Goal: Task Accomplishment & Management: Manage account settings

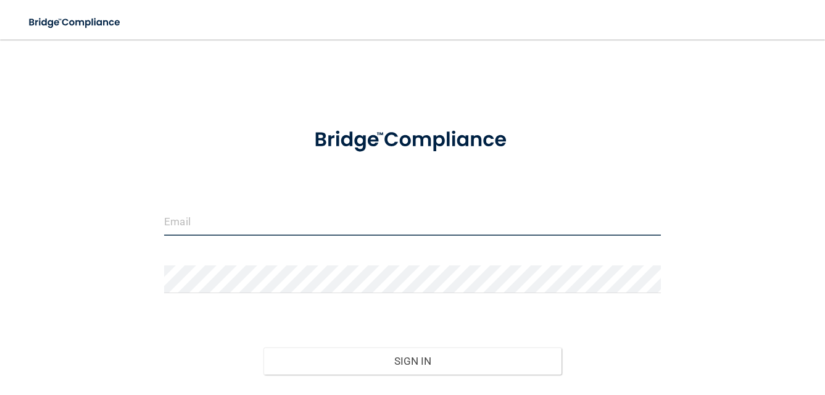
click at [220, 223] on input "email" at bounding box center [412, 222] width 497 height 28
type input "[EMAIL_ADDRESS][DOMAIN_NAME]"
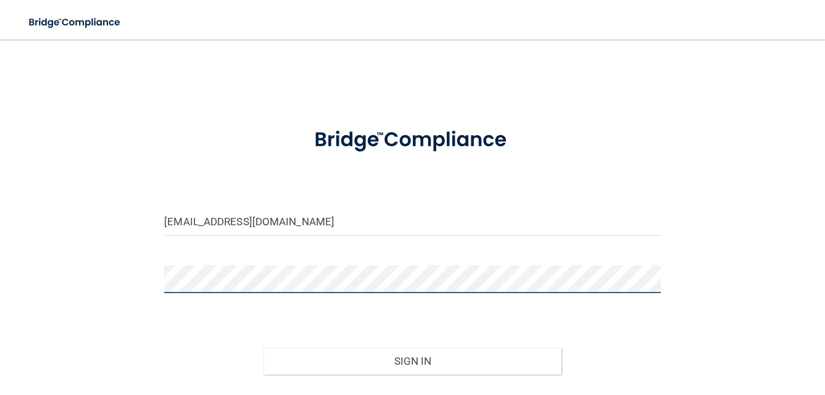
click at [264, 348] on button "Sign In" at bounding box center [413, 361] width 298 height 27
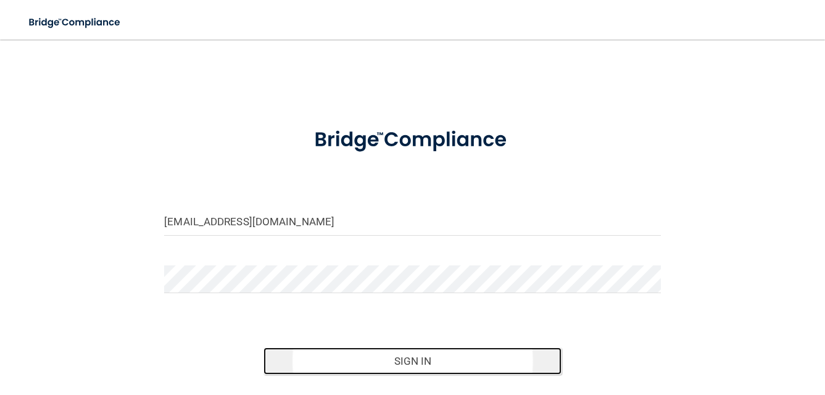
click at [401, 358] on button "Sign In" at bounding box center [413, 361] width 298 height 27
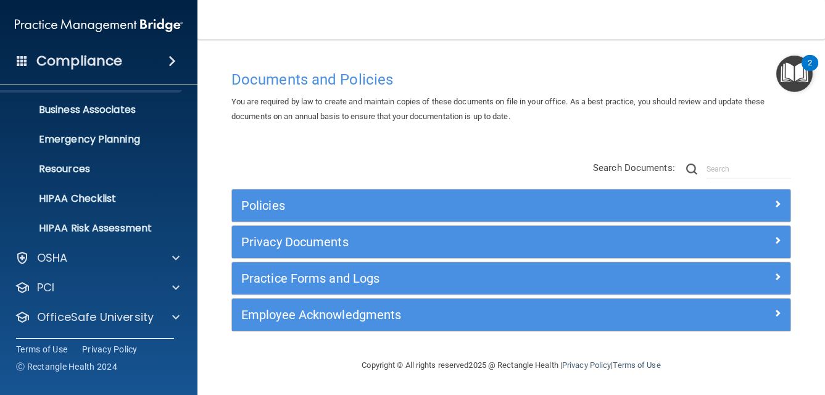
scroll to position [117, 0]
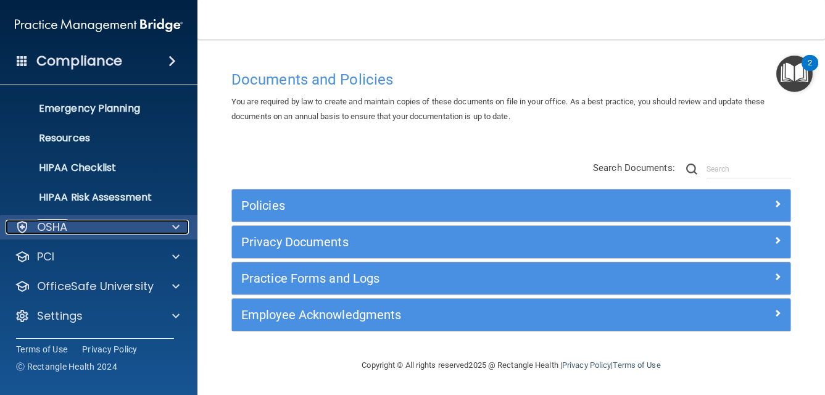
click at [173, 226] on span at bounding box center [175, 227] width 7 height 15
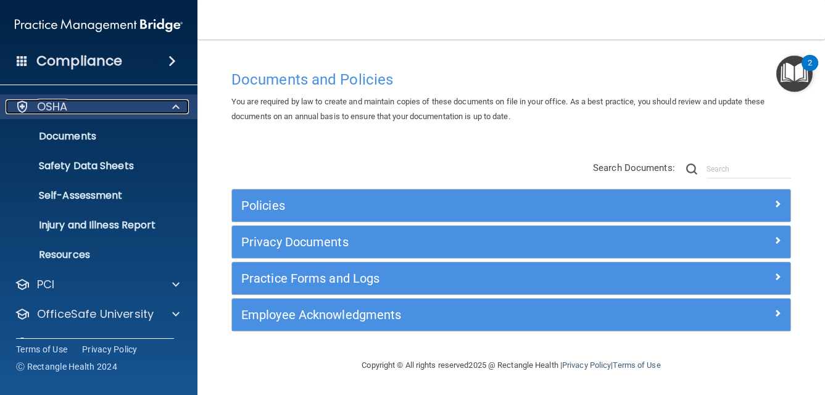
scroll to position [238, 0]
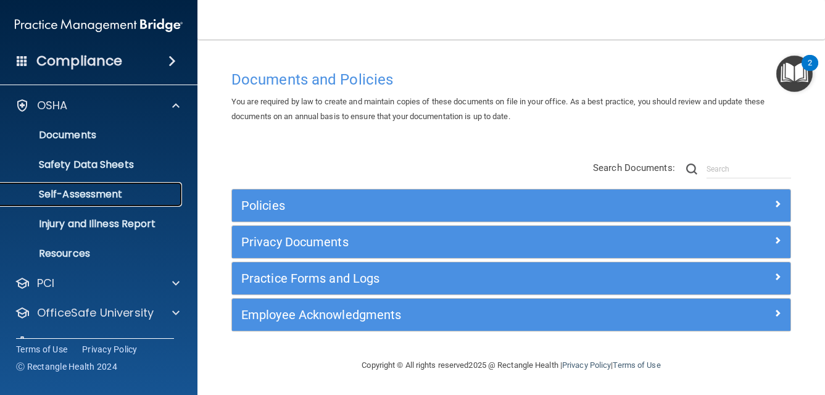
click at [126, 193] on p "Self-Assessment" at bounding box center [92, 194] width 169 height 12
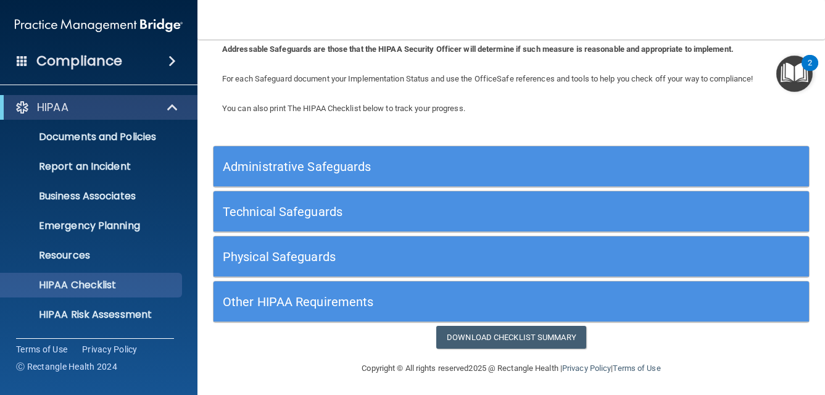
scroll to position [73, 0]
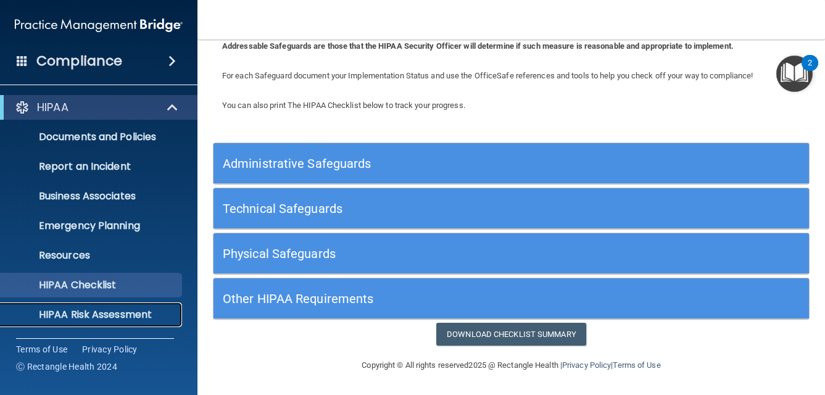
click at [114, 314] on p "HIPAA Risk Assessment" at bounding box center [92, 315] width 169 height 12
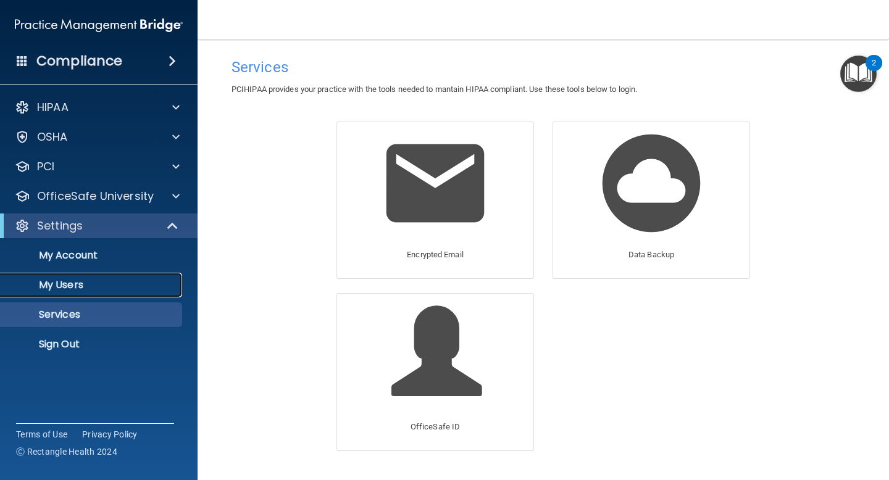
click at [79, 288] on p "My Users" at bounding box center [92, 285] width 169 height 12
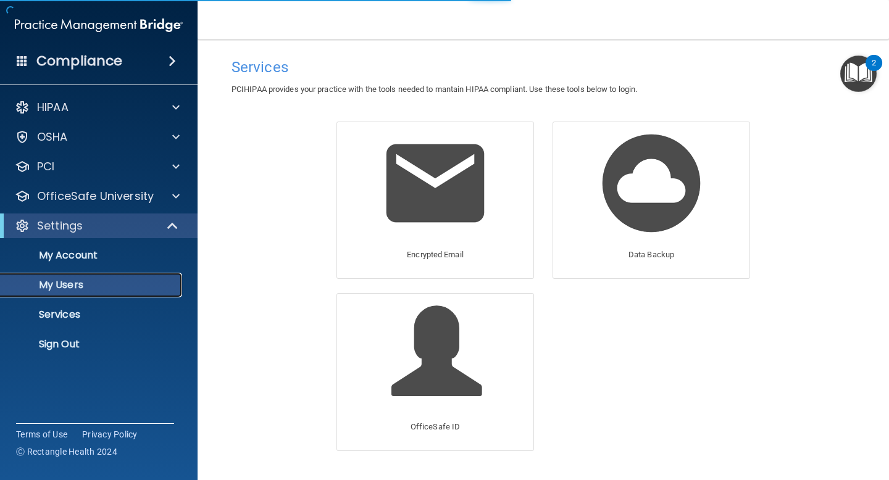
select select "20"
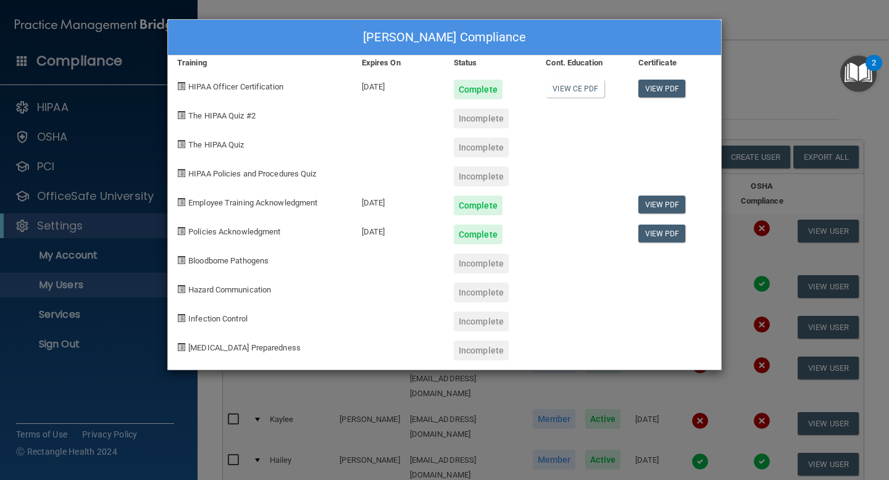
click at [233, 117] on span "The HIPAA Quiz #2" at bounding box center [221, 115] width 67 height 9
click at [230, 143] on span "The HIPAA Quiz" at bounding box center [216, 144] width 56 height 9
click at [250, 344] on span "COVID-19 Preparedness" at bounding box center [244, 347] width 112 height 9
click at [772, 10] on div "Scharese Payne's Compliance Training Expires On Status Cont. Education Certific…" at bounding box center [444, 240] width 889 height 480
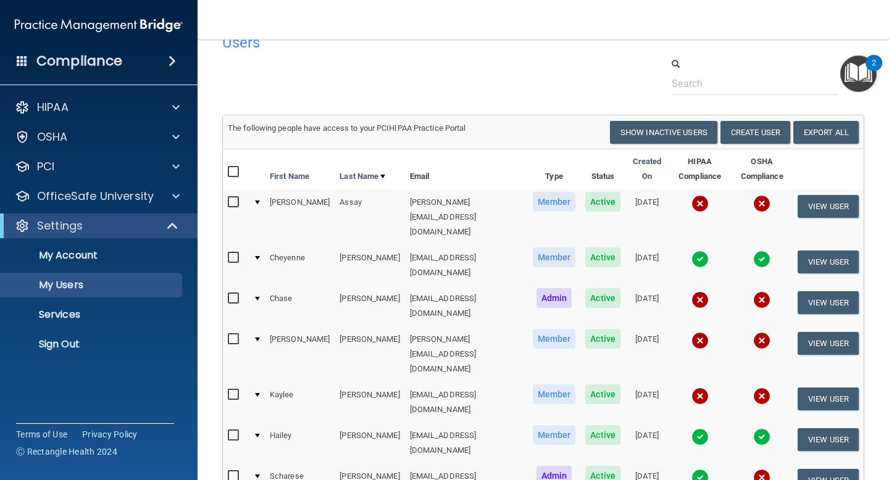
scroll to position [20, 0]
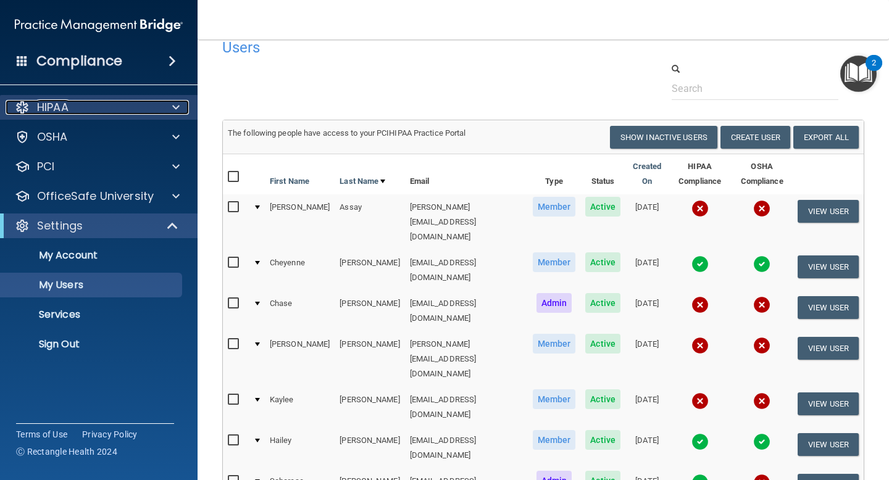
click at [184, 104] on div at bounding box center [174, 107] width 31 height 15
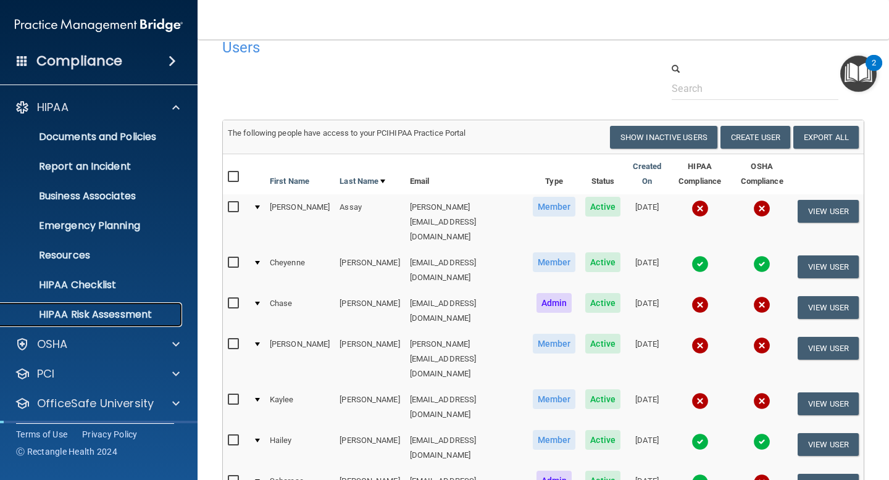
click at [123, 309] on p "HIPAA Risk Assessment" at bounding box center [92, 315] width 169 height 12
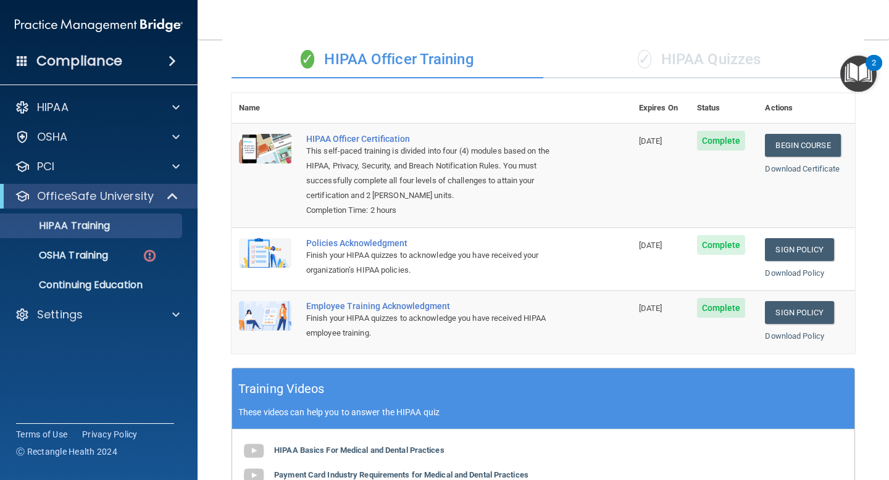
scroll to position [90, 0]
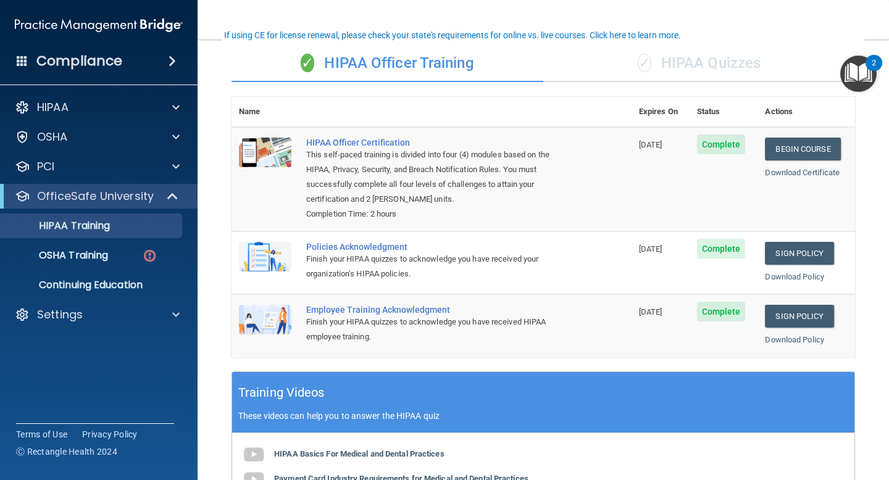
click at [639, 62] on span "✓" at bounding box center [645, 63] width 14 height 19
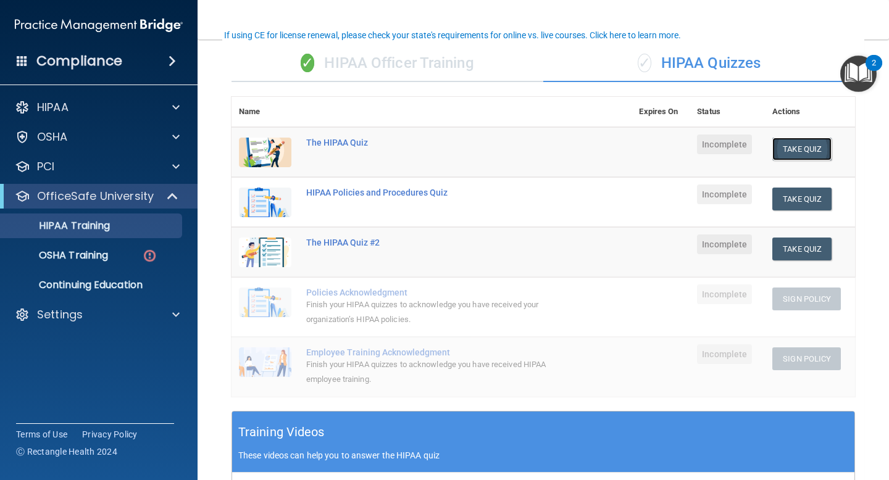
click at [797, 154] on button "Take Quiz" at bounding box center [801, 149] width 59 height 23
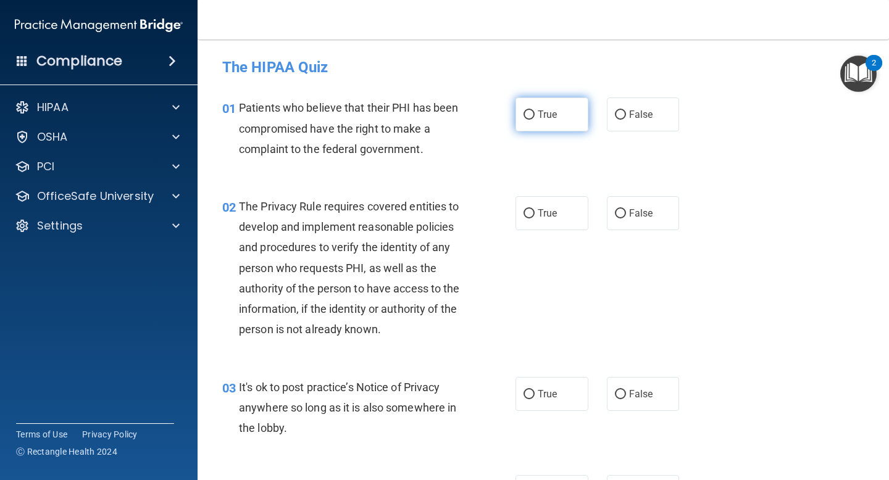
click at [531, 114] on input "True" at bounding box center [528, 114] width 11 height 9
radio input "true"
click at [528, 213] on input "True" at bounding box center [528, 213] width 11 height 9
radio input "true"
click at [616, 393] on input "False" at bounding box center [620, 394] width 11 height 9
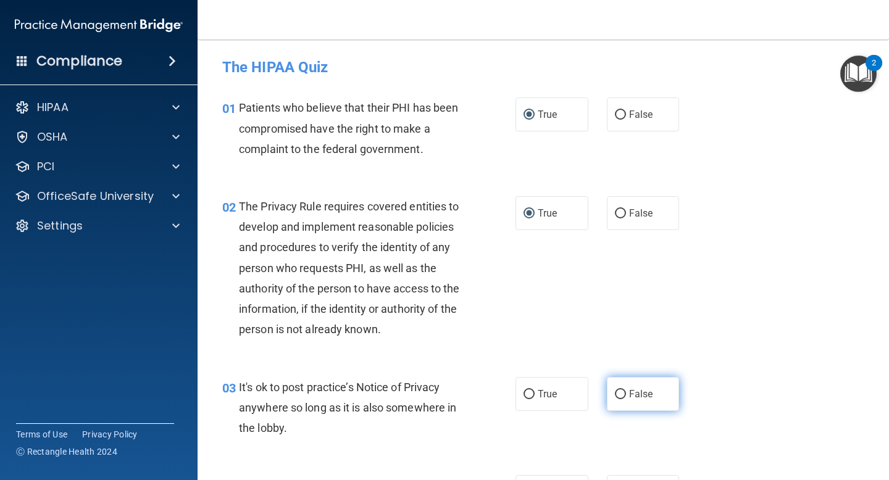
radio input "true"
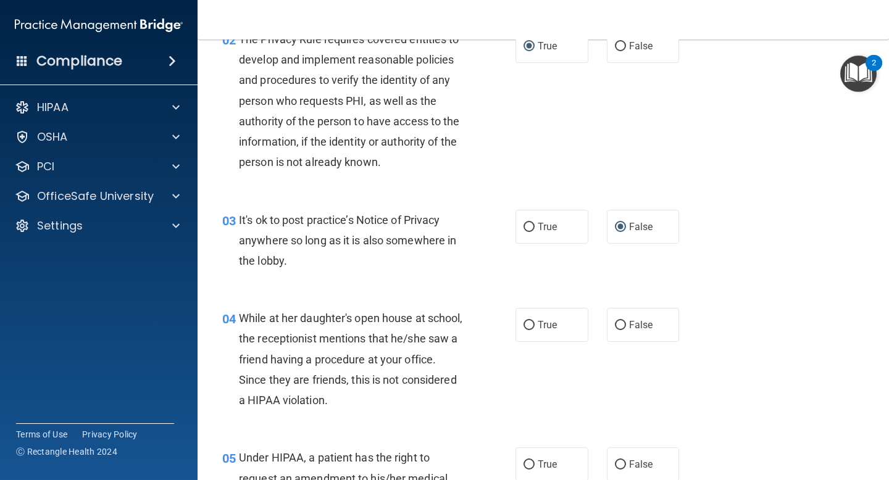
scroll to position [169, 0]
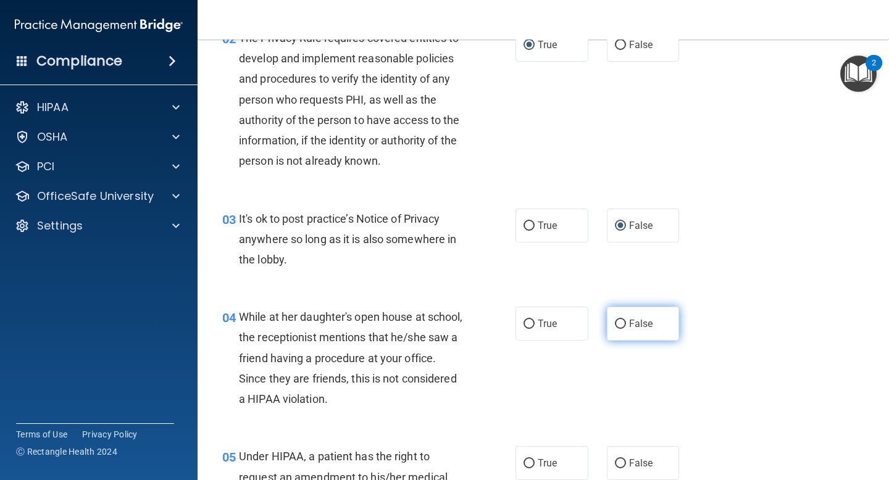
click at [620, 322] on input "False" at bounding box center [620, 324] width 11 height 9
radio input "true"
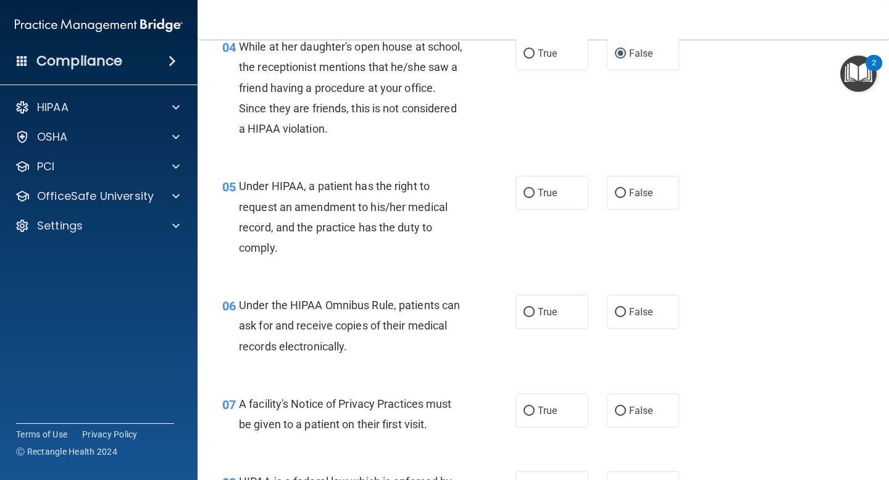
scroll to position [448, 0]
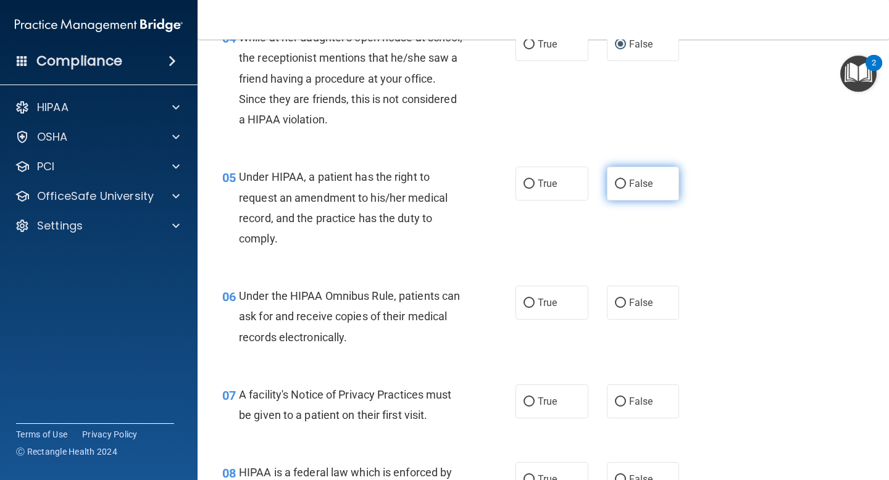
click at [623, 185] on input "False" at bounding box center [620, 184] width 11 height 9
radio input "true"
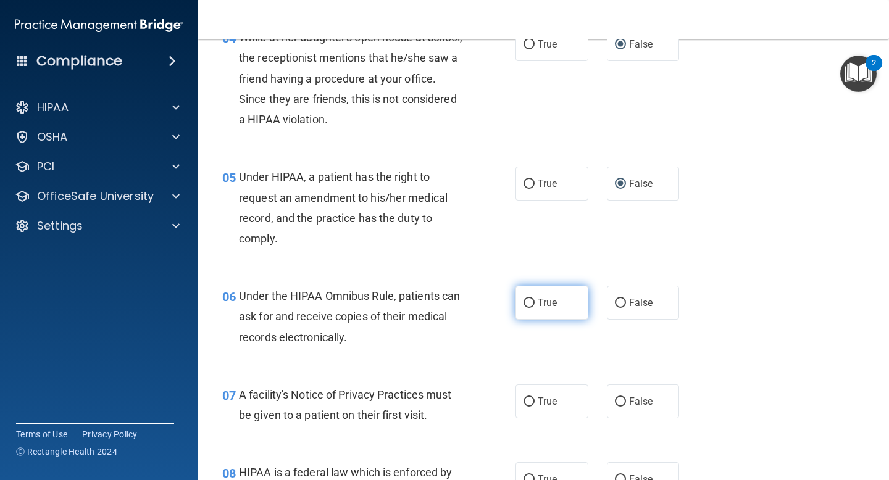
click at [532, 302] on input "True" at bounding box center [528, 303] width 11 height 9
radio input "true"
click at [529, 404] on input "True" at bounding box center [528, 402] width 11 height 9
radio input "true"
click at [531, 475] on input "True" at bounding box center [528, 479] width 11 height 9
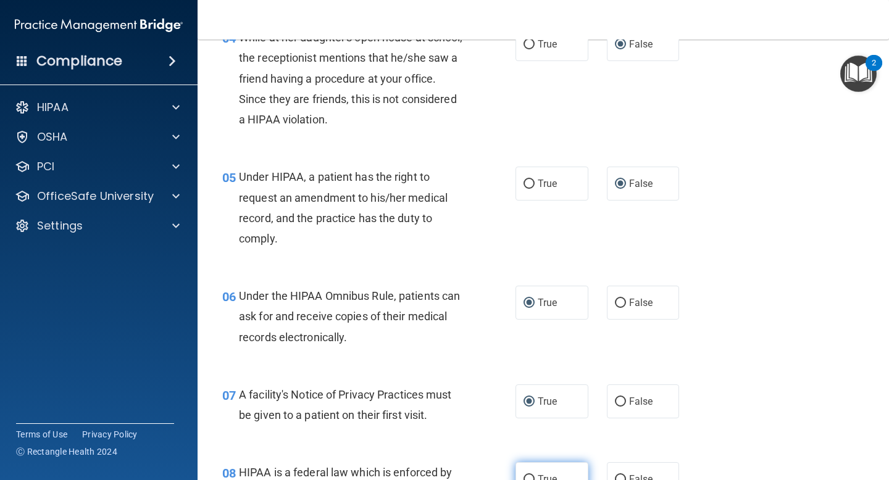
radio input "true"
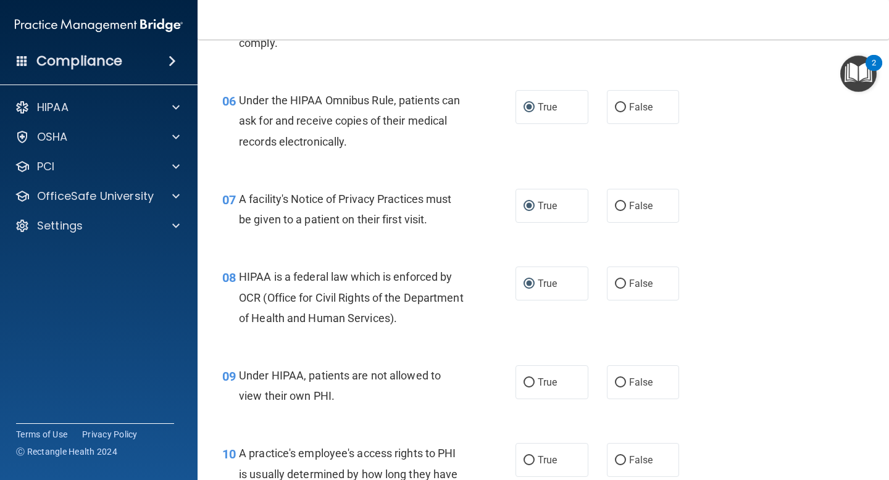
scroll to position [656, 0]
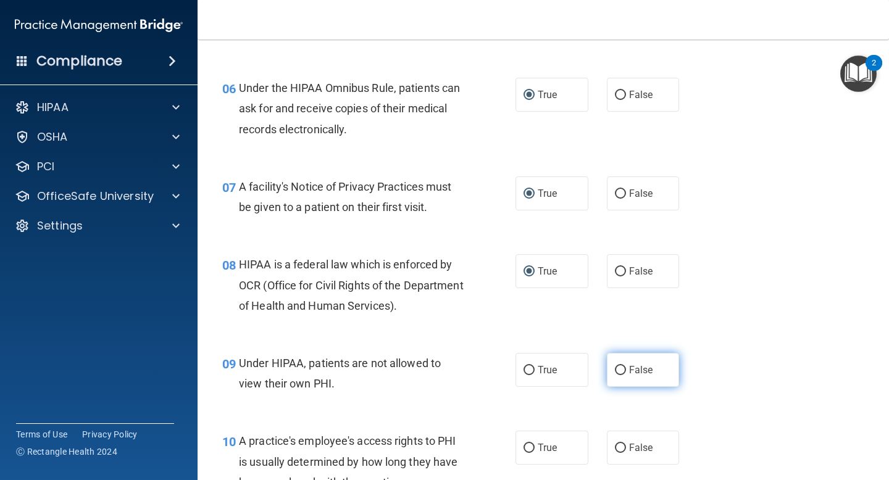
click at [622, 371] on input "False" at bounding box center [620, 370] width 11 height 9
radio input "true"
click at [622, 449] on input "False" at bounding box center [620, 448] width 11 height 9
radio input "true"
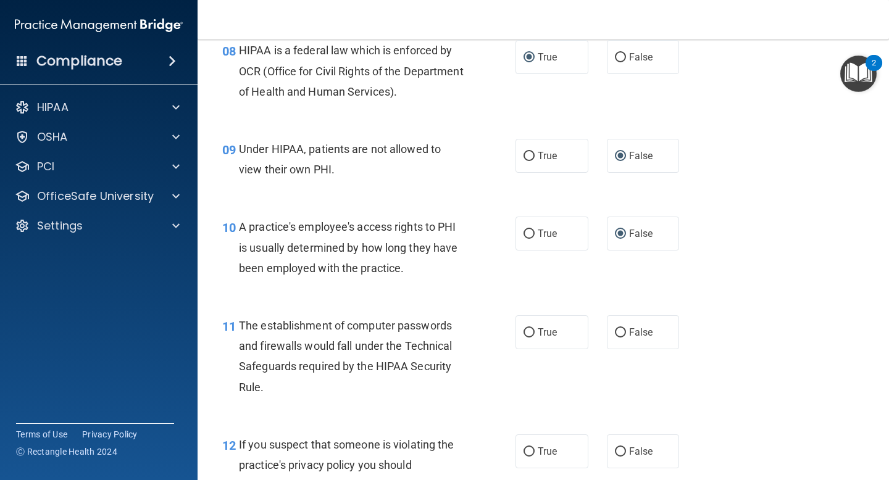
scroll to position [885, 0]
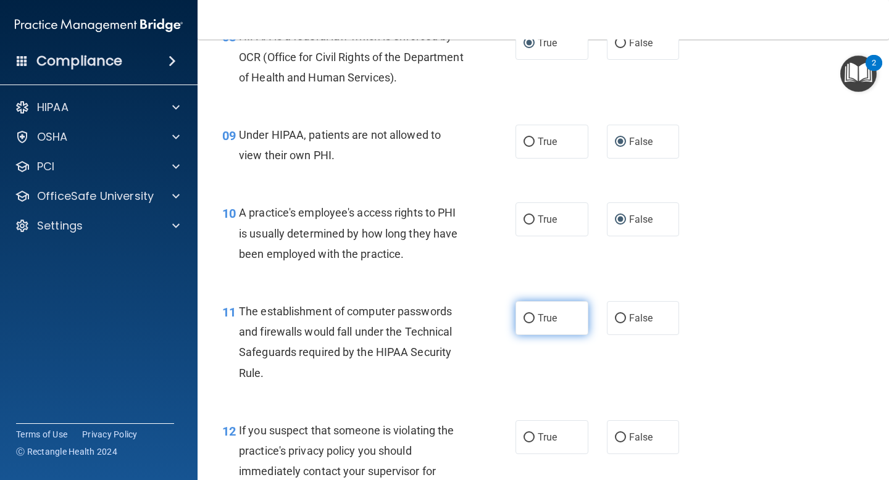
click at [531, 317] on input "True" at bounding box center [528, 318] width 11 height 9
radio input "true"
click at [531, 438] on input "True" at bounding box center [528, 437] width 11 height 9
radio input "true"
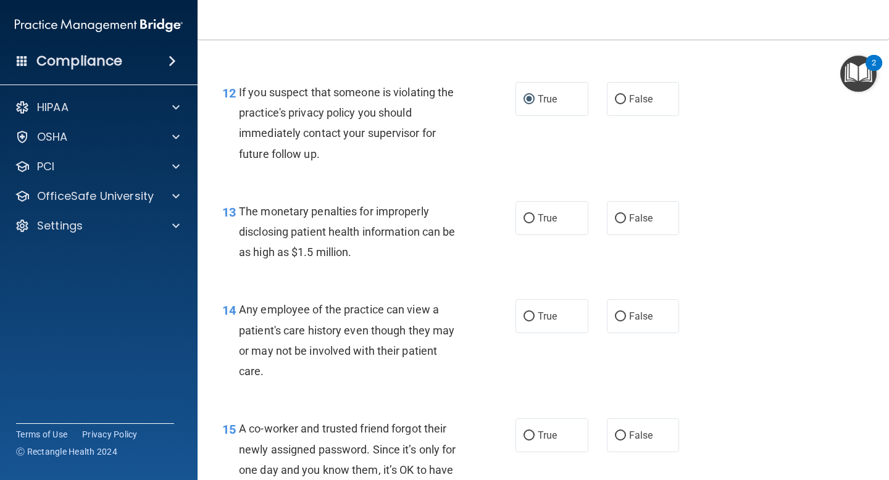
scroll to position [1224, 0]
click at [534, 220] on input "True" at bounding box center [528, 217] width 11 height 9
radio input "true"
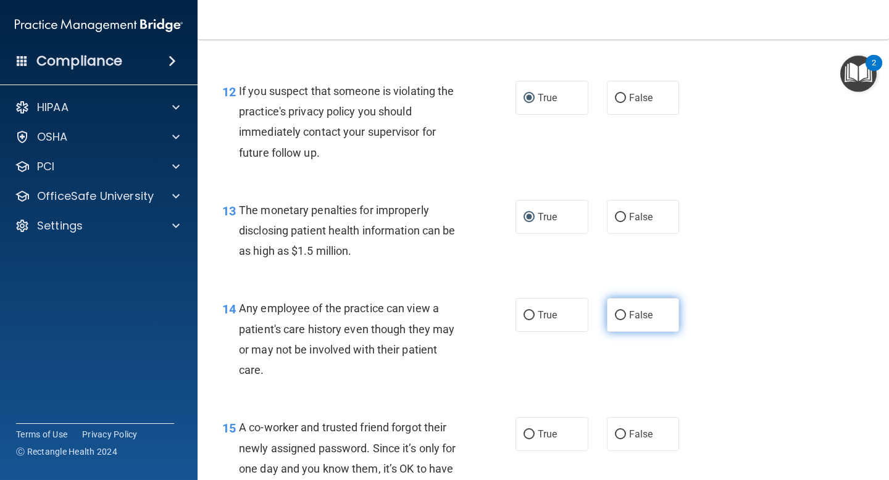
click at [625, 317] on input "False" at bounding box center [620, 315] width 11 height 9
radio input "true"
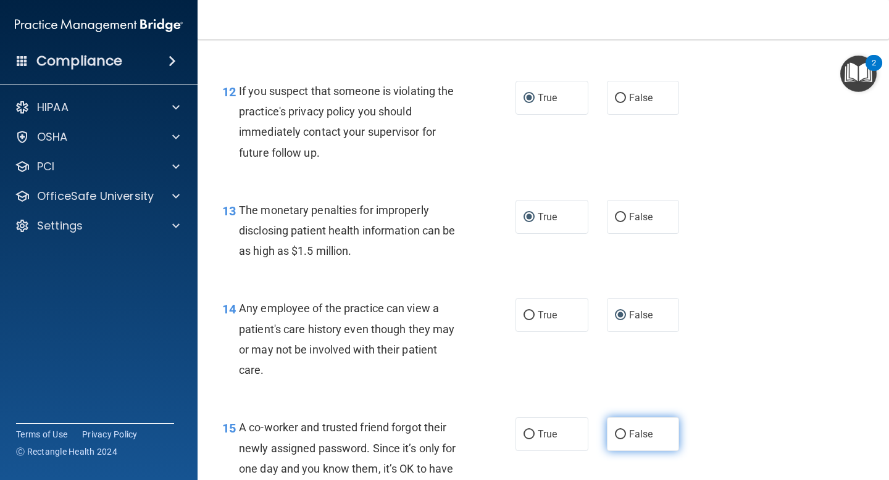
click at [620, 431] on input "False" at bounding box center [620, 434] width 11 height 9
radio input "true"
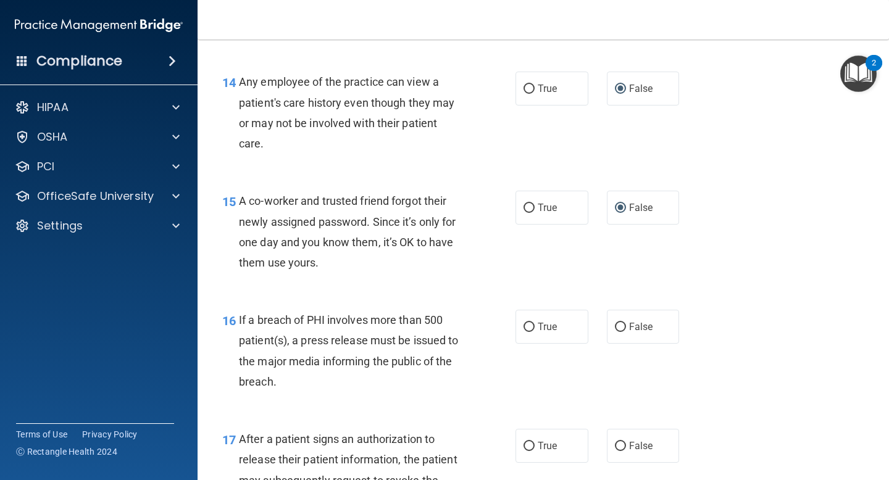
scroll to position [1470, 0]
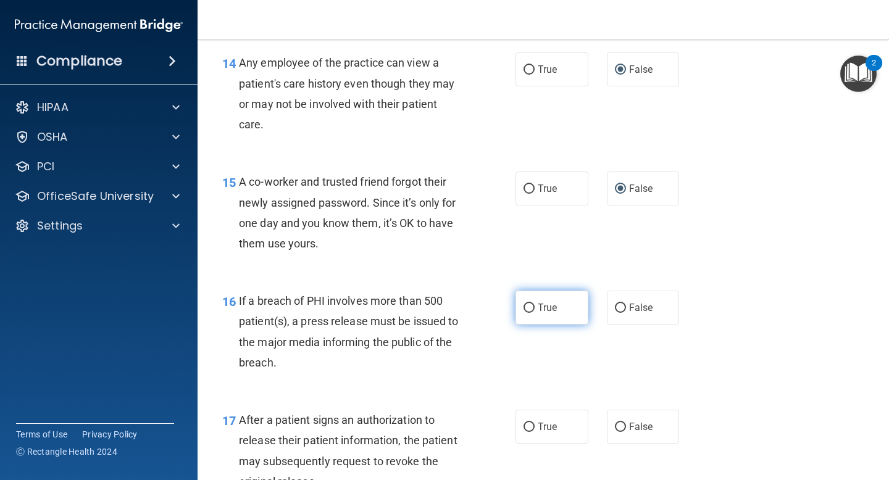
click at [529, 307] on input "True" at bounding box center [528, 308] width 11 height 9
radio input "true"
click at [531, 426] on input "True" at bounding box center [528, 427] width 11 height 9
radio input "true"
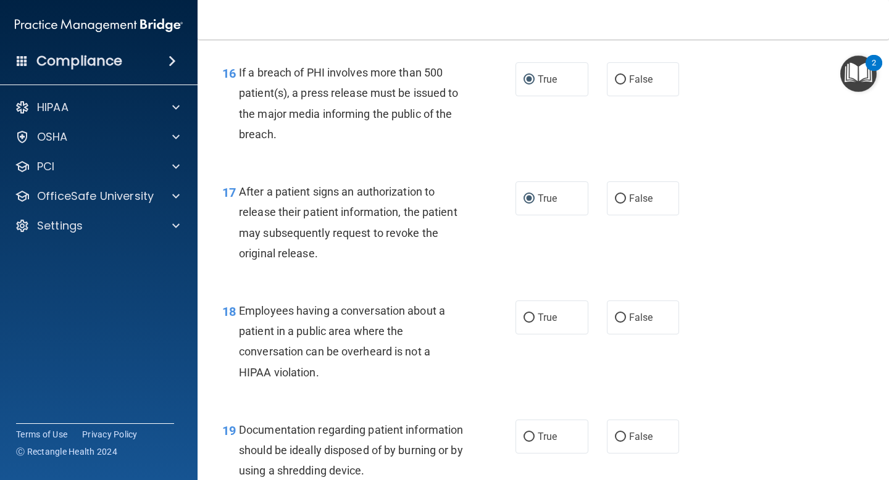
scroll to position [1722, 0]
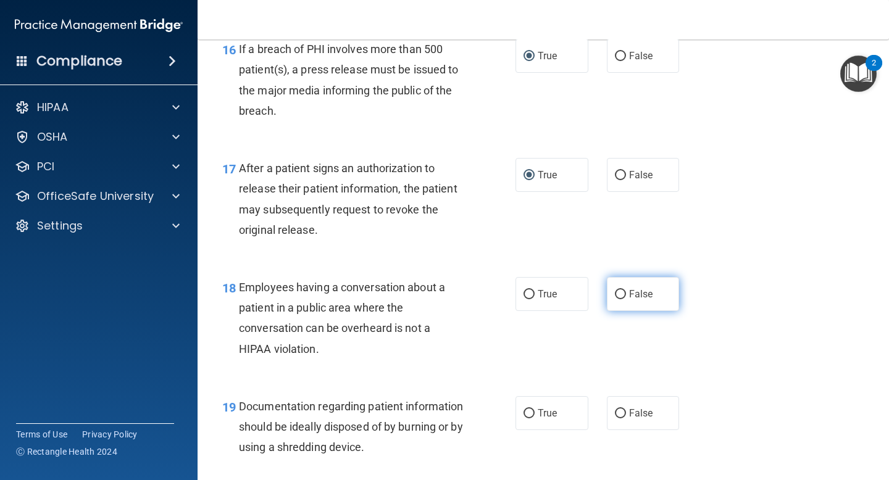
click at [628, 287] on label "False" at bounding box center [643, 294] width 73 height 34
click at [626, 290] on input "False" at bounding box center [620, 294] width 11 height 9
radio input "true"
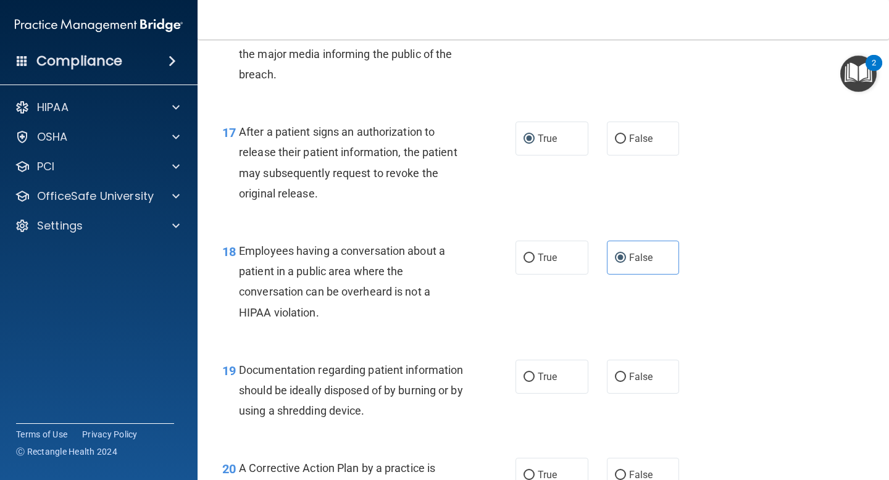
scroll to position [1788, 0]
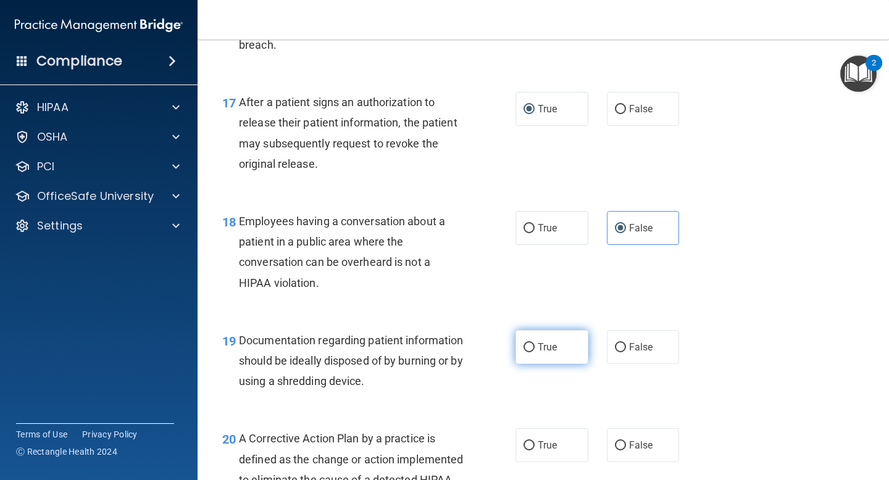
click at [535, 342] on label "True" at bounding box center [551, 347] width 73 height 34
click at [535, 343] on input "True" at bounding box center [528, 347] width 11 height 9
radio input "true"
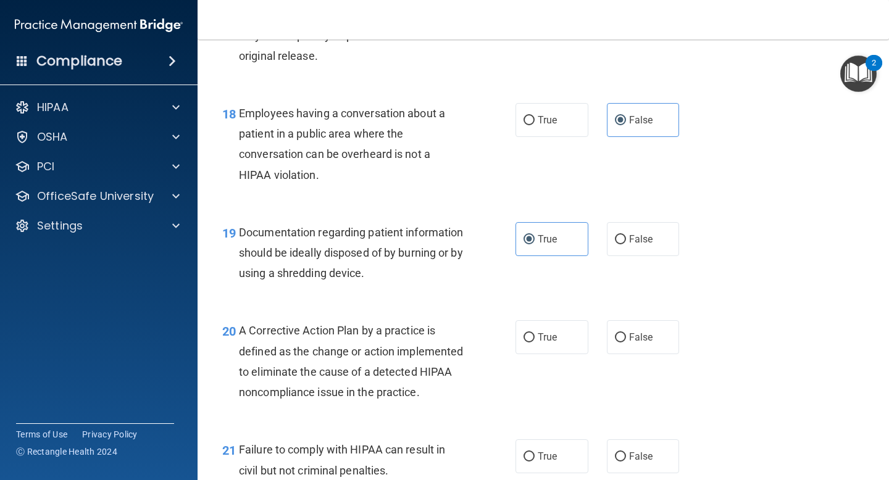
scroll to position [1897, 0]
click at [529, 334] on input "True" at bounding box center [528, 336] width 11 height 9
radio input "true"
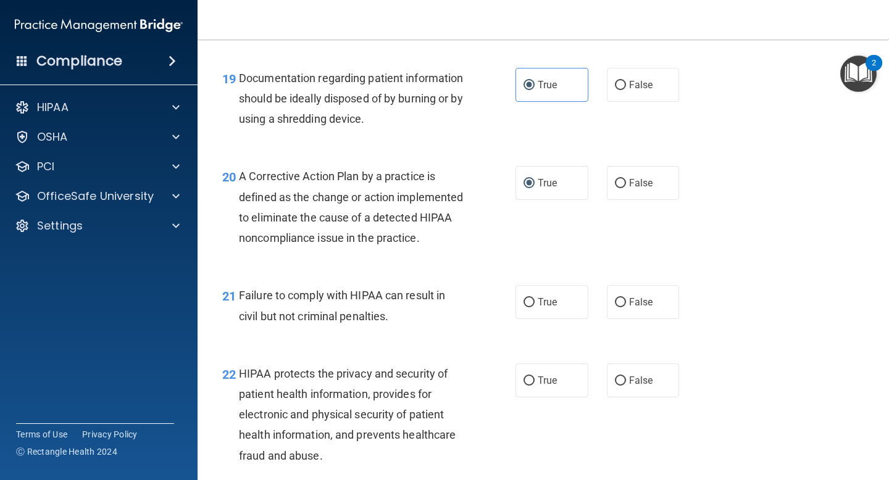
scroll to position [2059, 0]
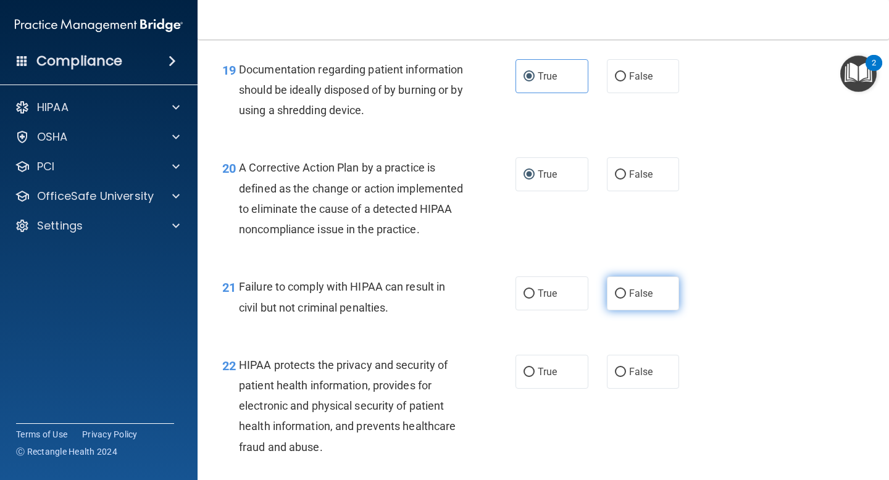
click at [622, 299] on input "False" at bounding box center [620, 293] width 11 height 9
radio input "true"
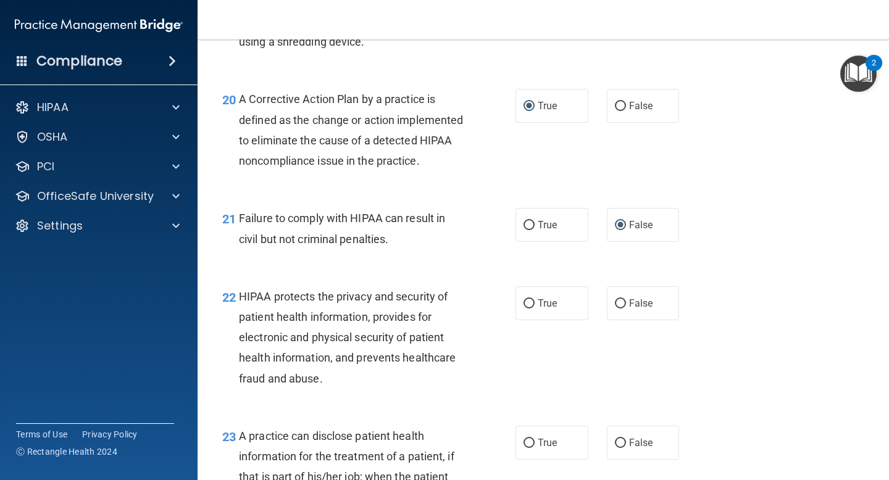
scroll to position [2132, 0]
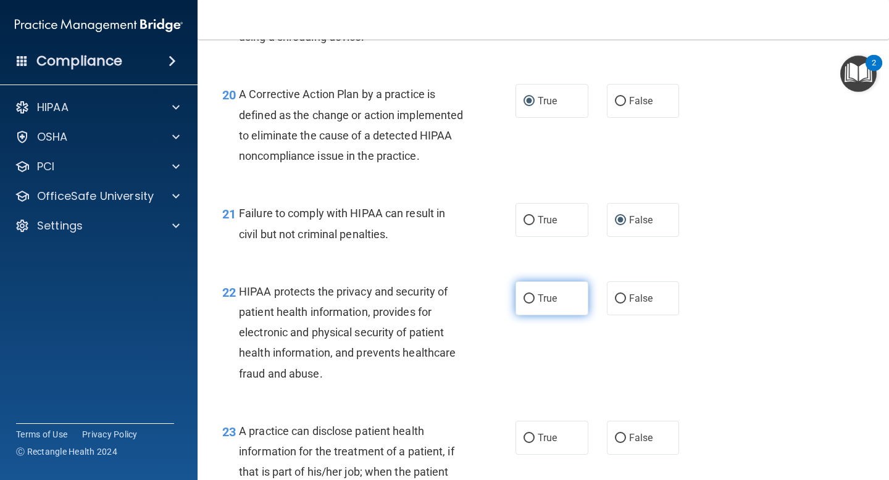
click at [530, 304] on input "True" at bounding box center [528, 298] width 11 height 9
radio input "true"
click at [620, 443] on input "False" at bounding box center [620, 438] width 11 height 9
radio input "true"
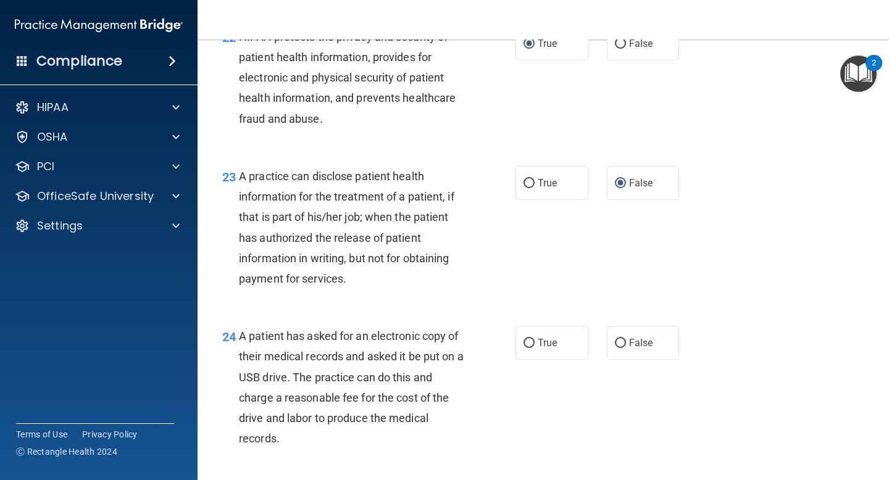
scroll to position [2389, 0]
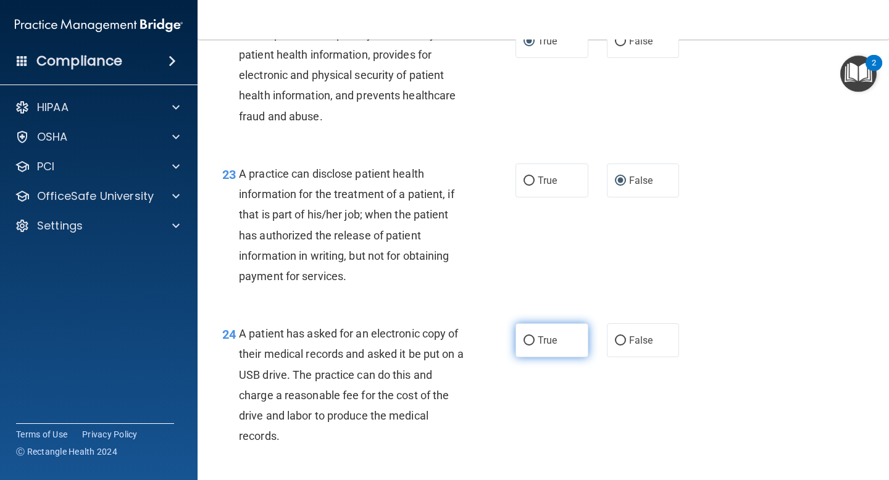
click at [530, 346] on input "True" at bounding box center [528, 340] width 11 height 9
radio input "true"
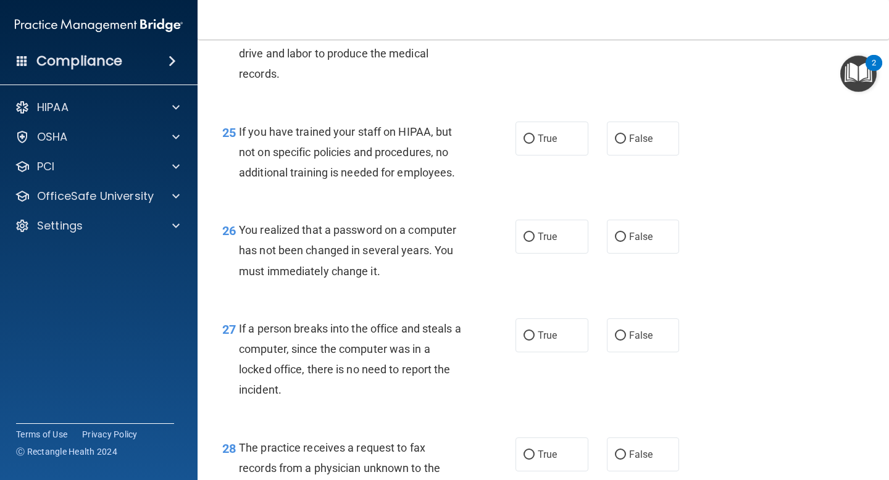
scroll to position [2752, 0]
click at [620, 143] on input "False" at bounding box center [620, 138] width 11 height 9
radio input "true"
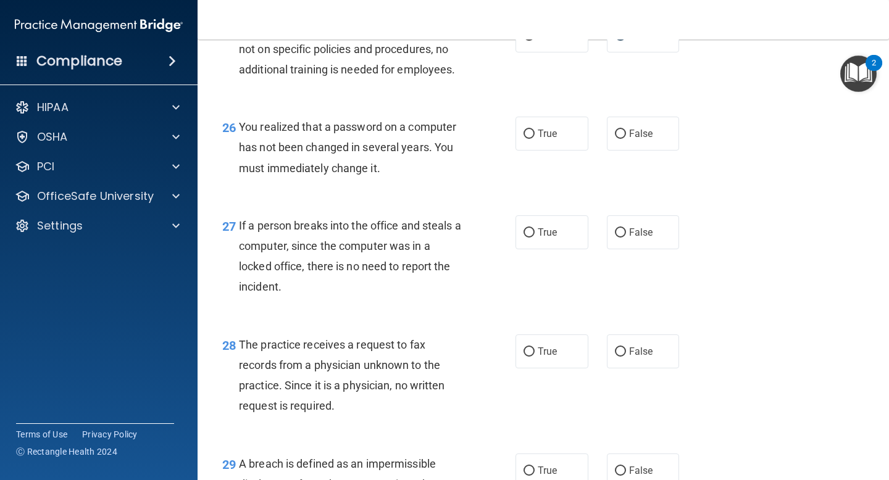
scroll to position [2859, 0]
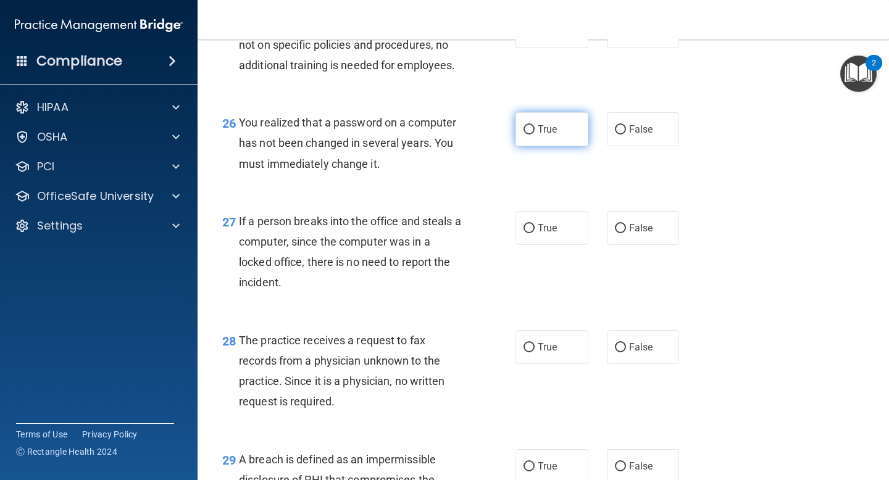
click at [530, 135] on input "True" at bounding box center [528, 129] width 11 height 9
radio input "true"
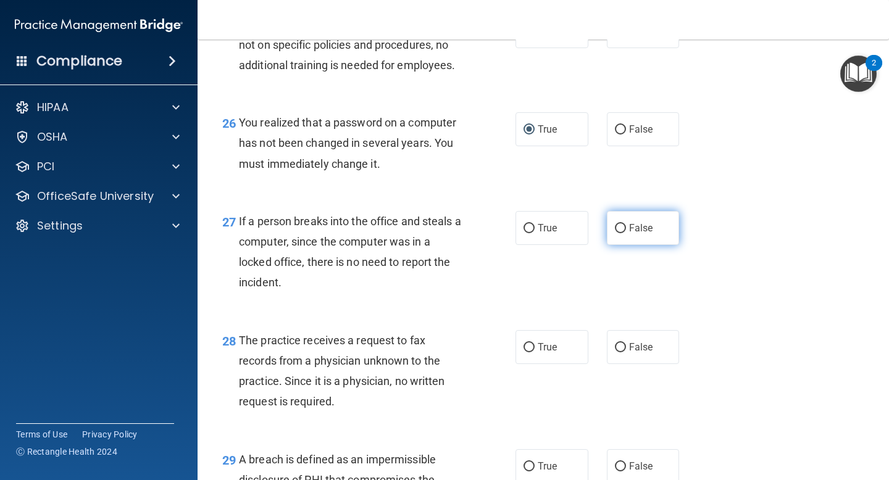
click at [622, 233] on input "False" at bounding box center [620, 228] width 11 height 9
radio input "true"
click at [617, 352] on input "False" at bounding box center [620, 347] width 11 height 9
radio input "true"
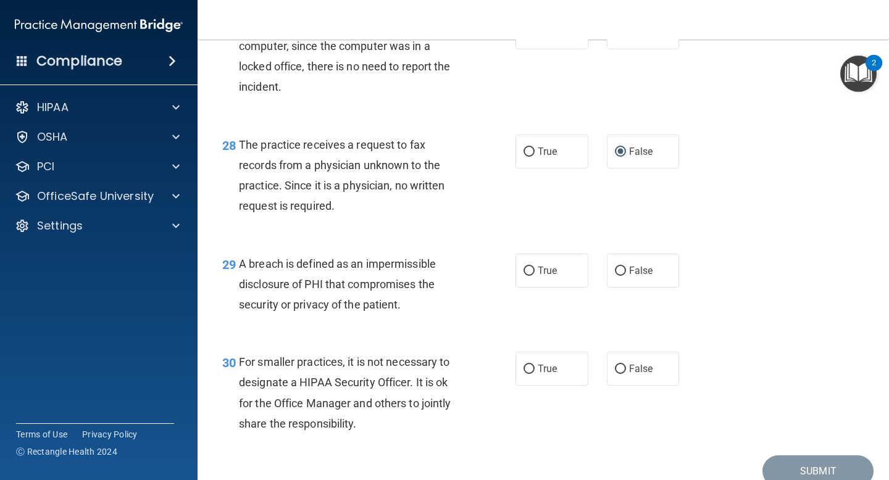
scroll to position [3058, 0]
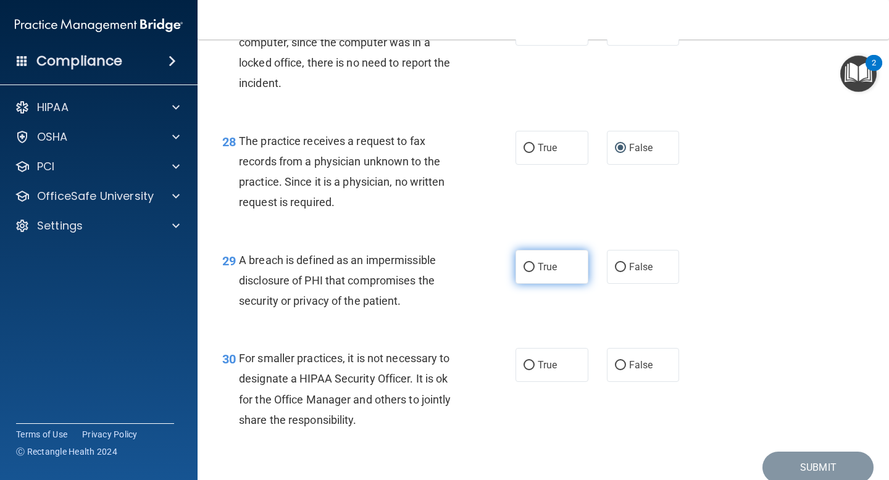
click at [532, 272] on input "True" at bounding box center [528, 267] width 11 height 9
radio input "true"
click at [620, 370] on input "False" at bounding box center [620, 365] width 11 height 9
radio input "true"
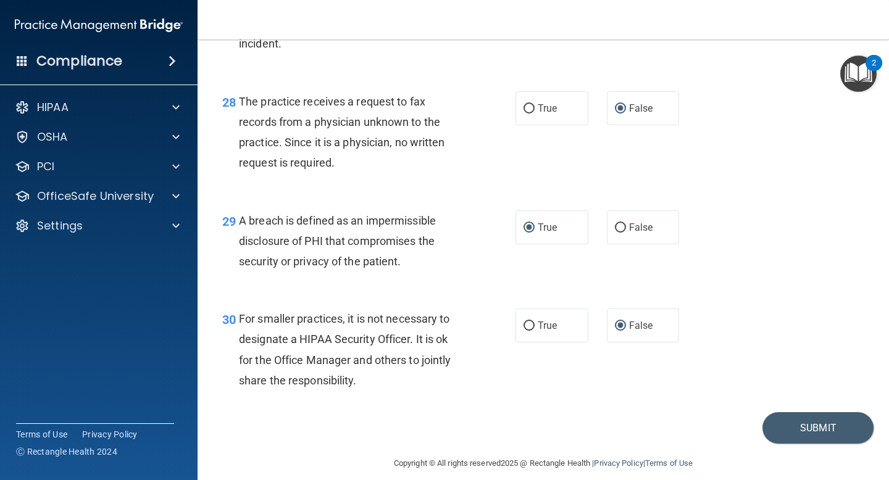
scroll to position [3131, 0]
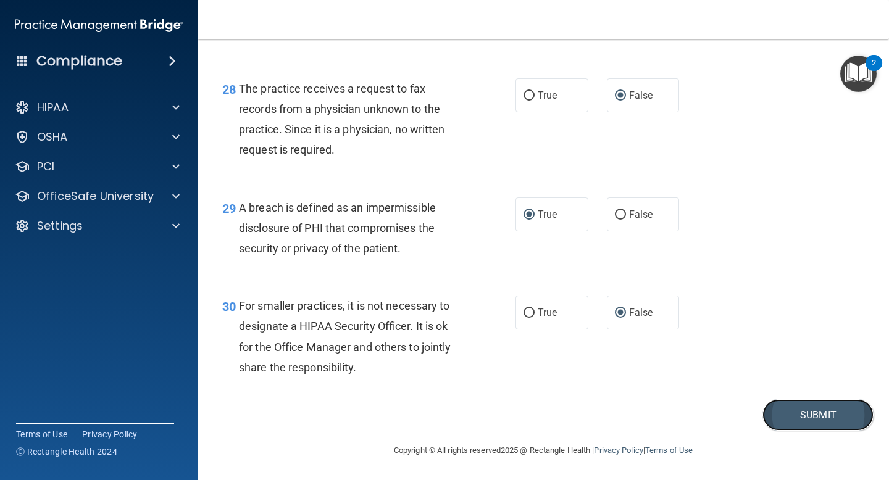
click at [805, 415] on button "Submit" at bounding box center [817, 414] width 111 height 31
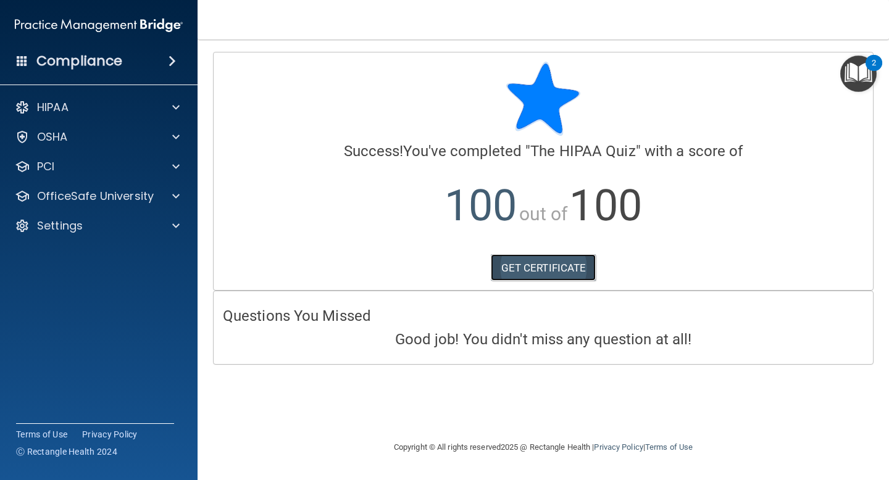
click at [551, 262] on link "GET CERTIFICATE" at bounding box center [544, 267] width 106 height 27
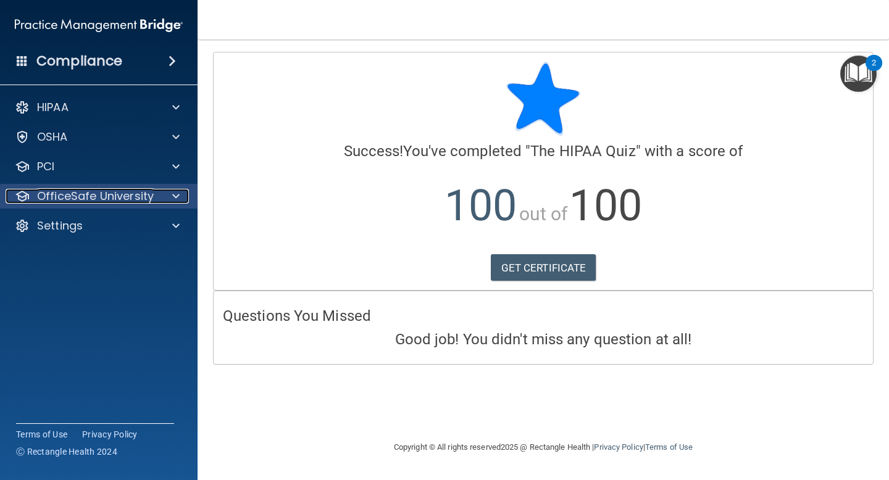
click at [177, 195] on span at bounding box center [175, 196] width 7 height 15
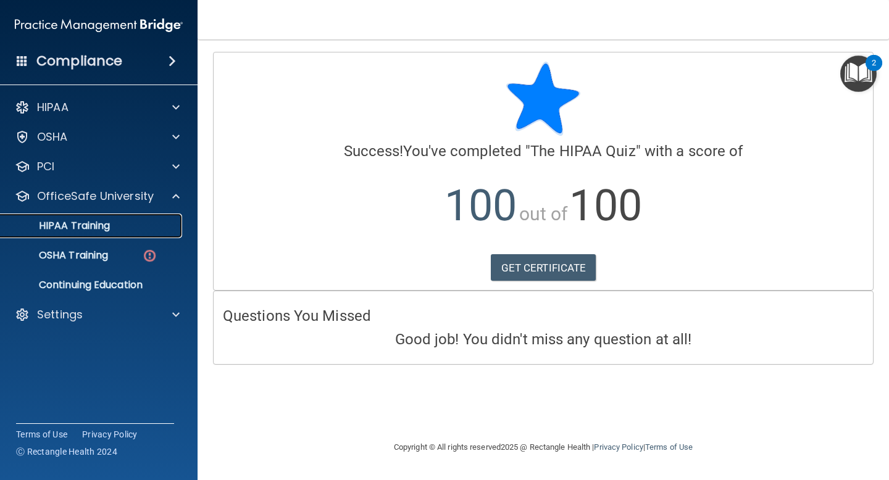
click at [112, 230] on div "HIPAA Training" at bounding box center [92, 226] width 169 height 12
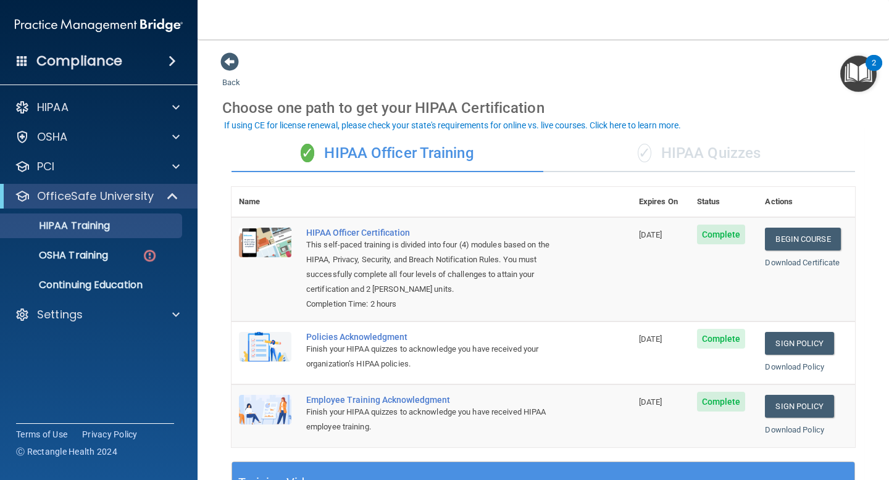
click at [678, 149] on div "✓ HIPAA Quizzes" at bounding box center [699, 153] width 312 height 37
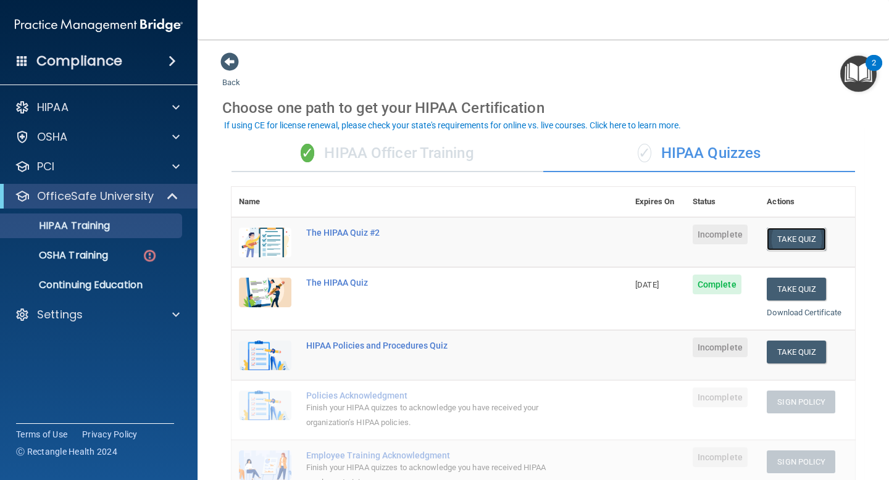
click at [788, 235] on button "Take Quiz" at bounding box center [796, 239] width 59 height 23
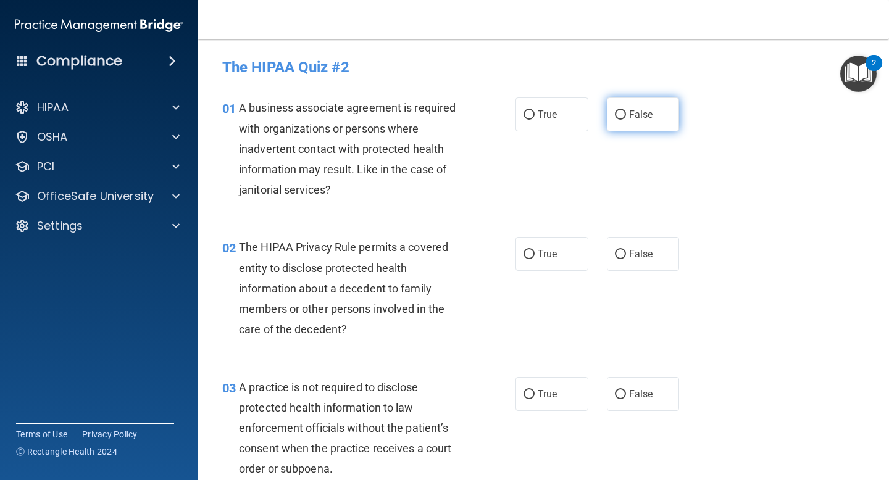
click at [622, 113] on input "False" at bounding box center [620, 114] width 11 height 9
radio input "true"
click at [531, 252] on input "True" at bounding box center [528, 254] width 11 height 9
radio input "true"
click at [620, 391] on input "False" at bounding box center [620, 394] width 11 height 9
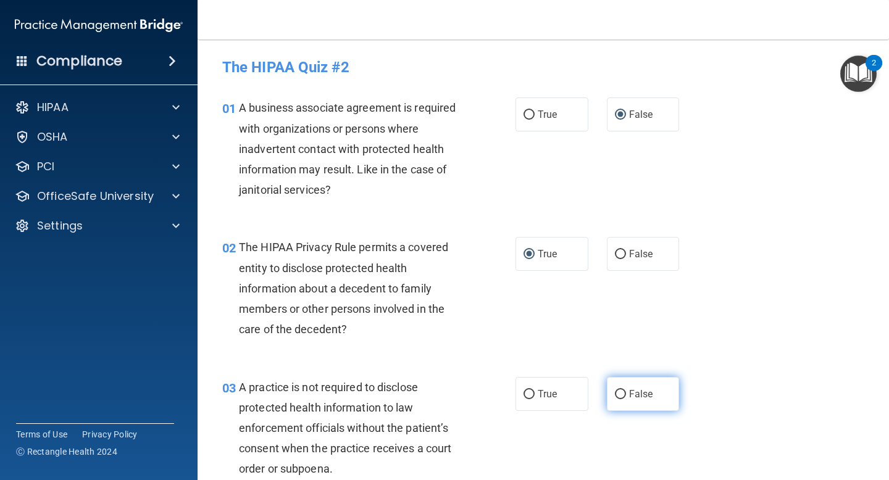
radio input "true"
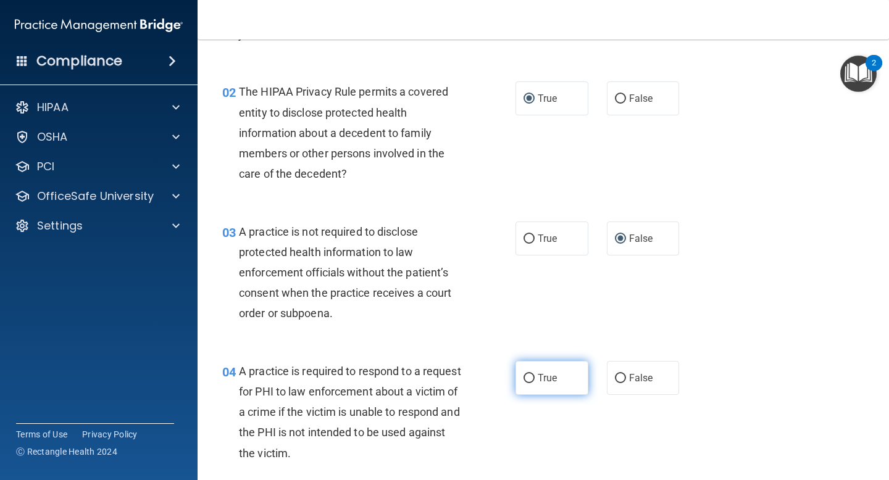
scroll to position [165, 0]
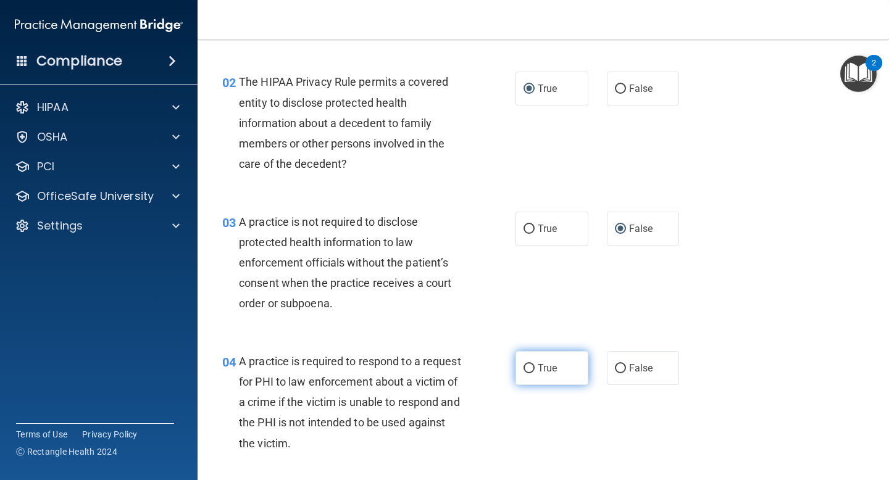
click at [529, 367] on input "True" at bounding box center [528, 368] width 11 height 9
radio input "true"
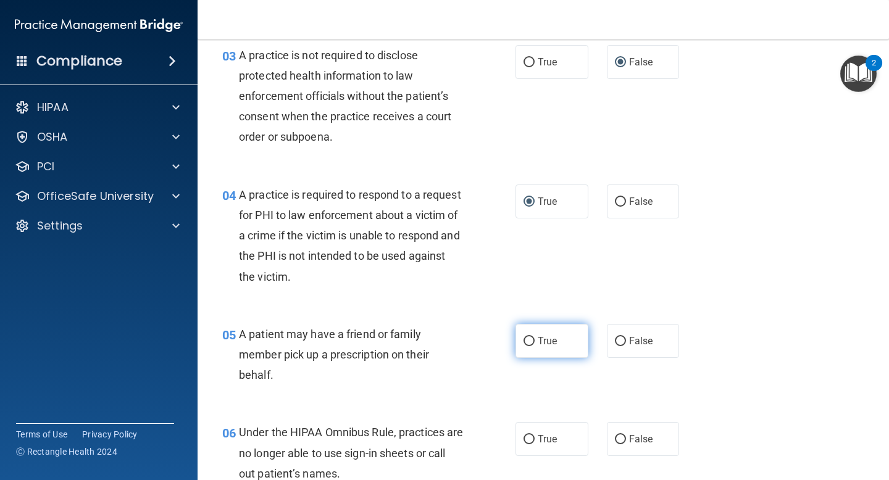
scroll to position [338, 0]
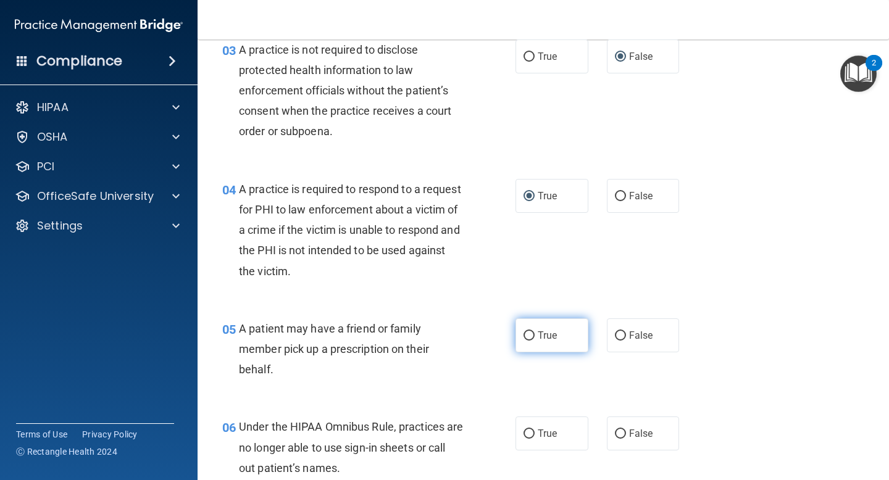
click at [528, 333] on input "True" at bounding box center [528, 335] width 11 height 9
radio input "true"
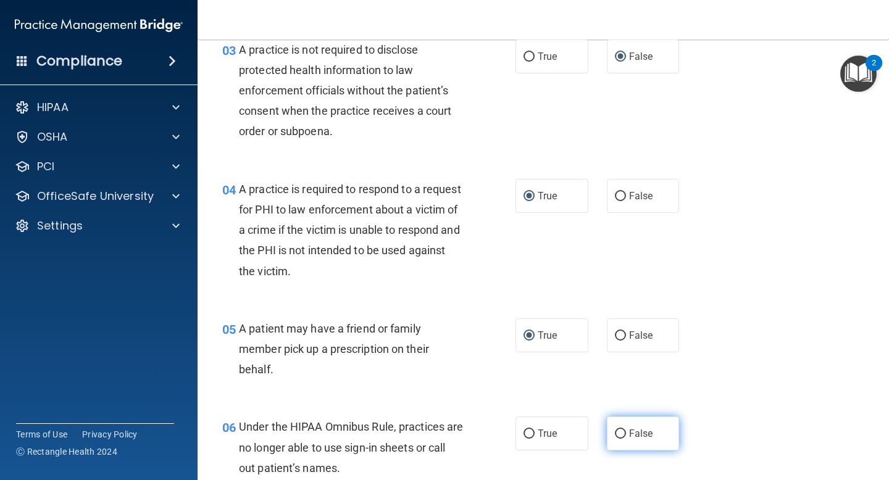
click at [620, 433] on input "False" at bounding box center [620, 434] width 11 height 9
radio input "true"
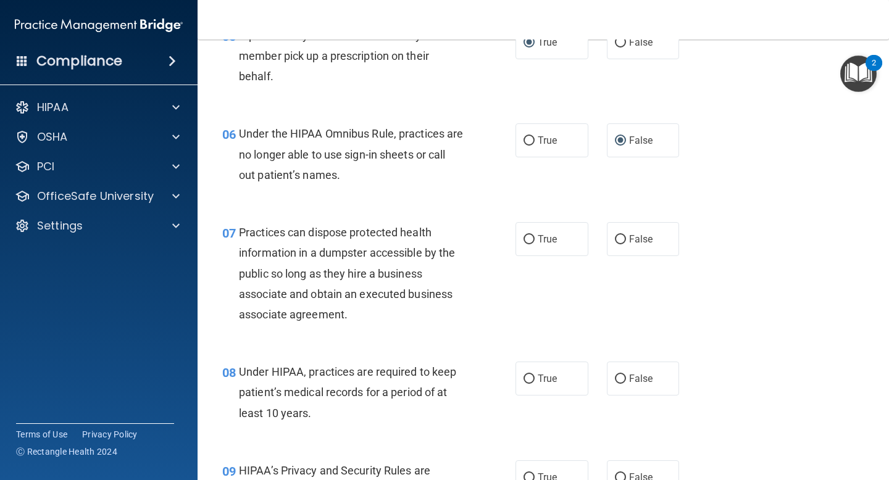
scroll to position [647, 0]
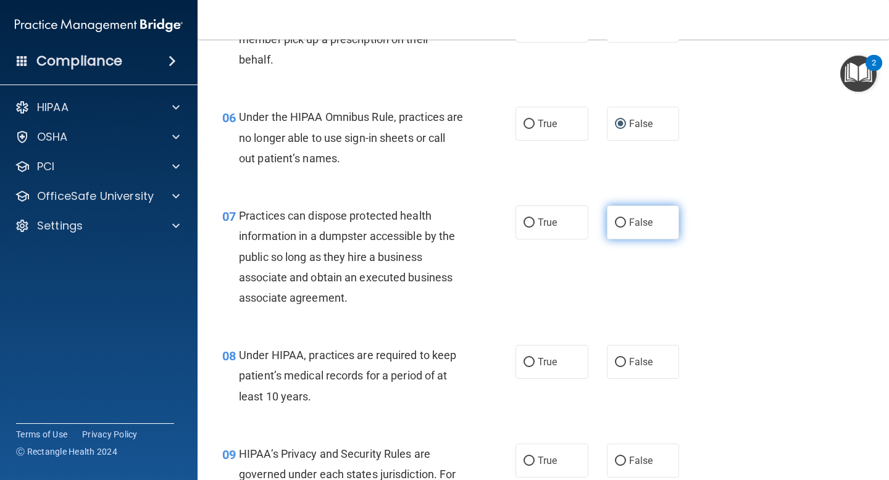
click at [622, 222] on input "False" at bounding box center [620, 223] width 11 height 9
radio input "true"
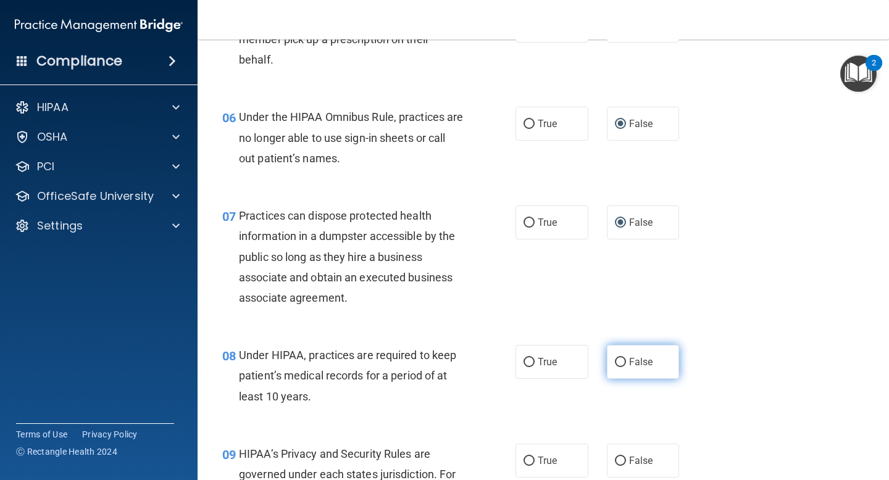
click at [620, 359] on input "False" at bounding box center [620, 362] width 11 height 9
radio input "true"
click at [621, 458] on input "False" at bounding box center [620, 461] width 11 height 9
radio input "true"
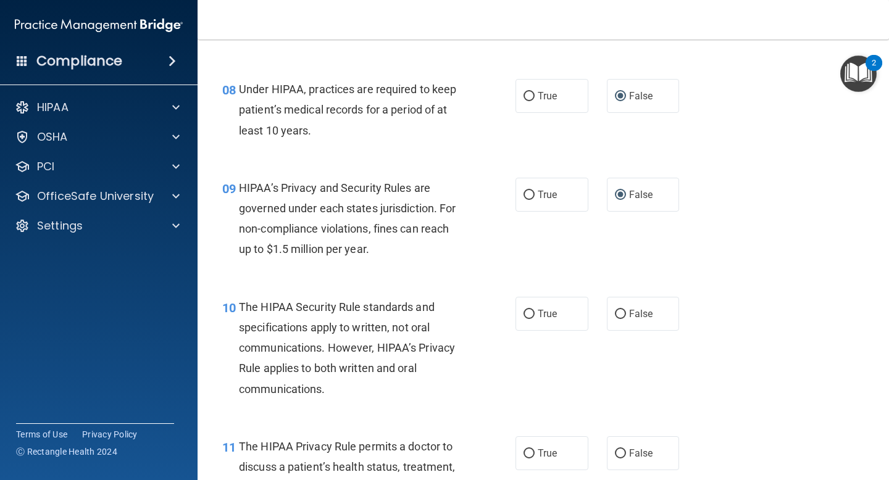
scroll to position [931, 0]
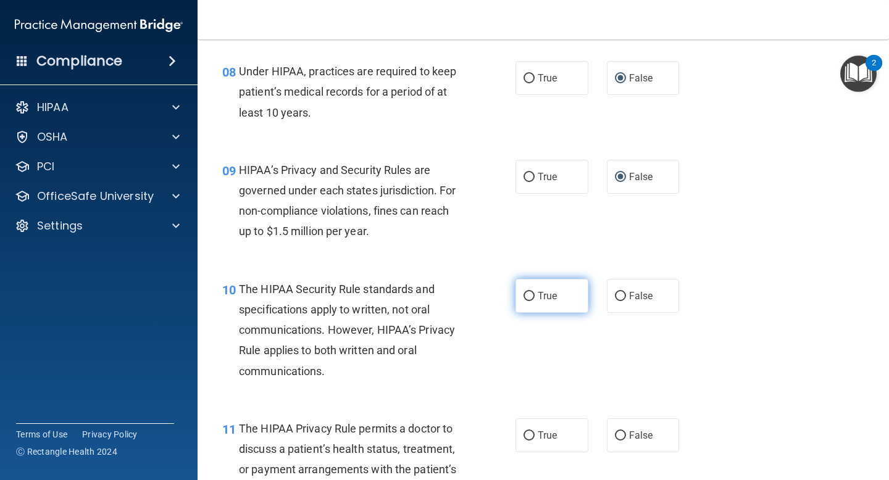
click at [531, 295] on input "True" at bounding box center [528, 296] width 11 height 9
radio input "true"
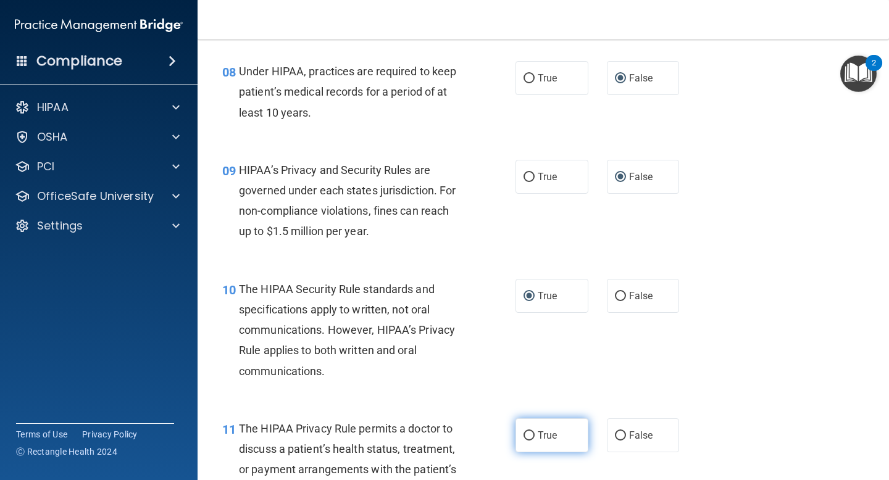
click at [528, 431] on input "True" at bounding box center [528, 435] width 11 height 9
radio input "true"
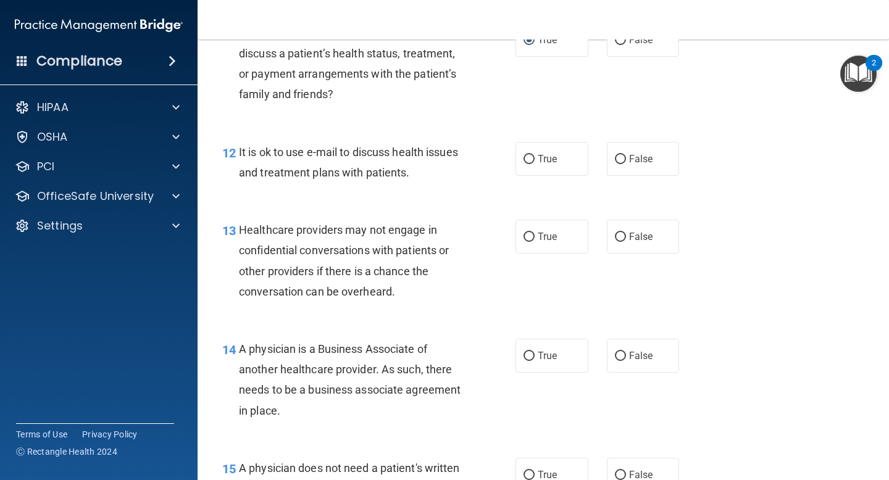
scroll to position [1333, 0]
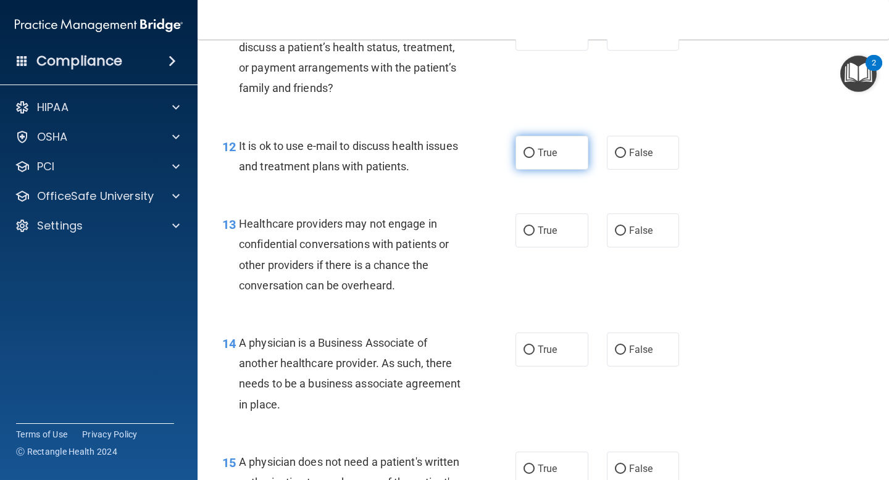
click at [532, 156] on input "True" at bounding box center [528, 153] width 11 height 9
radio input "true"
click at [622, 230] on input "False" at bounding box center [620, 231] width 11 height 9
radio input "true"
click at [618, 352] on input "False" at bounding box center [620, 350] width 11 height 9
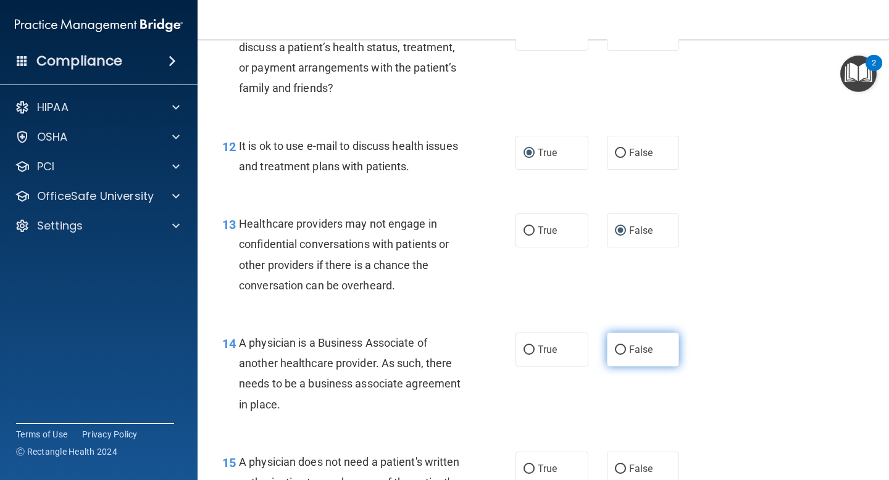
radio input "true"
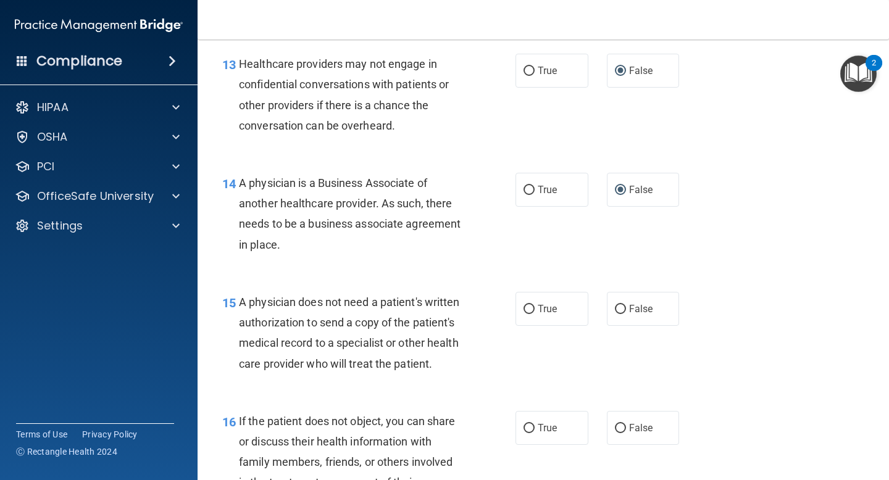
scroll to position [1494, 0]
click at [529, 309] on input "True" at bounding box center [528, 308] width 11 height 9
radio input "true"
click at [530, 429] on input "True" at bounding box center [528, 427] width 11 height 9
radio input "true"
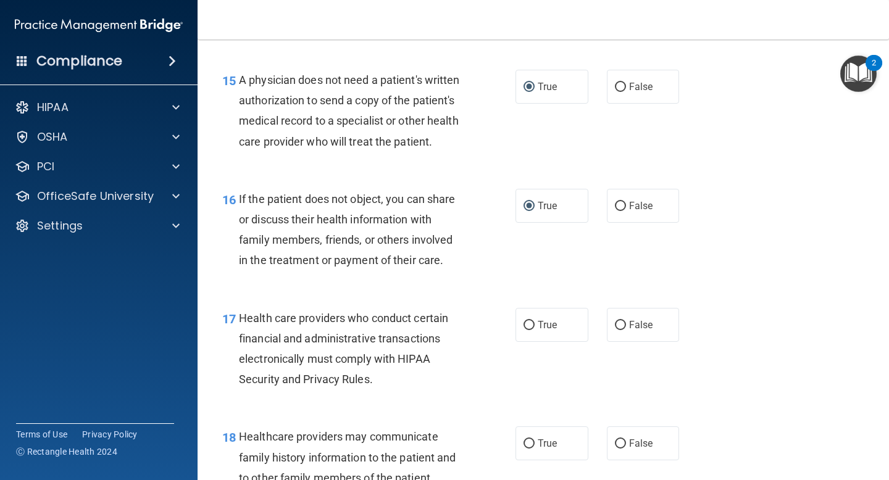
scroll to position [1718, 0]
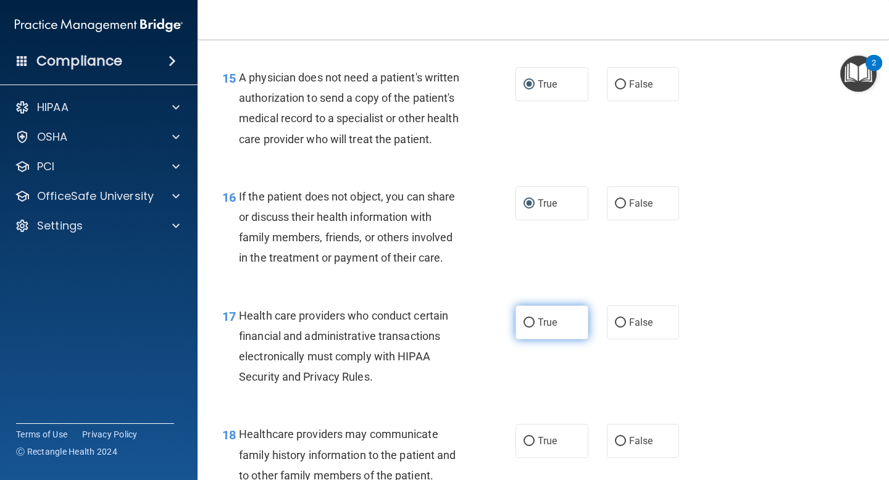
click at [532, 321] on input "True" at bounding box center [528, 322] width 11 height 9
radio input "true"
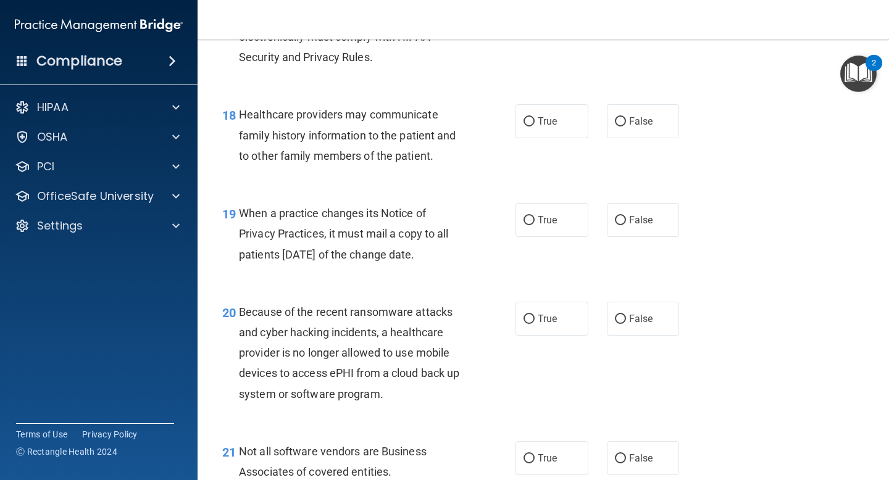
scroll to position [2042, 0]
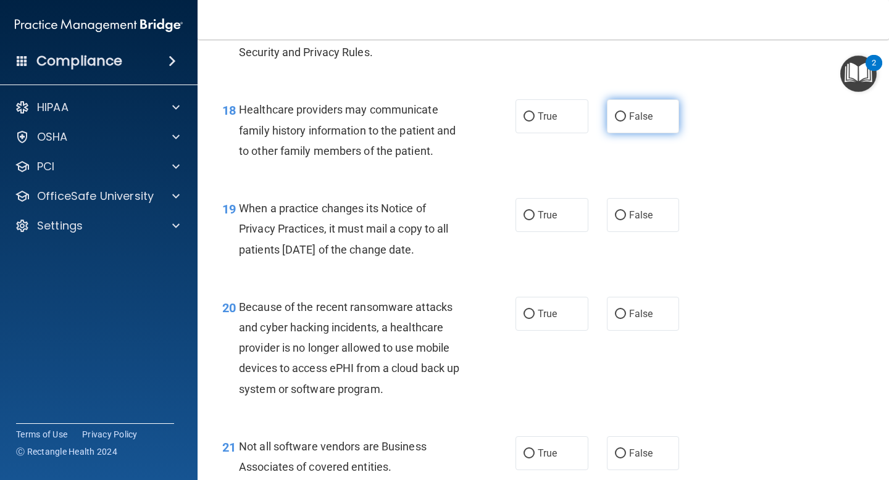
click at [619, 121] on input "False" at bounding box center [620, 116] width 11 height 9
radio input "true"
click at [620, 215] on input "False" at bounding box center [620, 215] width 11 height 9
radio input "true"
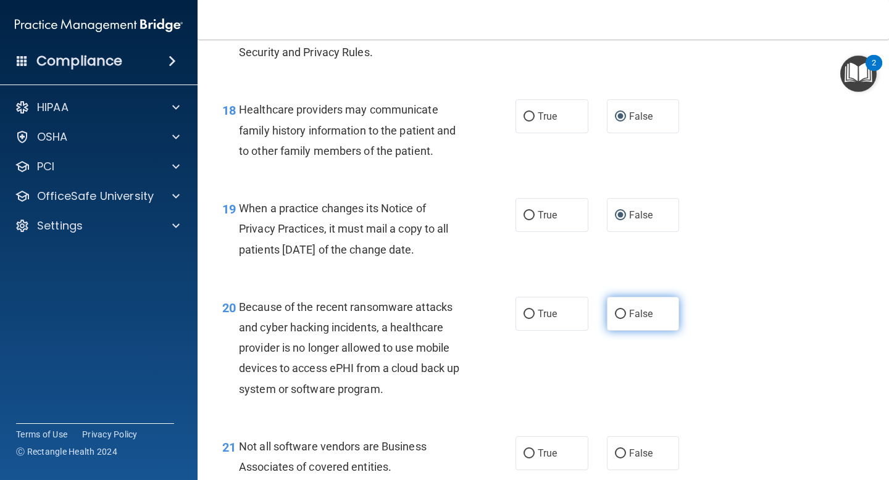
click at [623, 310] on input "False" at bounding box center [620, 314] width 11 height 9
radio input "true"
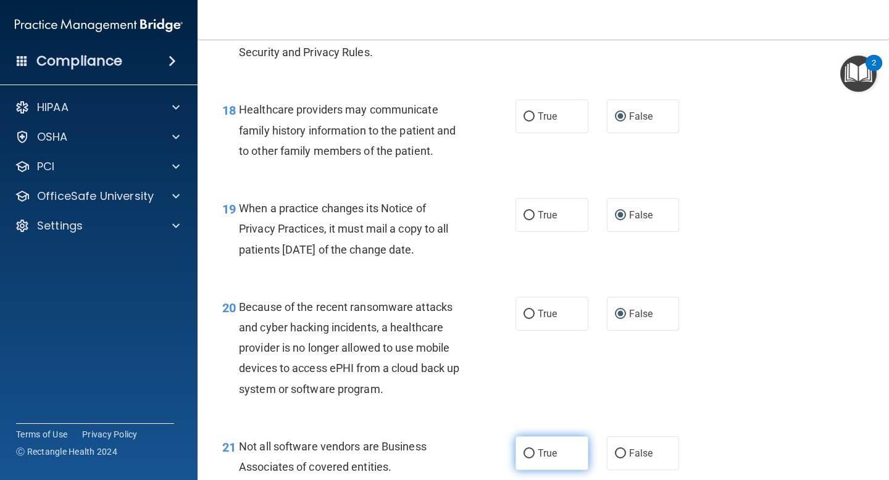
click at [528, 455] on input "True" at bounding box center [528, 453] width 11 height 9
radio input "true"
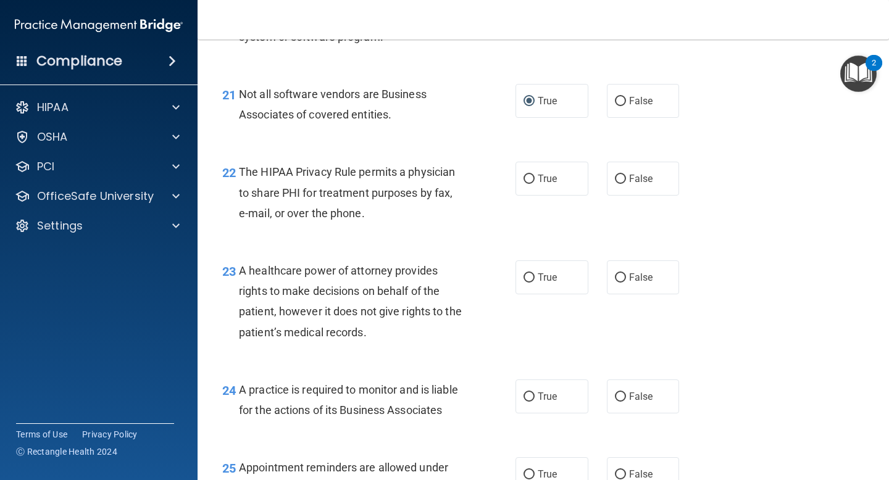
scroll to position [2420, 0]
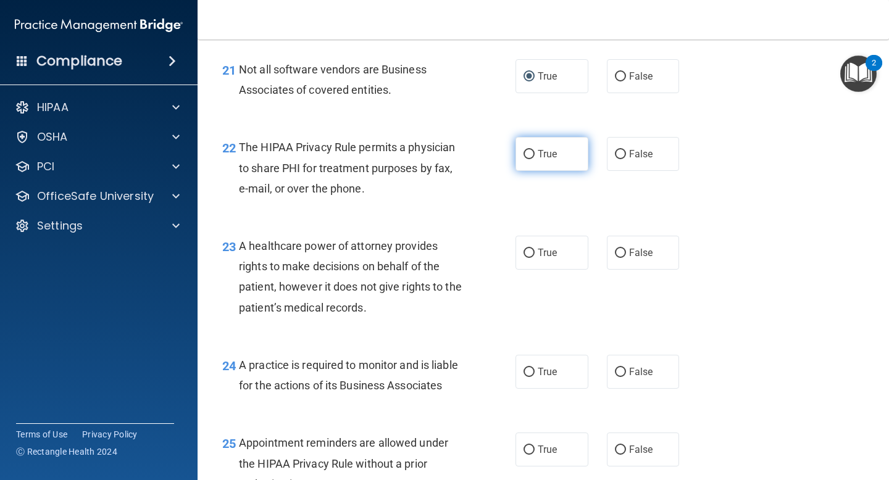
click at [530, 153] on input "True" at bounding box center [528, 154] width 11 height 9
radio input "true"
click at [625, 253] on input "False" at bounding box center [620, 253] width 11 height 9
radio input "true"
click at [624, 375] on input "False" at bounding box center [620, 372] width 11 height 9
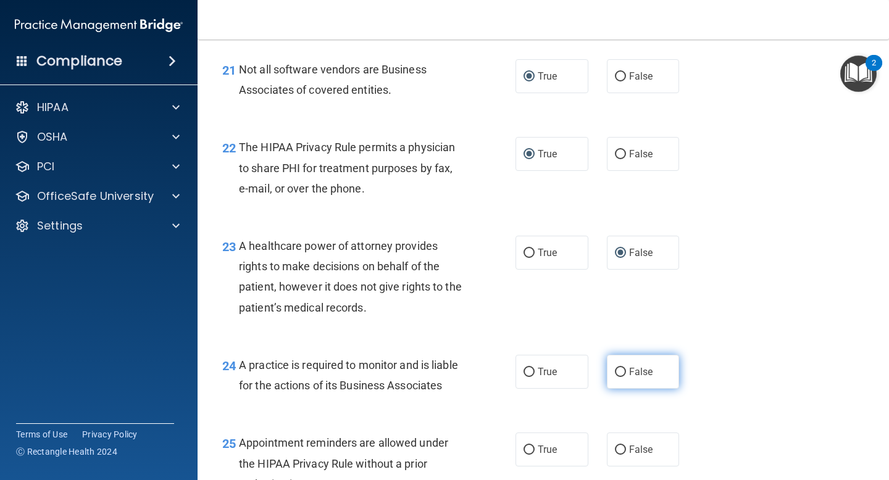
radio input "true"
click at [529, 449] on input "True" at bounding box center [528, 450] width 11 height 9
radio input "true"
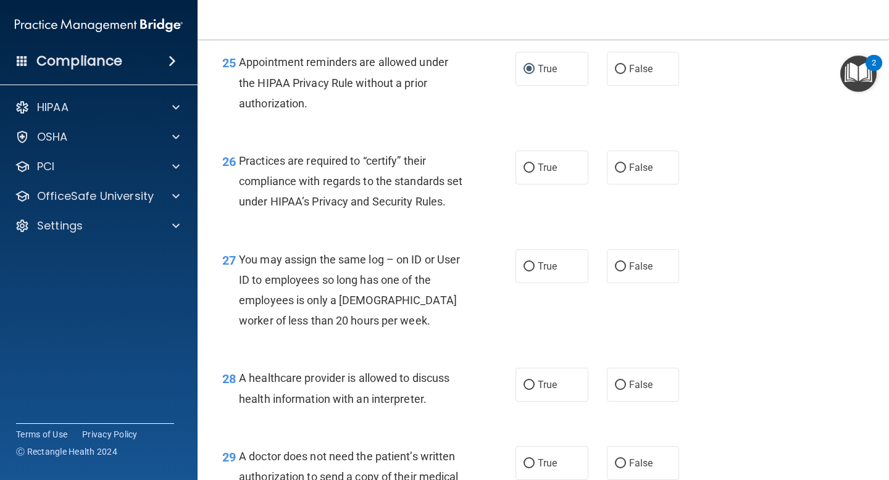
scroll to position [2809, 0]
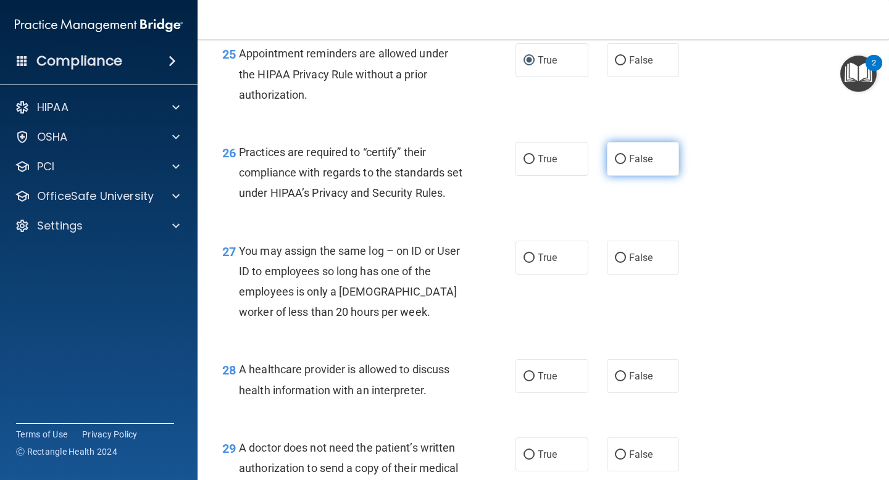
click at [621, 160] on input "False" at bounding box center [620, 159] width 11 height 9
radio input "true"
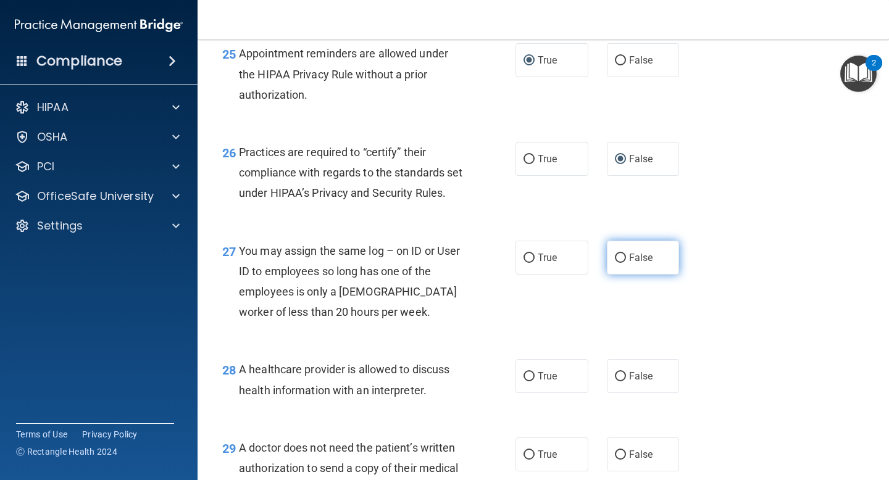
click at [620, 263] on input "False" at bounding box center [620, 258] width 11 height 9
radio input "true"
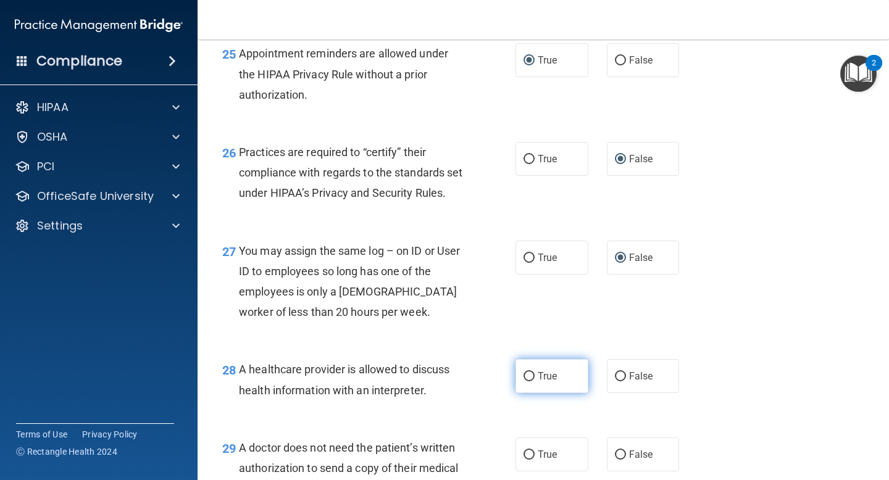
click at [530, 381] on input "True" at bounding box center [528, 376] width 11 height 9
radio input "true"
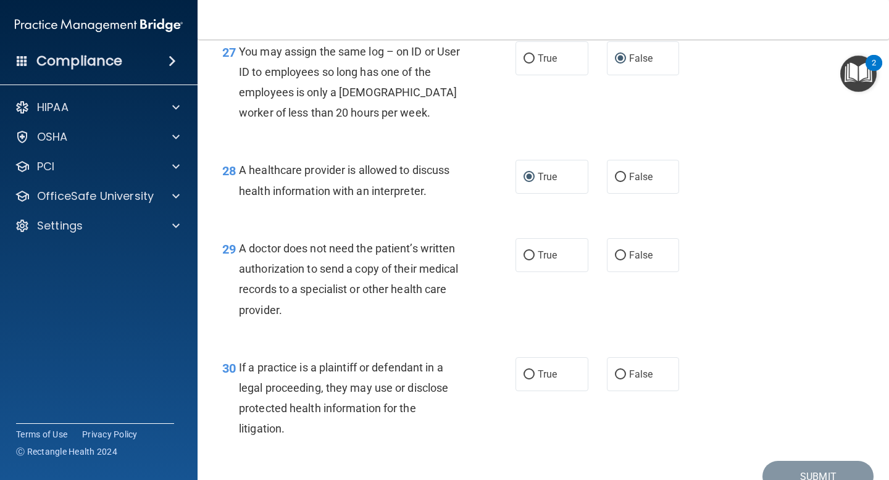
scroll to position [3090, 0]
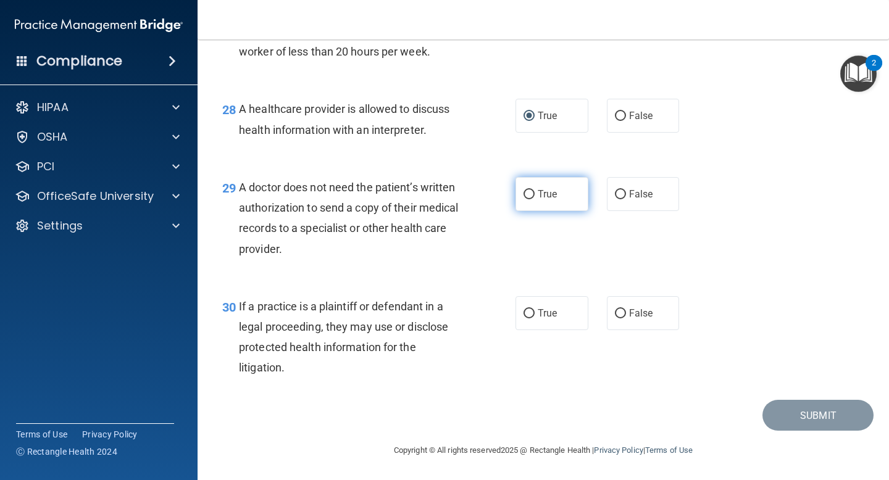
click at [533, 193] on input "True" at bounding box center [528, 194] width 11 height 9
radio input "true"
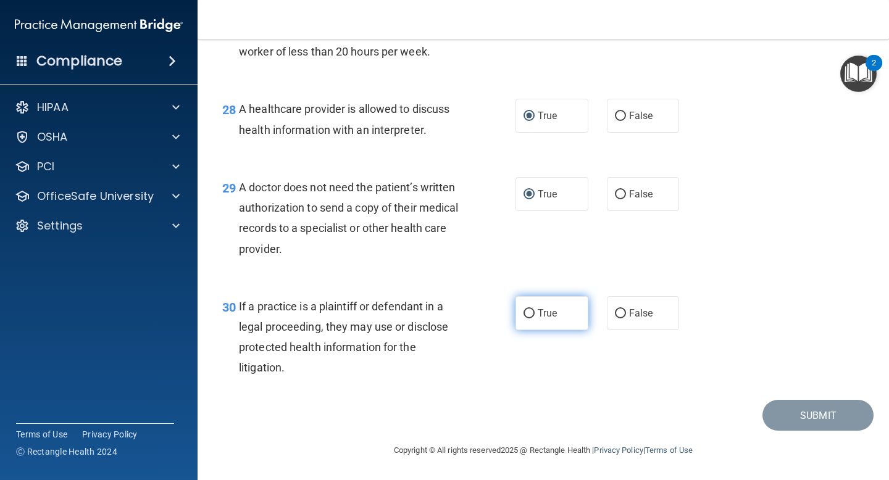
click at [529, 312] on input "True" at bounding box center [528, 313] width 11 height 9
radio input "true"
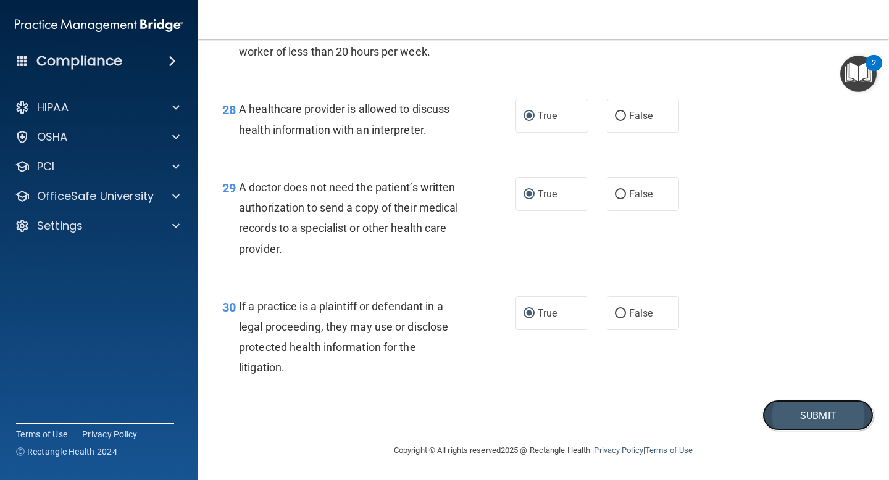
click at [801, 414] on button "Submit" at bounding box center [817, 415] width 111 height 31
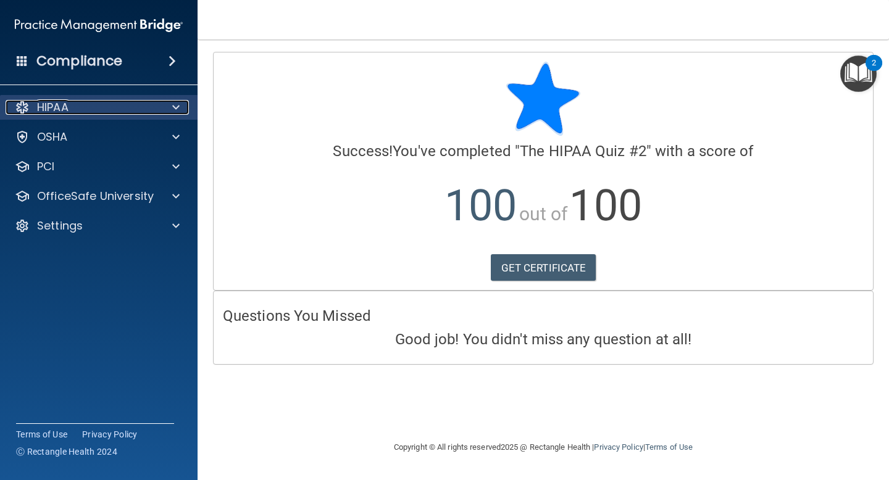
click at [178, 108] on span at bounding box center [175, 107] width 7 height 15
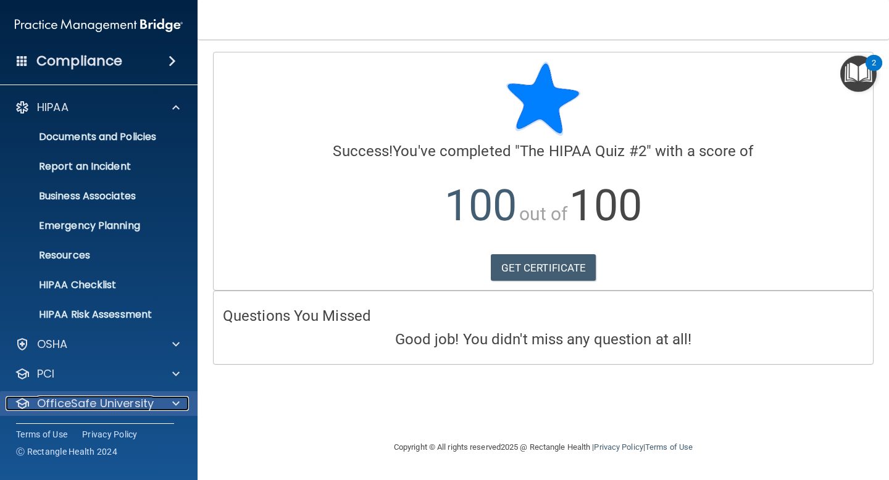
click at [175, 401] on span at bounding box center [175, 403] width 7 height 15
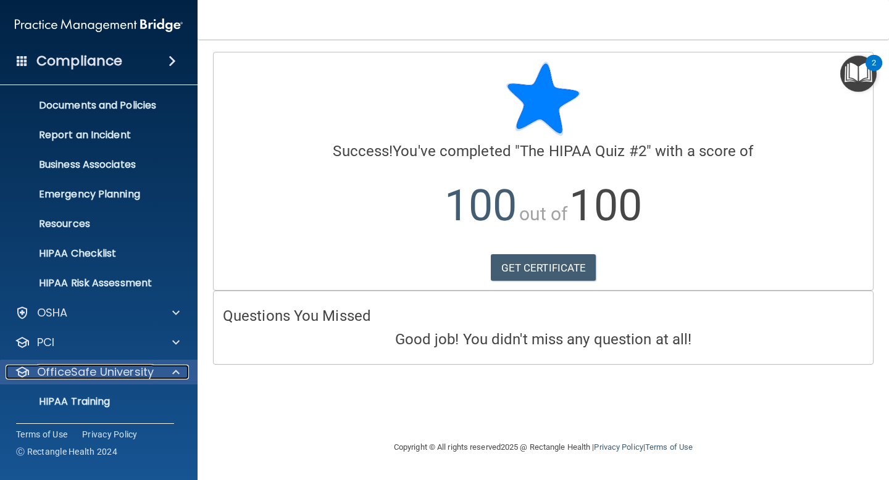
scroll to position [37, 0]
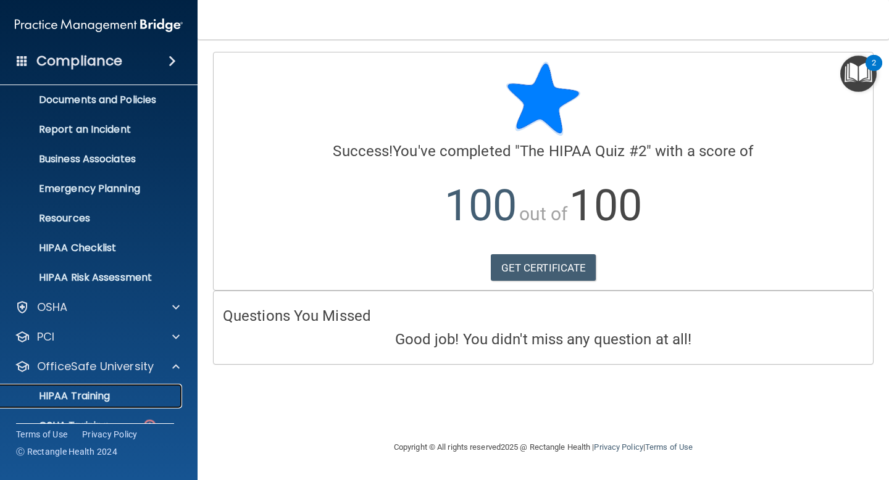
click at [94, 403] on link "HIPAA Training" at bounding box center [85, 396] width 194 height 25
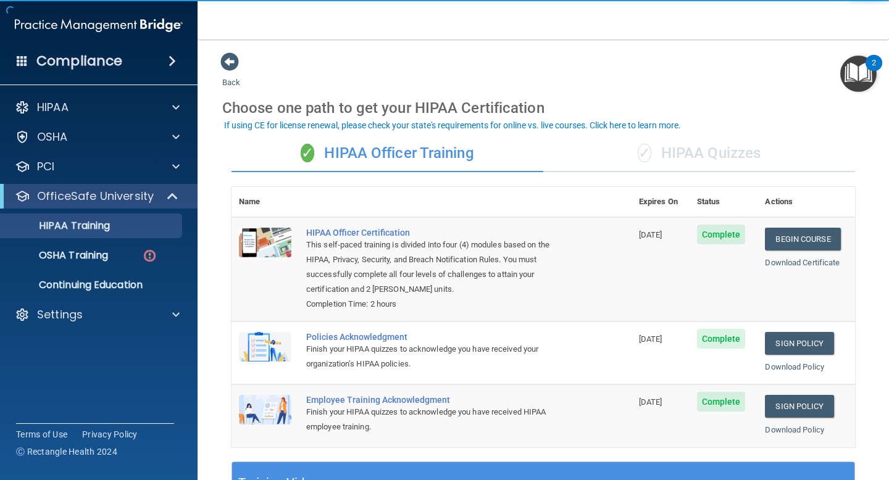
click at [675, 152] on div "✓ HIPAA Quizzes" at bounding box center [699, 153] width 312 height 37
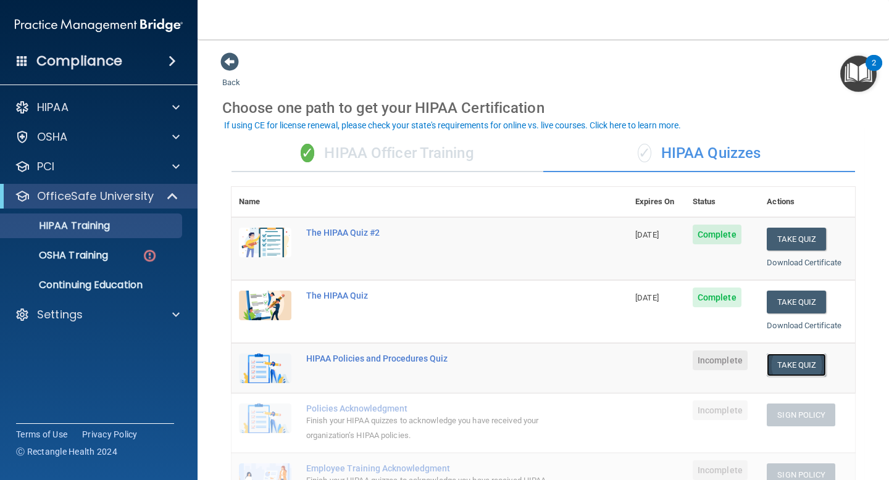
click at [788, 364] on button "Take Quiz" at bounding box center [796, 365] width 59 height 23
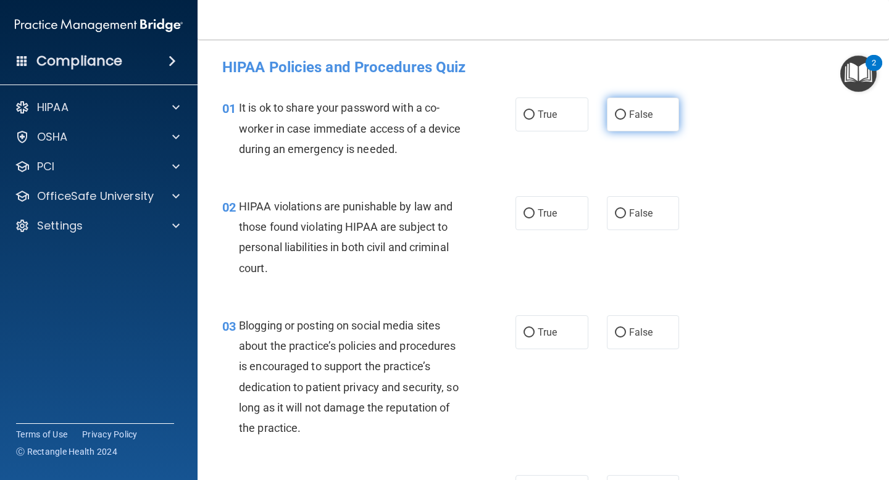
click at [622, 117] on input "False" at bounding box center [620, 114] width 11 height 9
radio input "true"
click at [533, 212] on input "True" at bounding box center [528, 213] width 11 height 9
radio input "true"
click at [620, 336] on input "False" at bounding box center [620, 332] width 11 height 9
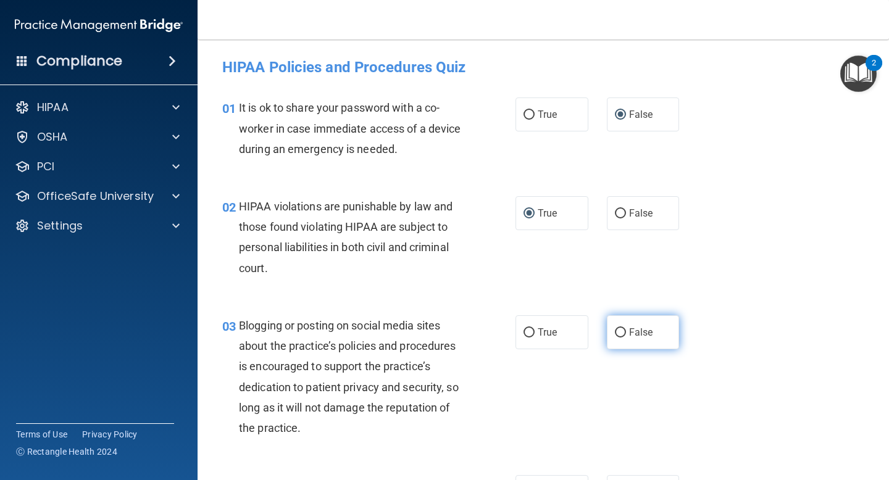
radio input "true"
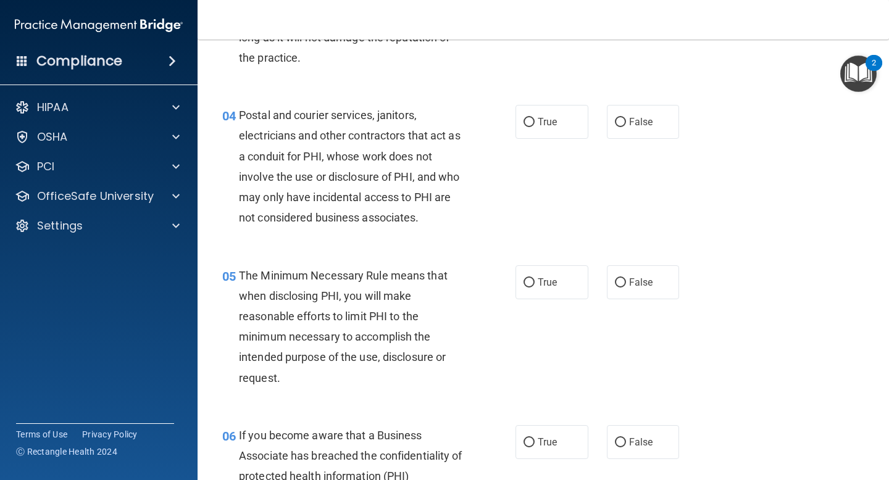
scroll to position [371, 0]
click at [528, 122] on input "True" at bounding box center [528, 121] width 11 height 9
radio input "true"
click at [530, 279] on input "True" at bounding box center [528, 282] width 11 height 9
radio input "true"
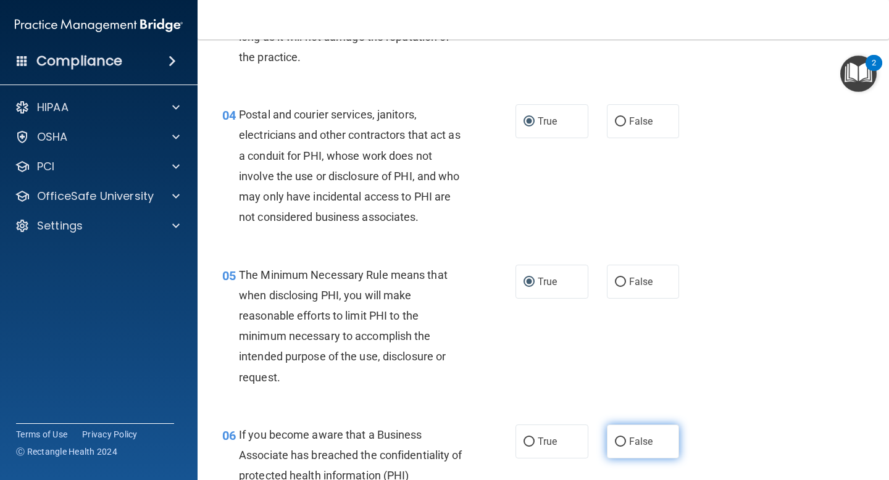
click at [618, 443] on input "False" at bounding box center [620, 442] width 11 height 9
radio input "true"
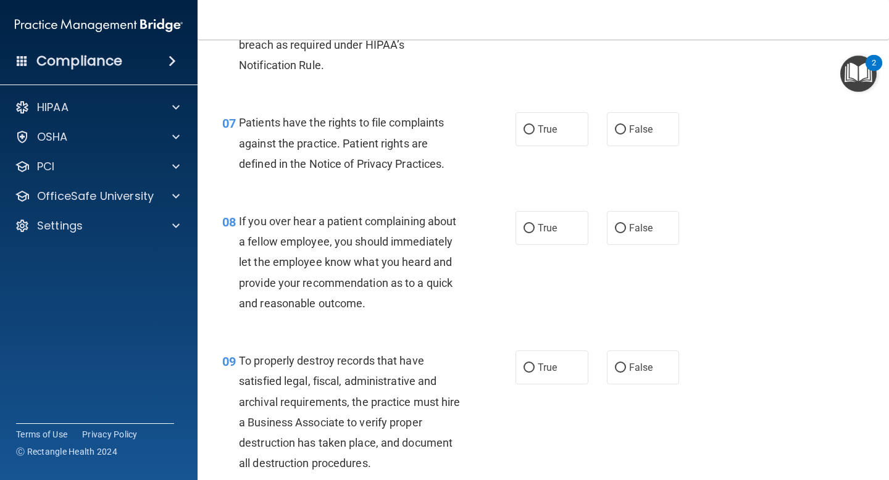
scroll to position [868, 0]
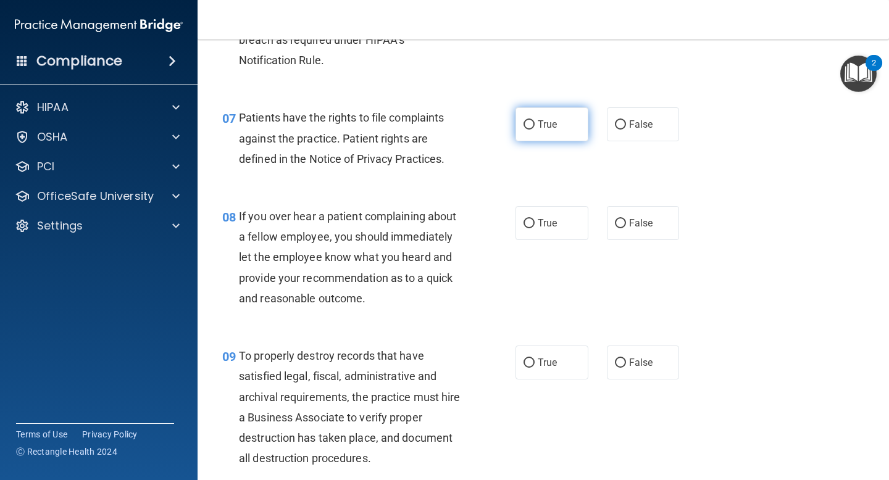
click at [535, 127] on label "True" at bounding box center [551, 124] width 73 height 34
click at [535, 127] on input "True" at bounding box center [528, 124] width 11 height 9
radio input "true"
click at [619, 223] on input "False" at bounding box center [620, 223] width 11 height 9
radio input "true"
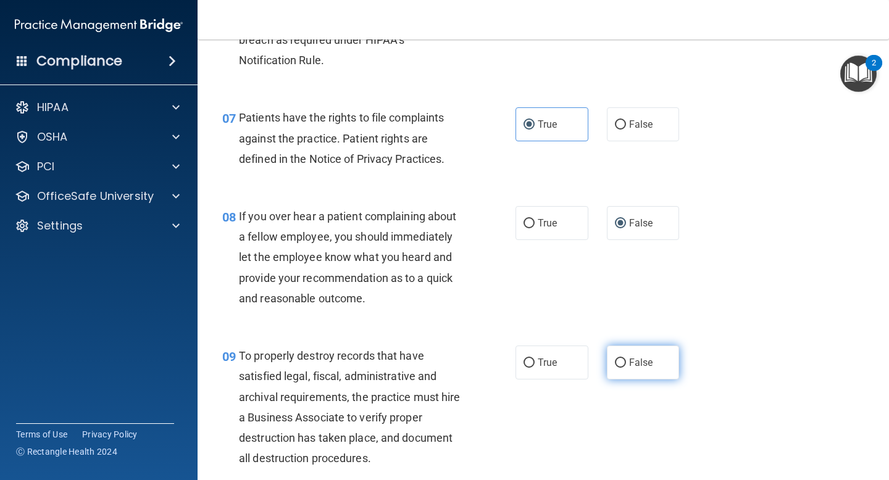
click at [620, 363] on input "False" at bounding box center [620, 363] width 11 height 9
radio input "true"
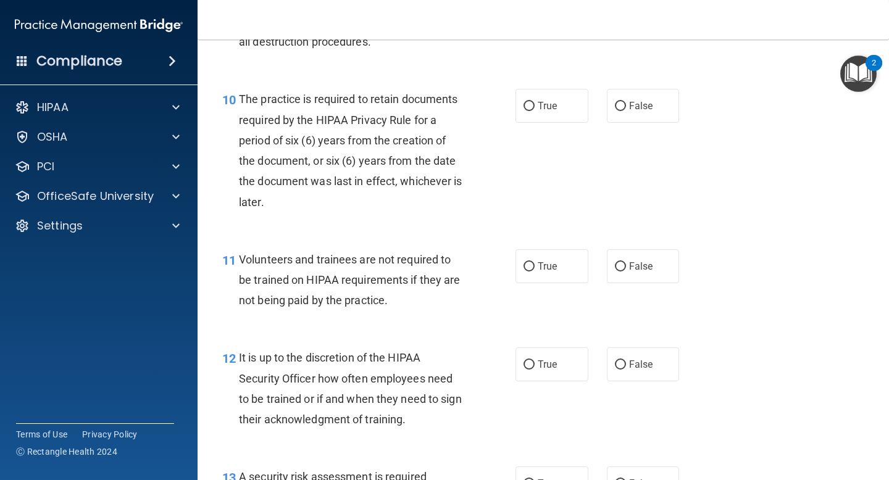
scroll to position [1295, 0]
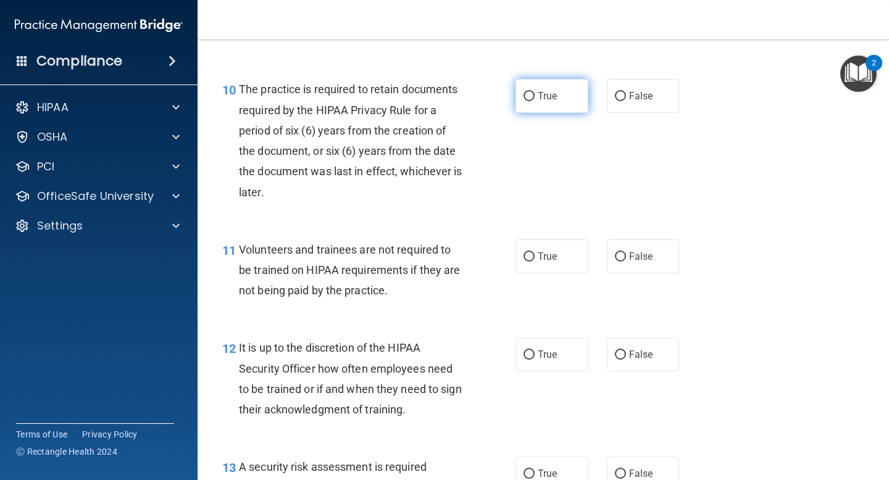
click at [531, 98] on input "True" at bounding box center [528, 96] width 11 height 9
radio input "true"
click at [622, 259] on input "False" at bounding box center [620, 256] width 11 height 9
radio input "true"
click at [620, 353] on input "False" at bounding box center [620, 355] width 11 height 9
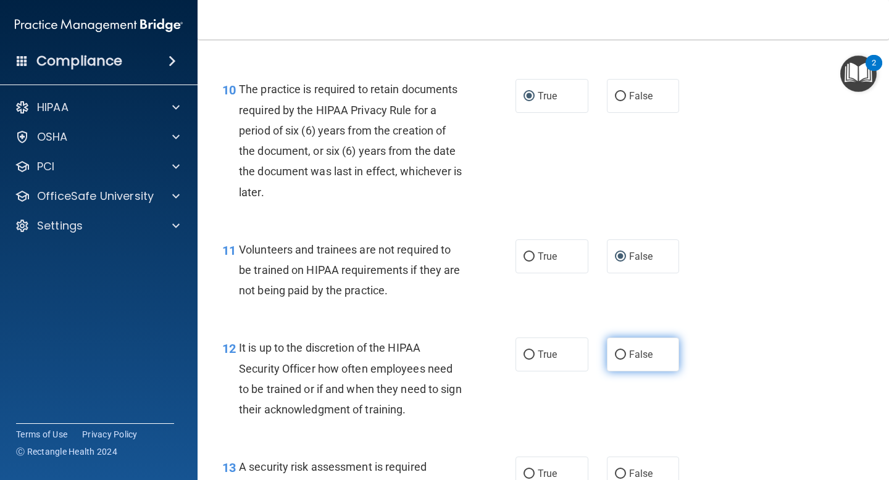
radio input "true"
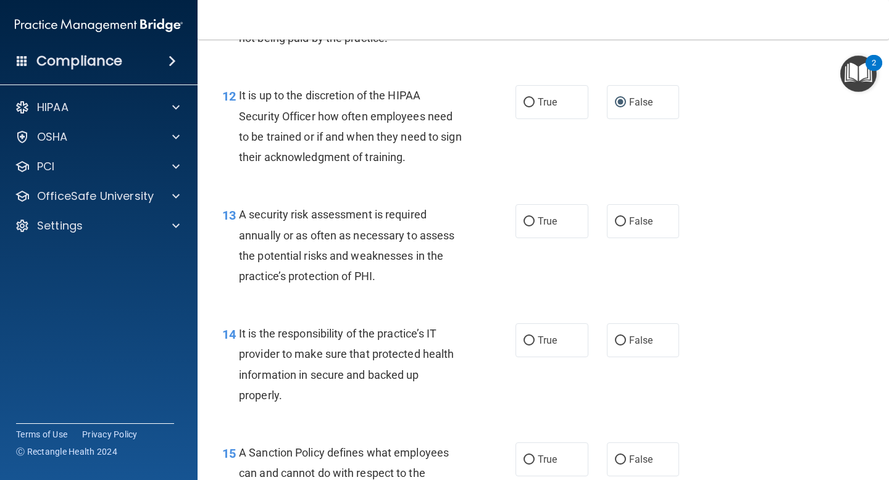
scroll to position [1557, 0]
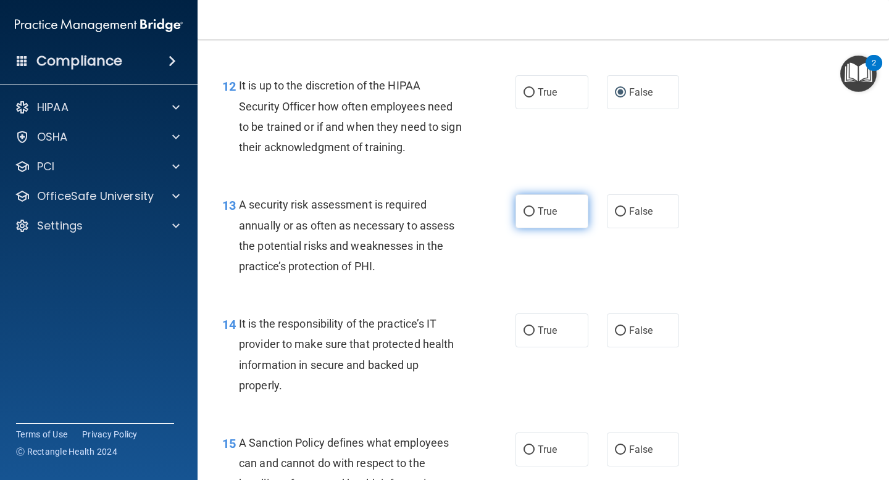
click at [528, 210] on input "True" at bounding box center [528, 211] width 11 height 9
radio input "true"
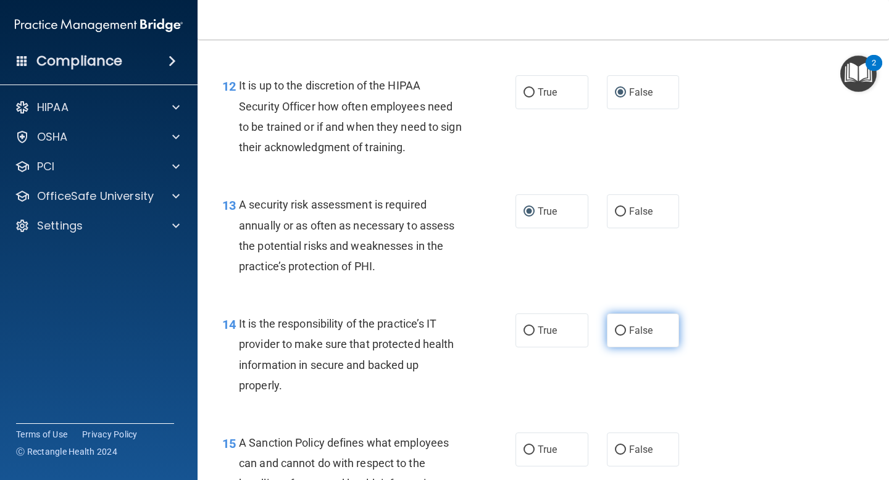
click at [620, 327] on input "False" at bounding box center [620, 331] width 11 height 9
radio input "true"
click at [622, 451] on input "False" at bounding box center [620, 450] width 11 height 9
radio input "true"
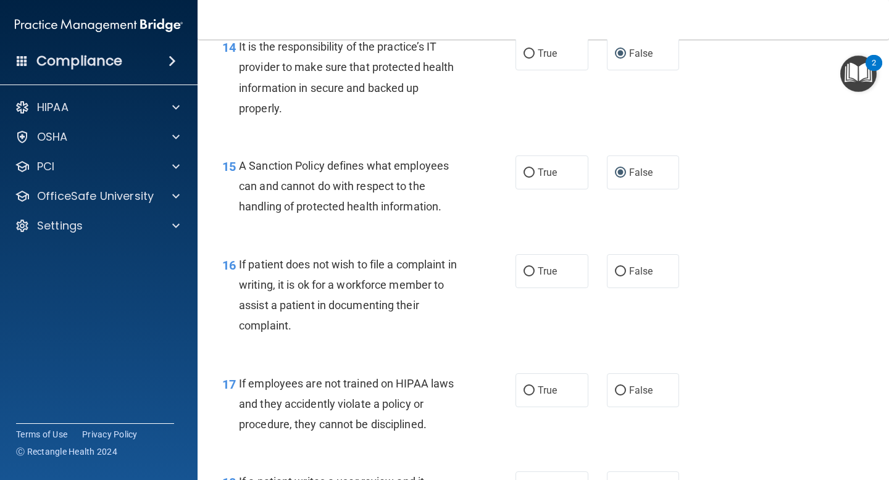
scroll to position [1838, 0]
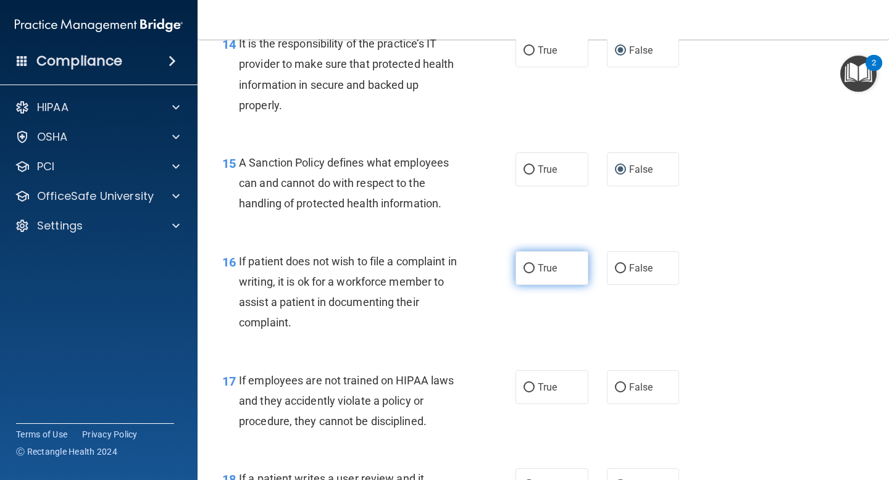
click at [526, 267] on input "True" at bounding box center [528, 268] width 11 height 9
radio input "true"
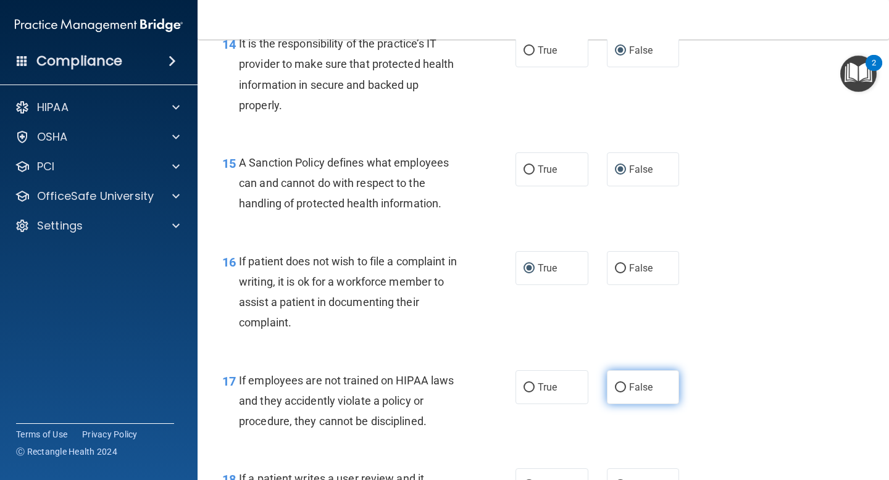
click at [622, 387] on input "False" at bounding box center [620, 387] width 11 height 9
radio input "true"
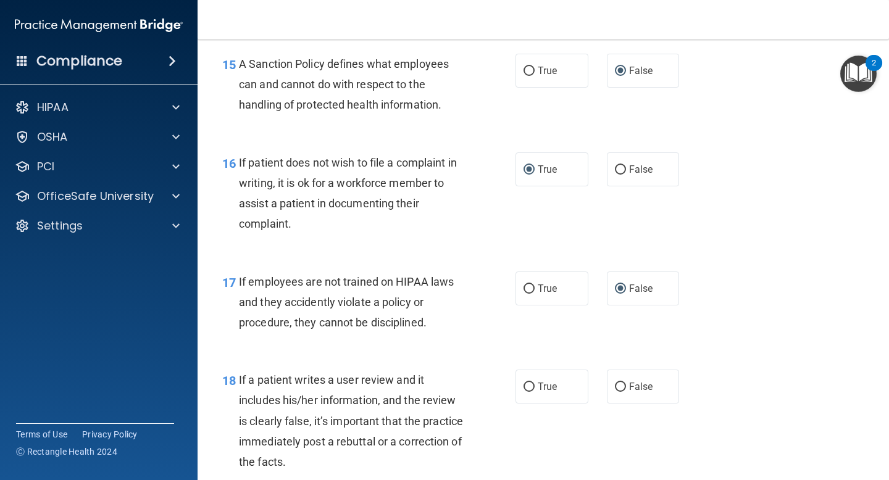
scroll to position [1939, 0]
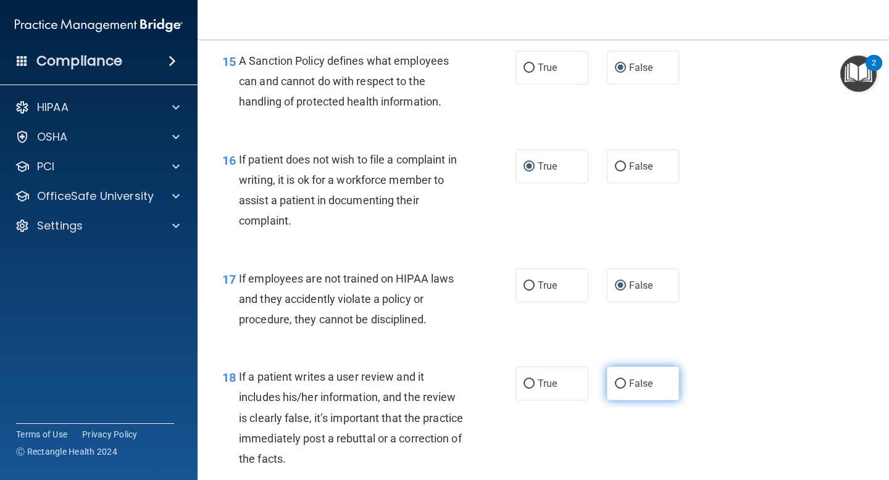
click at [622, 385] on input "False" at bounding box center [620, 384] width 11 height 9
radio input "true"
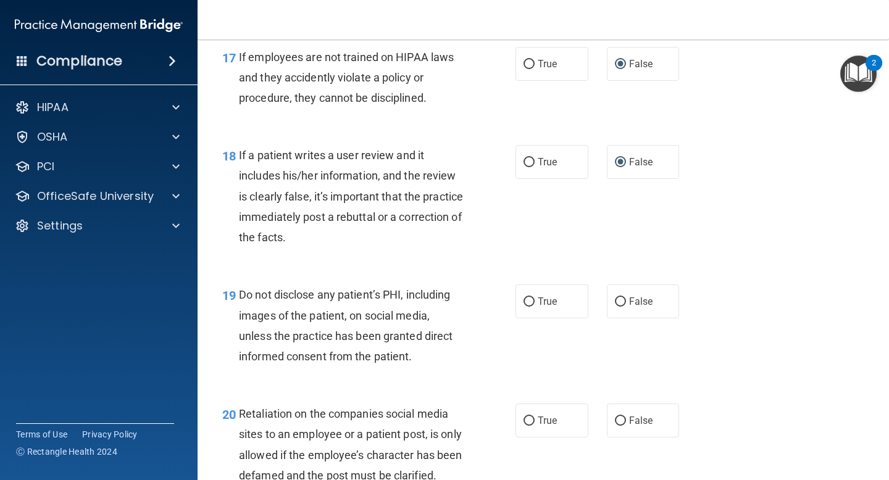
scroll to position [2162, 0]
click at [534, 302] on input "True" at bounding box center [528, 300] width 11 height 9
radio input "true"
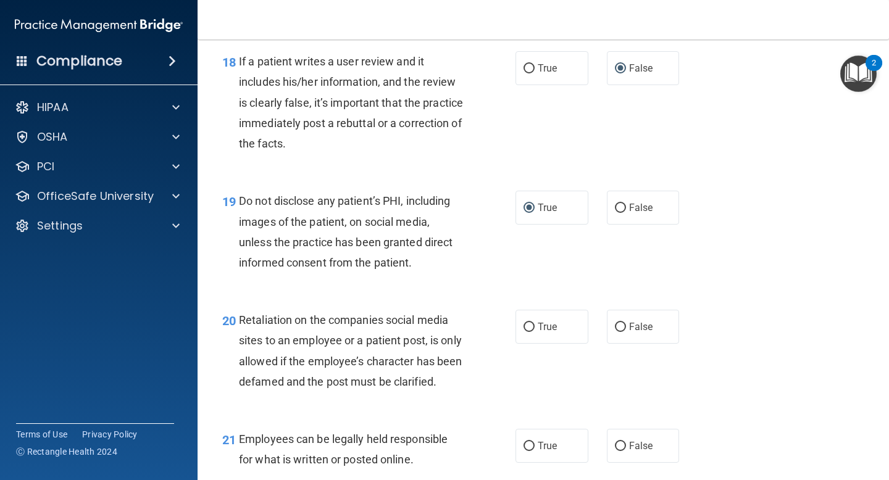
scroll to position [2279, 0]
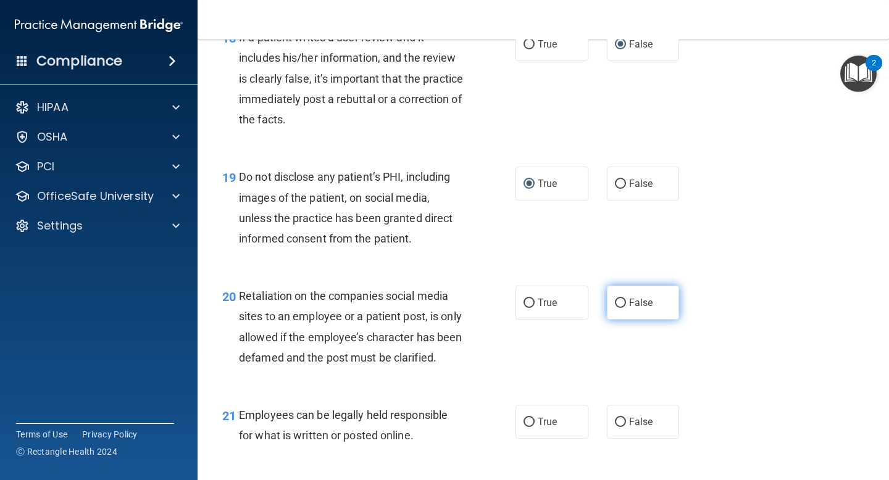
click at [622, 302] on input "False" at bounding box center [620, 303] width 11 height 9
radio input "true"
click at [533, 427] on input "True" at bounding box center [528, 422] width 11 height 9
radio input "true"
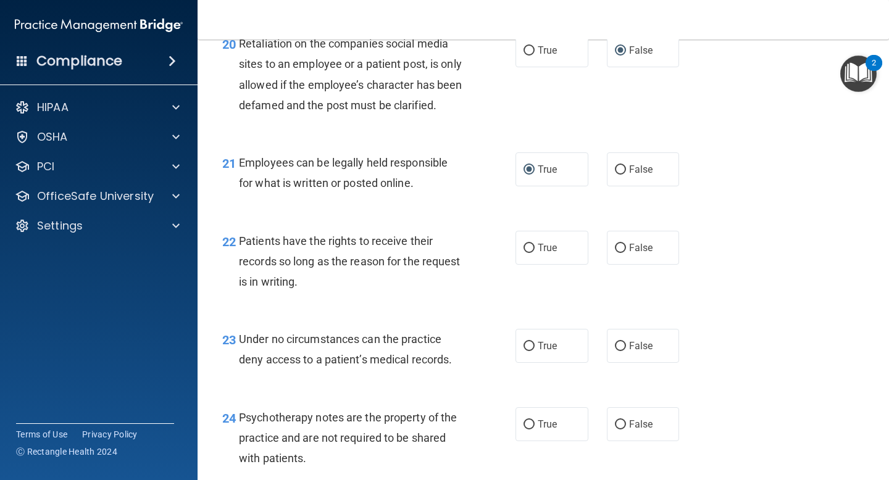
scroll to position [2534, 0]
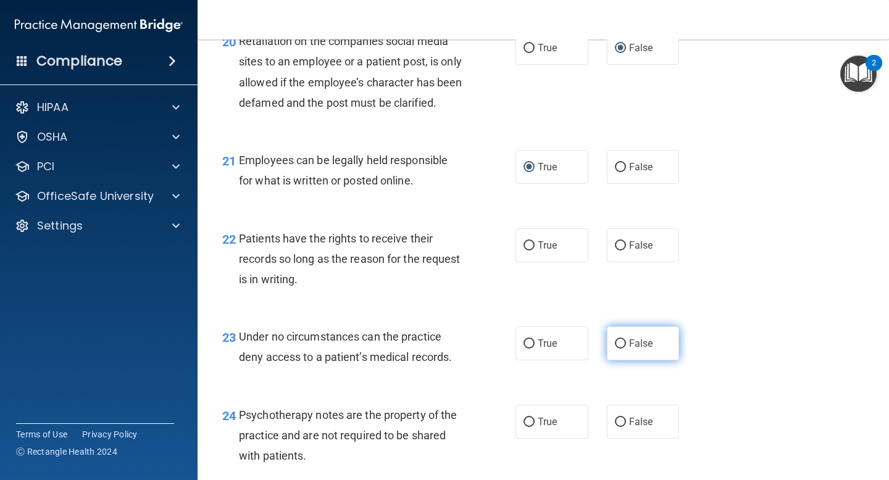
click at [620, 349] on input "False" at bounding box center [620, 343] width 11 height 9
radio input "true"
click at [618, 251] on input "False" at bounding box center [620, 245] width 11 height 9
radio input "true"
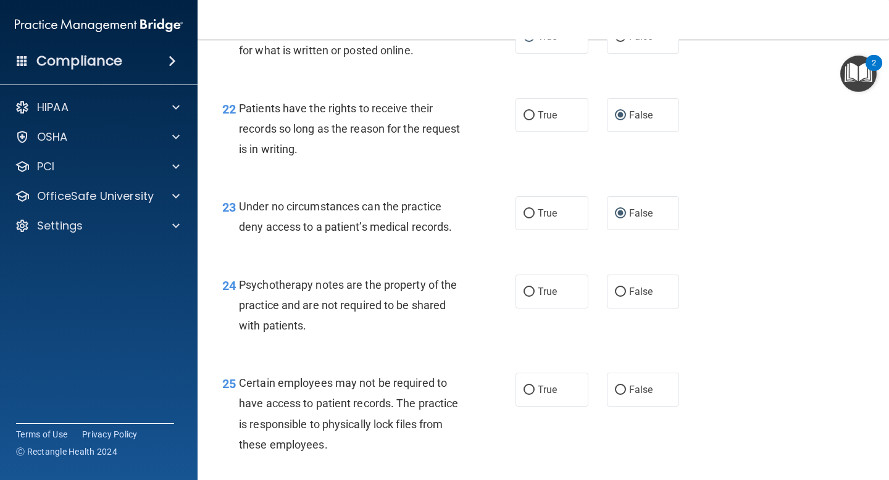
scroll to position [2680, 0]
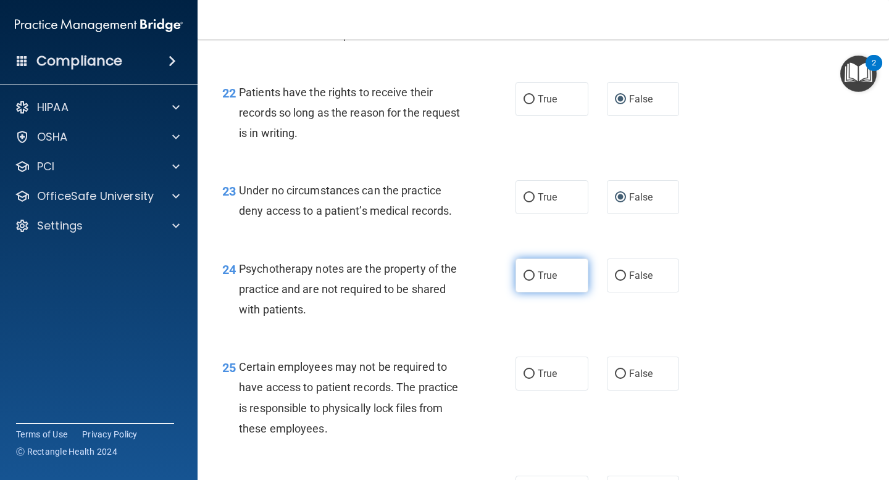
click at [531, 281] on input "True" at bounding box center [528, 276] width 11 height 9
radio input "true"
click at [531, 379] on input "True" at bounding box center [528, 374] width 11 height 9
radio input "true"
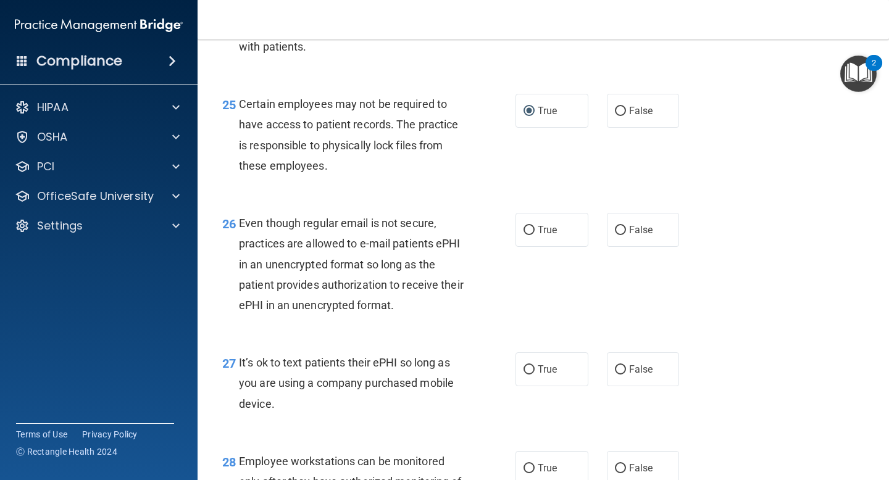
scroll to position [2946, 0]
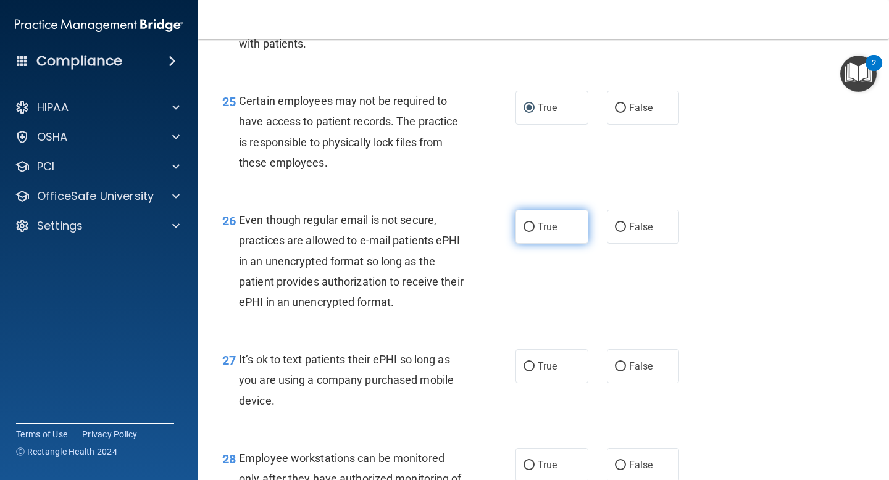
click at [531, 232] on input "True" at bounding box center [528, 227] width 11 height 9
radio input "true"
click at [620, 372] on input "False" at bounding box center [620, 366] width 11 height 9
radio input "true"
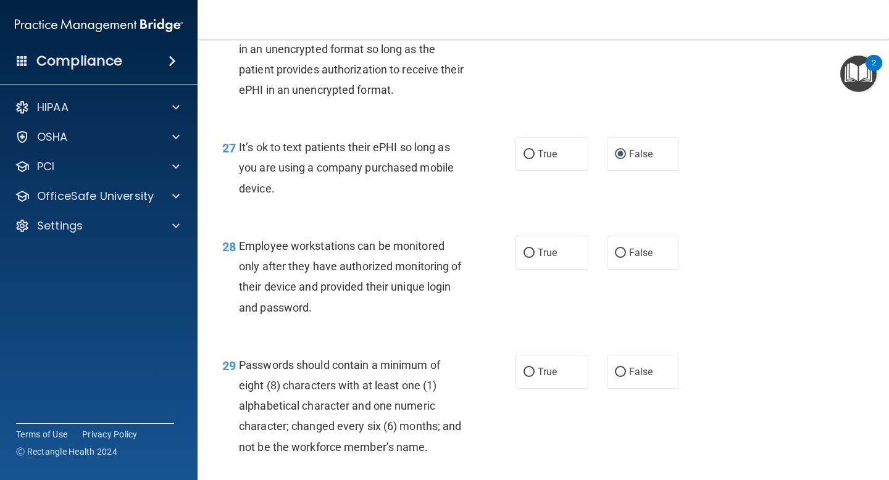
scroll to position [3168, 0]
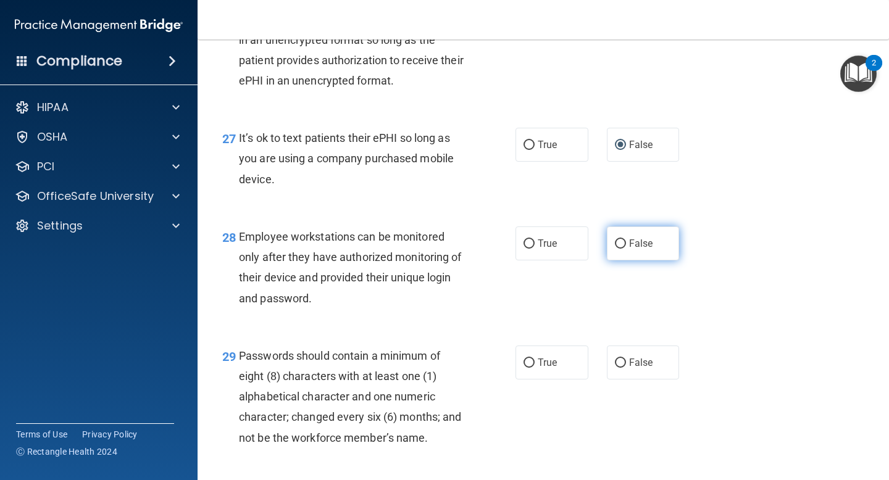
click at [622, 249] on input "False" at bounding box center [620, 243] width 11 height 9
radio input "true"
click at [530, 368] on input "True" at bounding box center [528, 363] width 11 height 9
radio input "true"
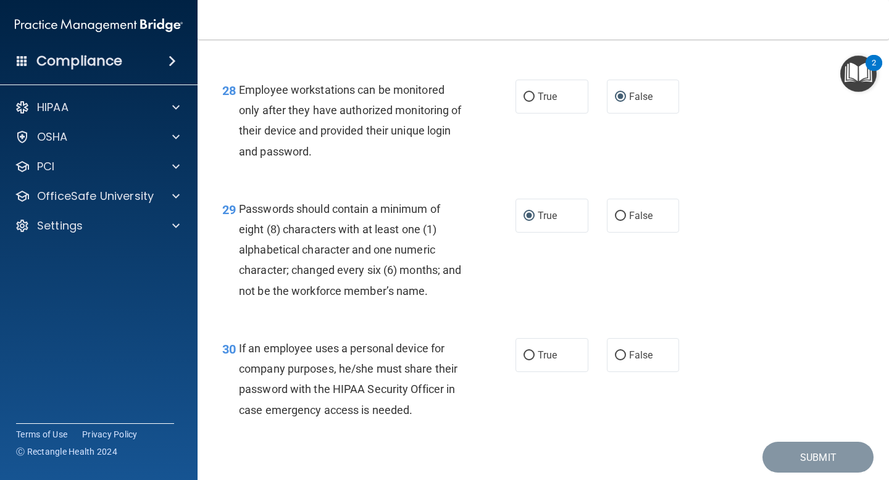
scroll to position [3377, 0]
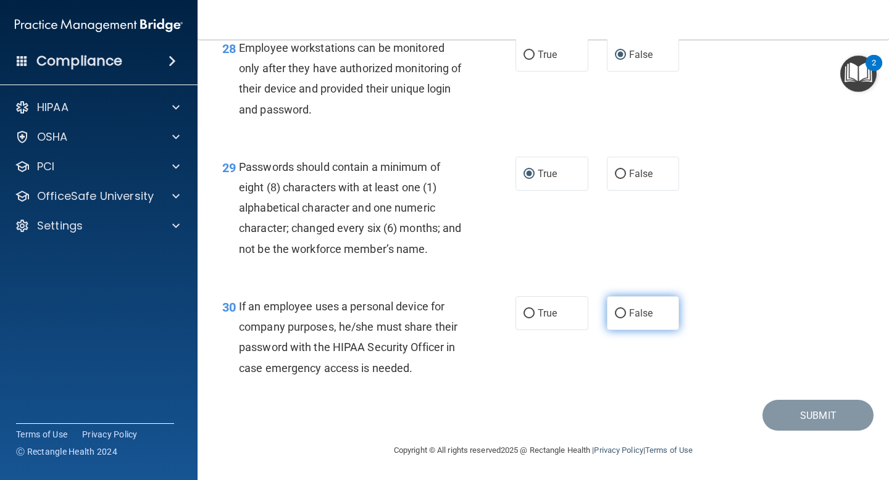
click at [625, 315] on input "False" at bounding box center [620, 313] width 11 height 9
radio input "true"
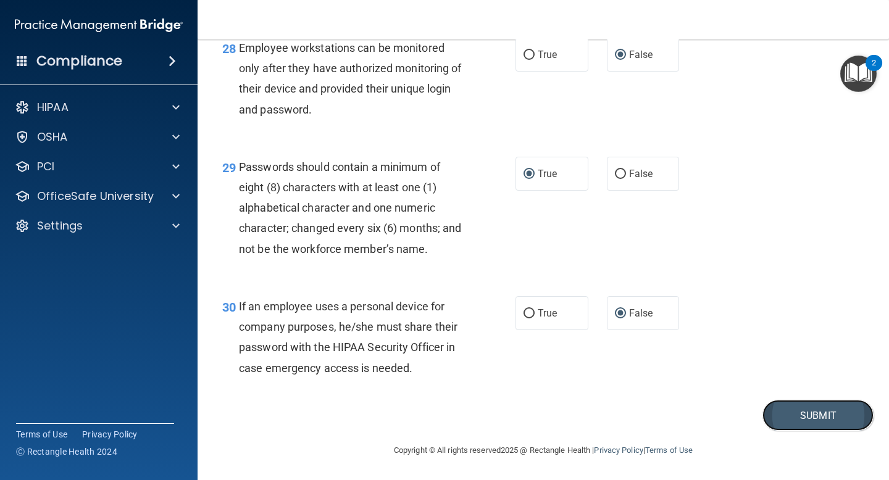
click at [795, 413] on button "Submit" at bounding box center [817, 415] width 111 height 31
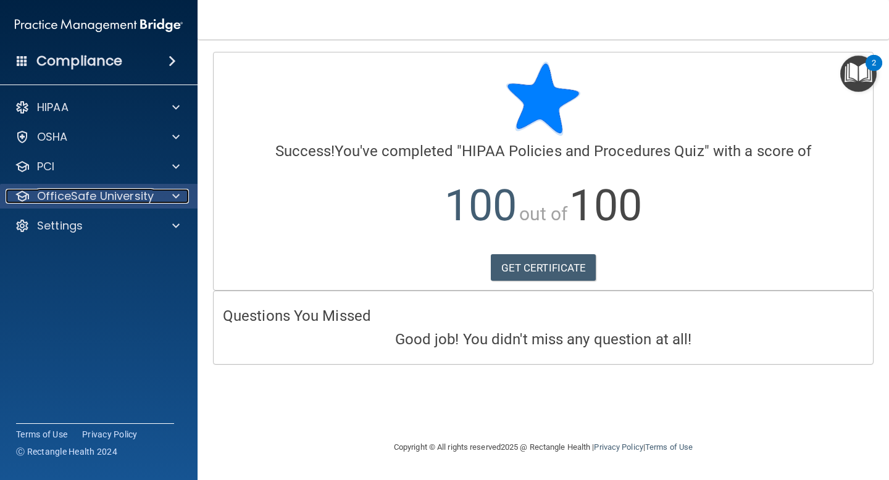
click at [176, 195] on span at bounding box center [175, 196] width 7 height 15
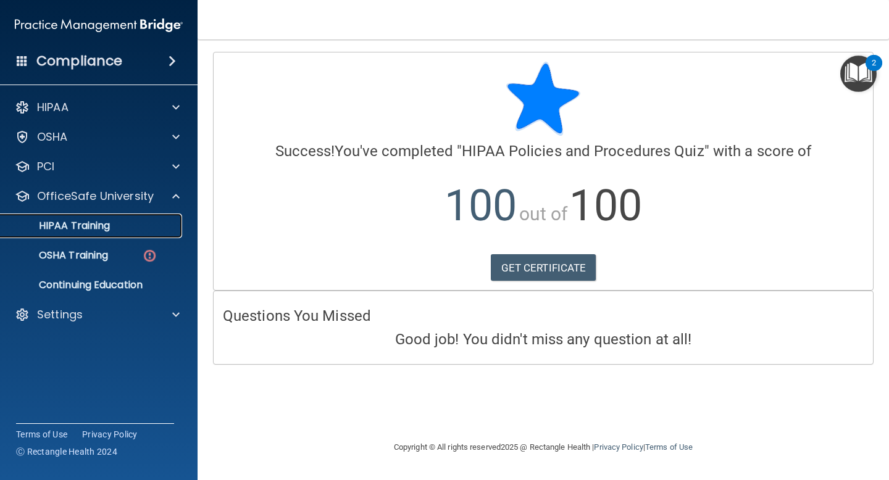
click at [153, 222] on div "HIPAA Training" at bounding box center [92, 226] width 169 height 12
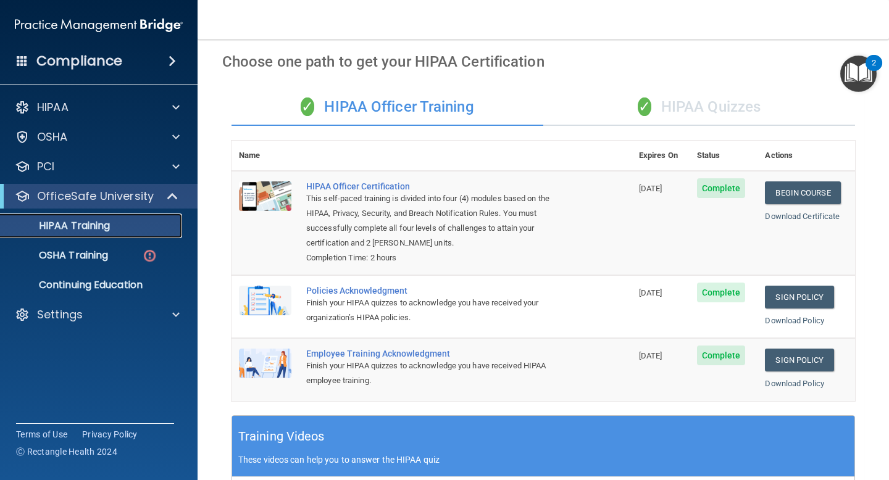
scroll to position [25, 0]
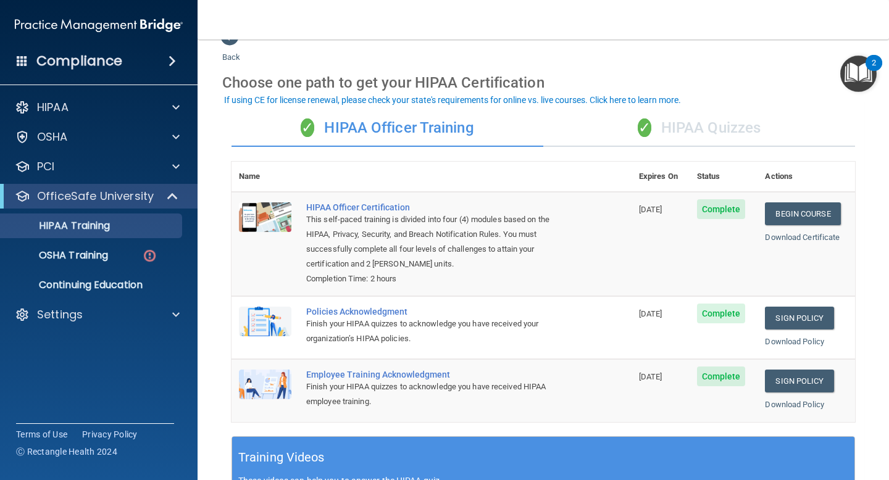
click at [678, 129] on div "✓ HIPAA Quizzes" at bounding box center [699, 128] width 312 height 37
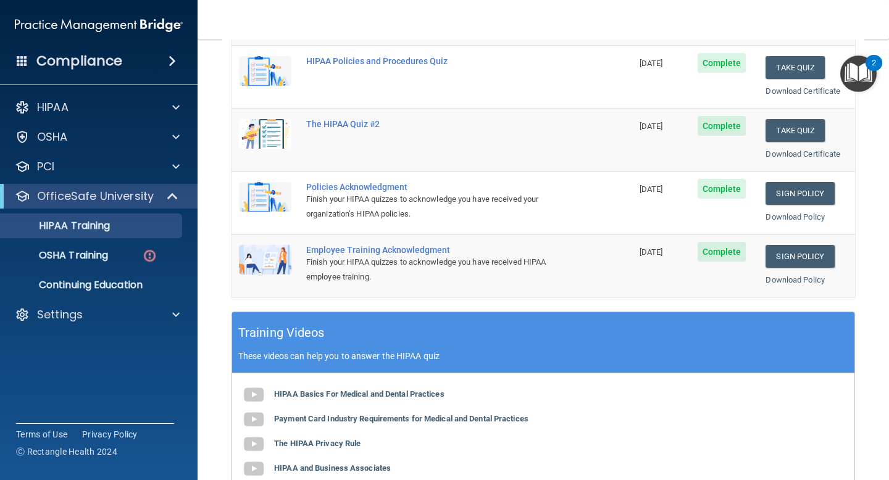
scroll to position [236, 0]
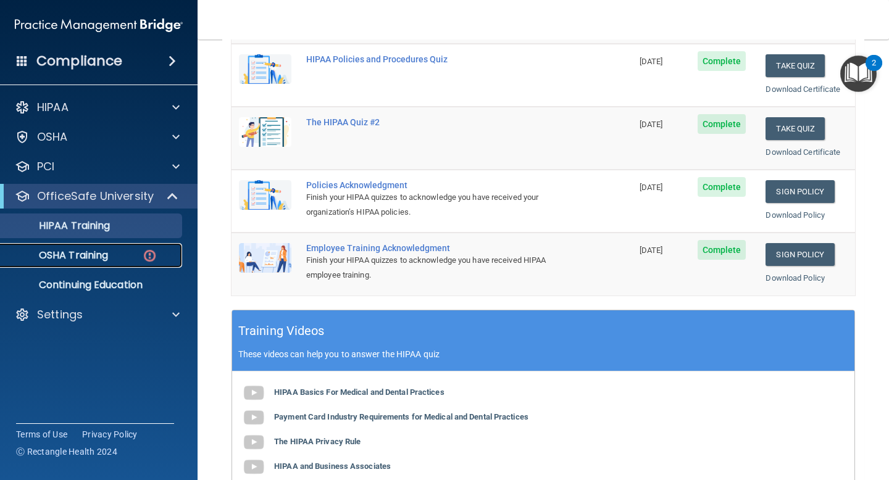
click at [108, 257] on p "OSHA Training" at bounding box center [58, 255] width 100 height 12
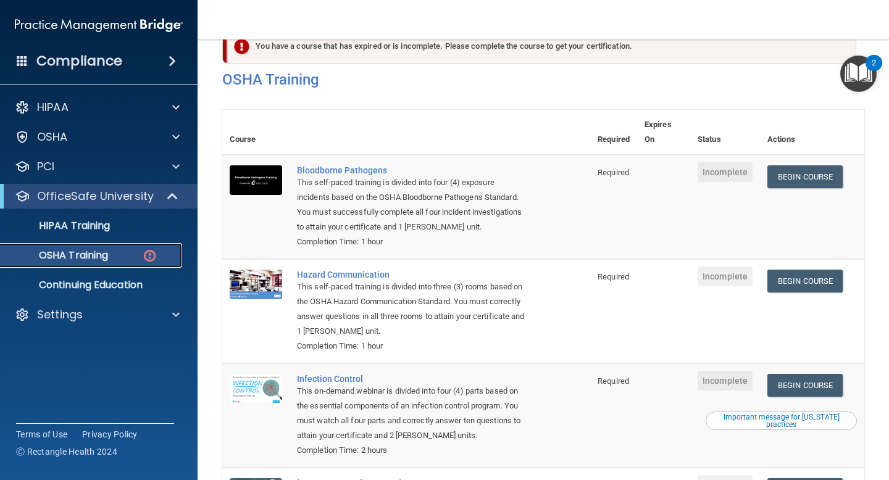
scroll to position [27, 0]
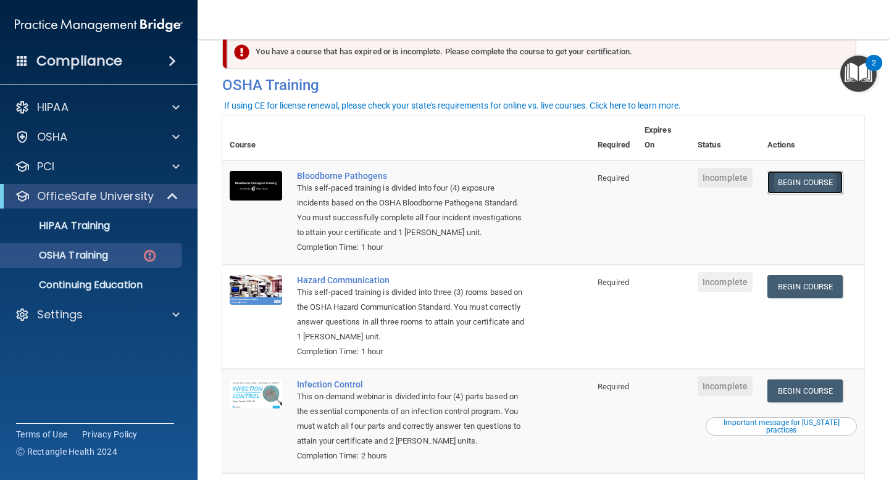
click at [803, 186] on link "Begin Course" at bounding box center [804, 182] width 75 height 23
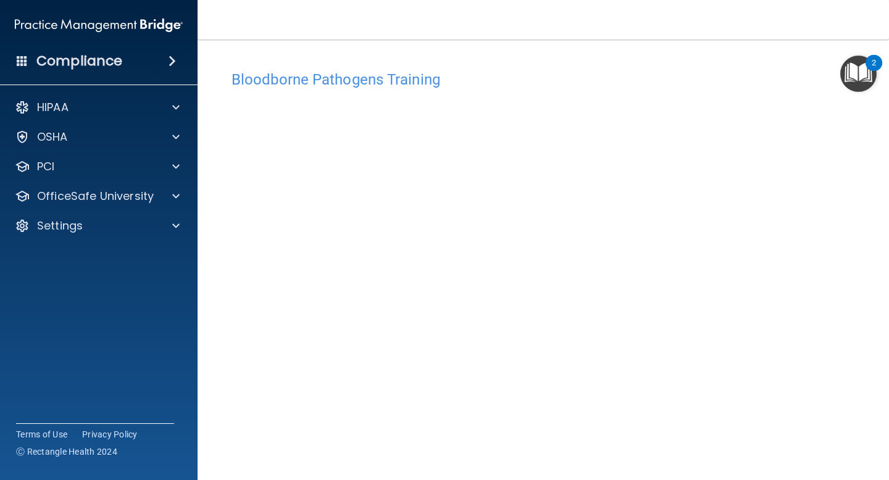
scroll to position [48, 0]
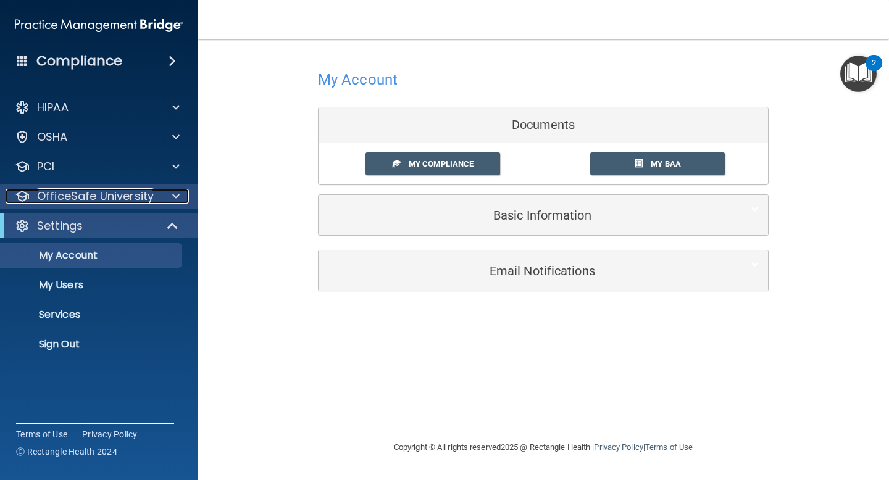
click at [179, 198] on span at bounding box center [175, 196] width 7 height 15
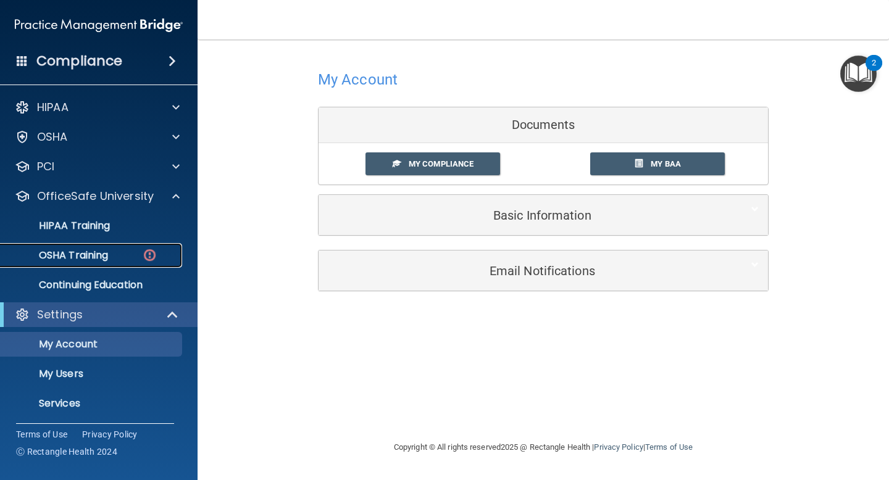
click at [146, 251] on img at bounding box center [149, 255] width 15 height 15
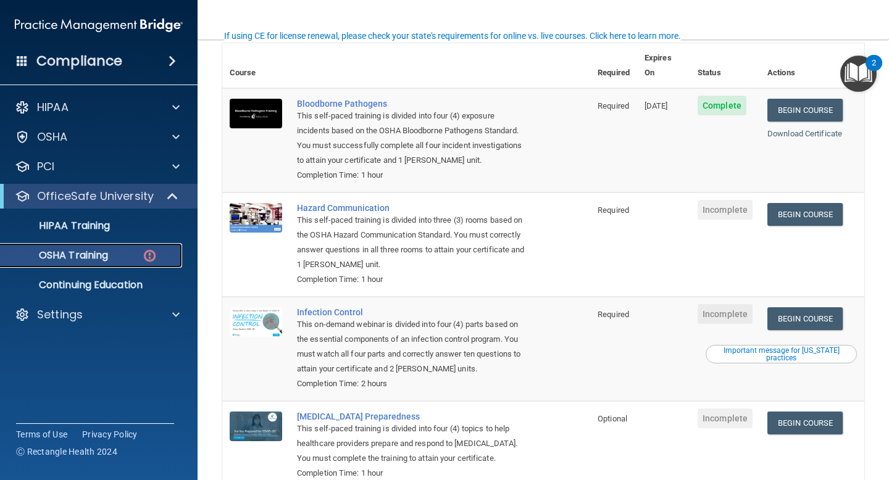
scroll to position [102, 0]
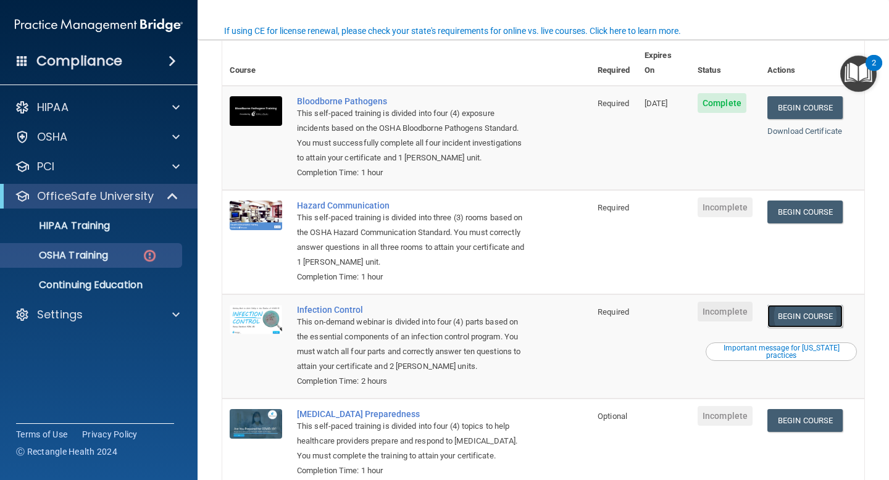
click at [811, 305] on link "Begin Course" at bounding box center [804, 316] width 75 height 23
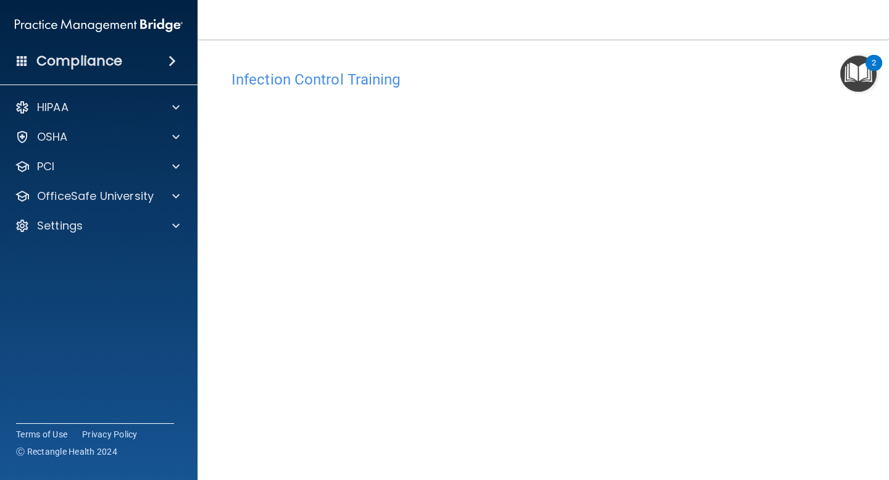
scroll to position [48, 0]
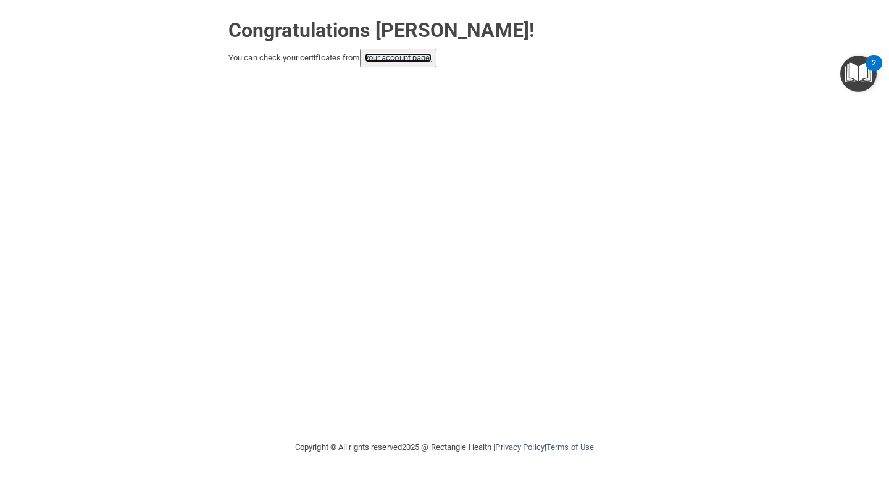
click at [402, 60] on link "your account page!" at bounding box center [398, 57] width 67 height 9
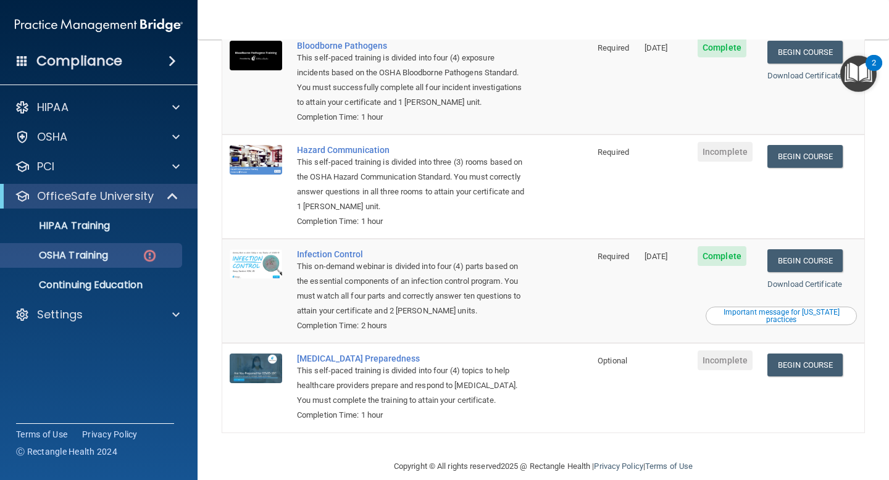
scroll to position [159, 0]
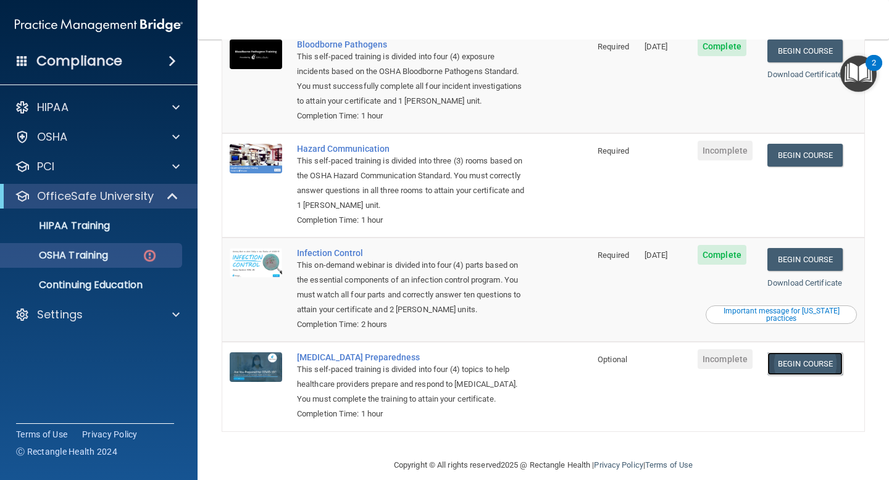
click at [799, 352] on link "Begin Course" at bounding box center [804, 363] width 75 height 23
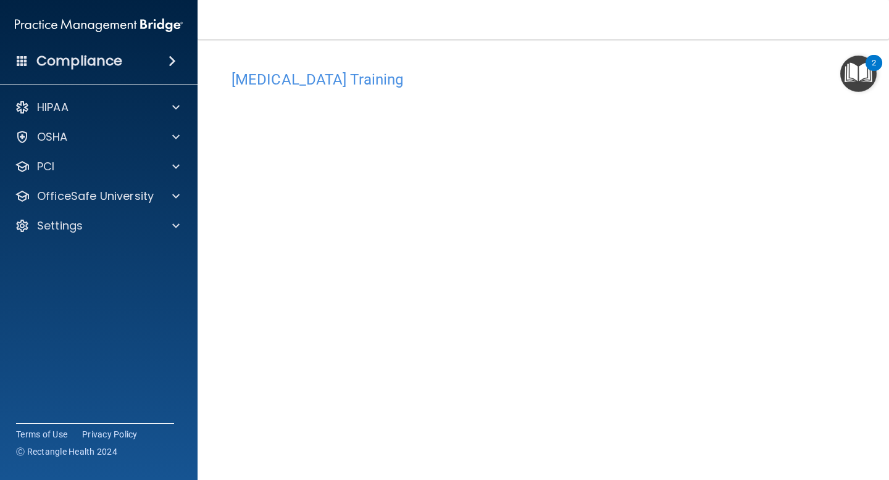
scroll to position [48, 0]
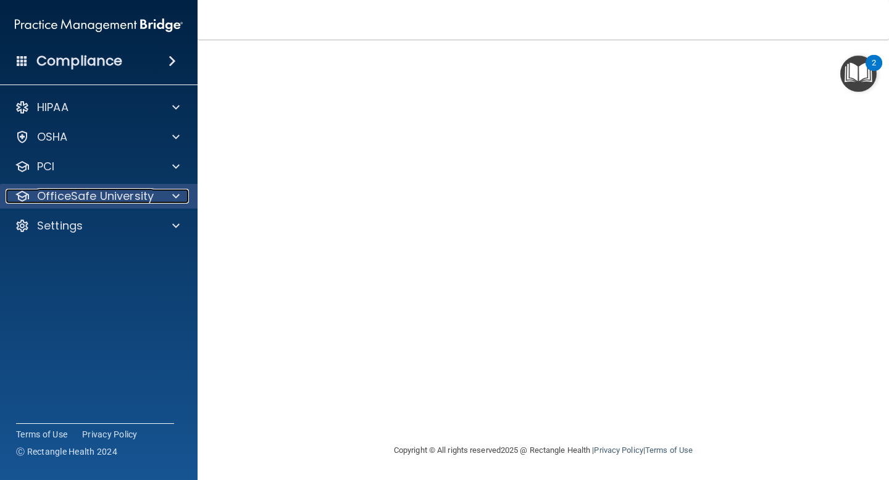
click at [176, 196] on span at bounding box center [175, 196] width 7 height 15
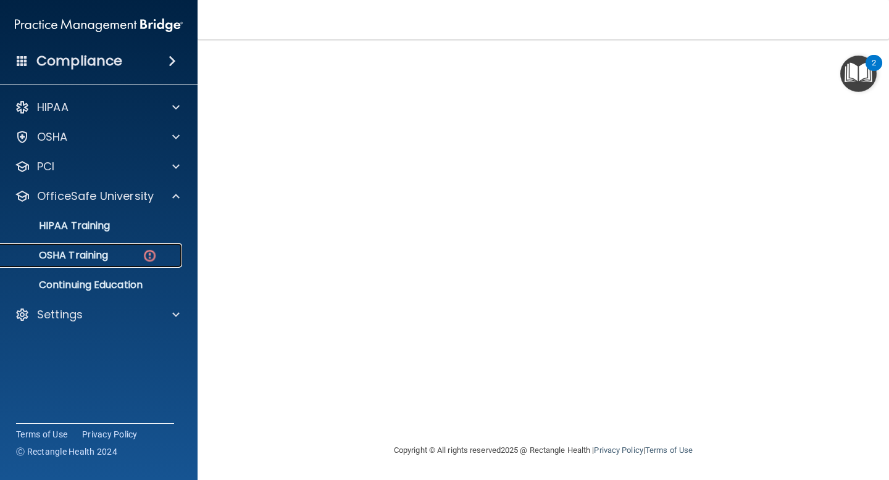
click at [152, 254] on img at bounding box center [149, 255] width 15 height 15
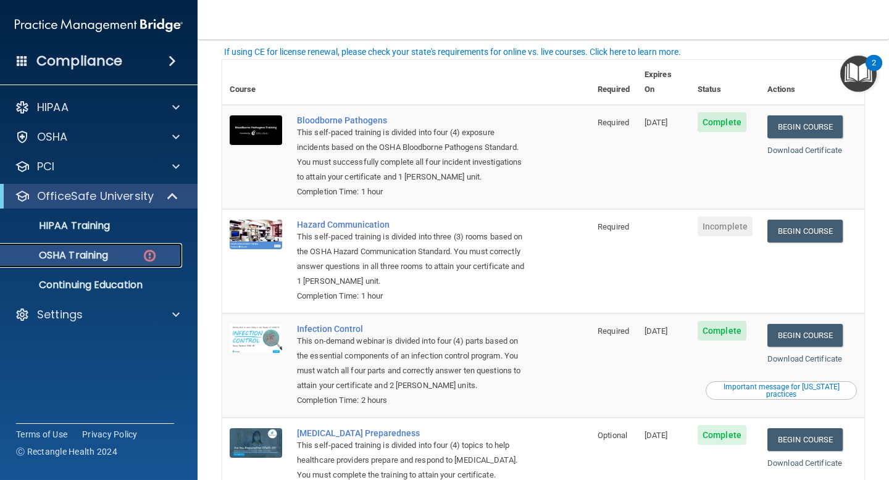
scroll to position [81, 0]
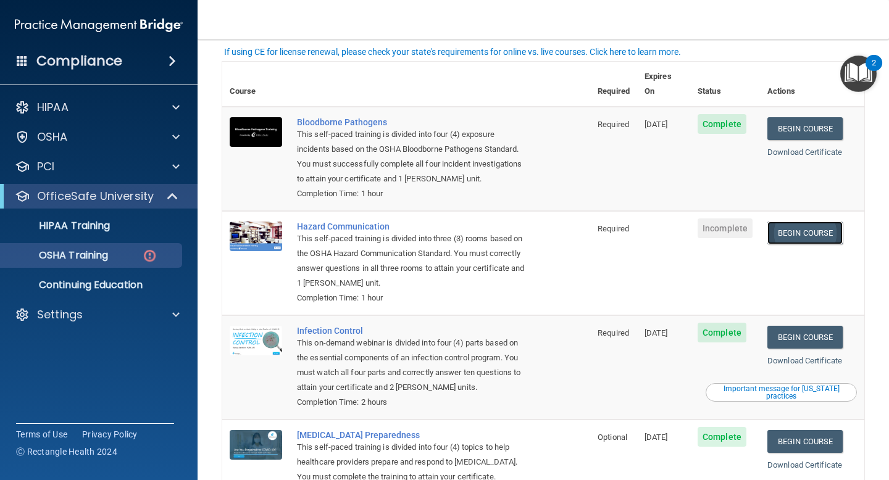
click at [798, 222] on link "Begin Course" at bounding box center [804, 233] width 75 height 23
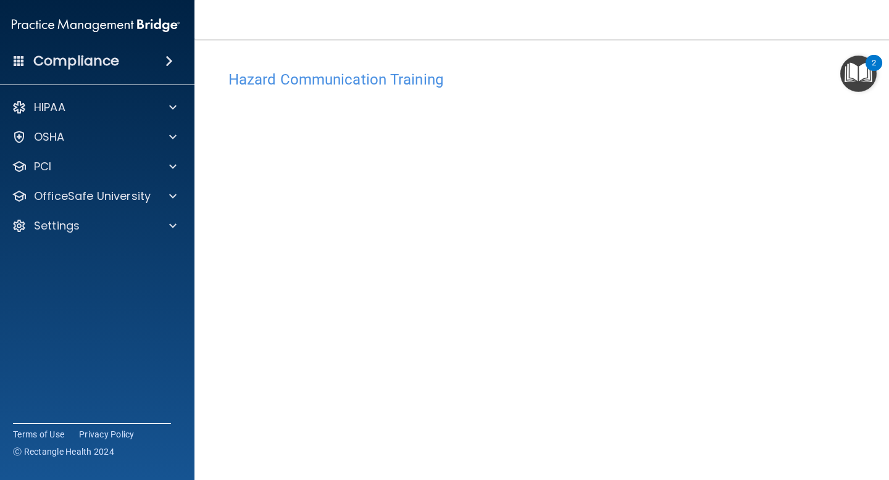
click at [170, 60] on span at bounding box center [168, 61] width 7 height 15
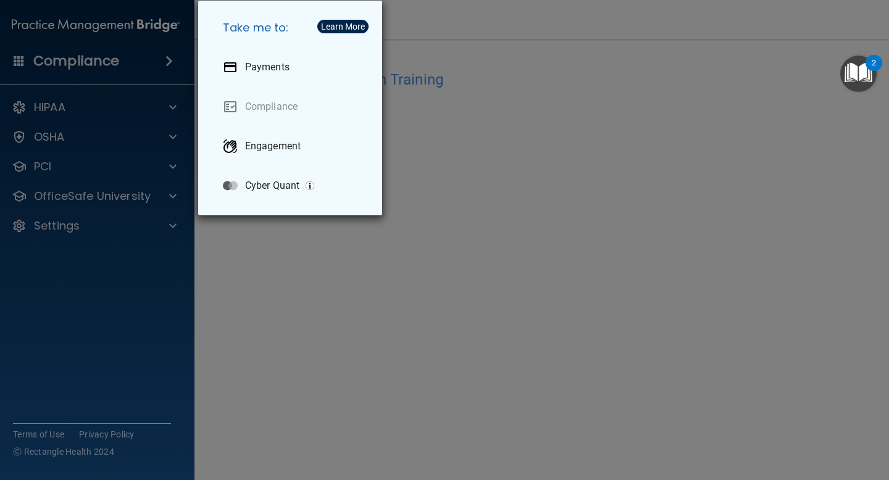
click at [130, 61] on div "Take me to: Payments Compliance Engagement Cyber Quant" at bounding box center [444, 240] width 889 height 480
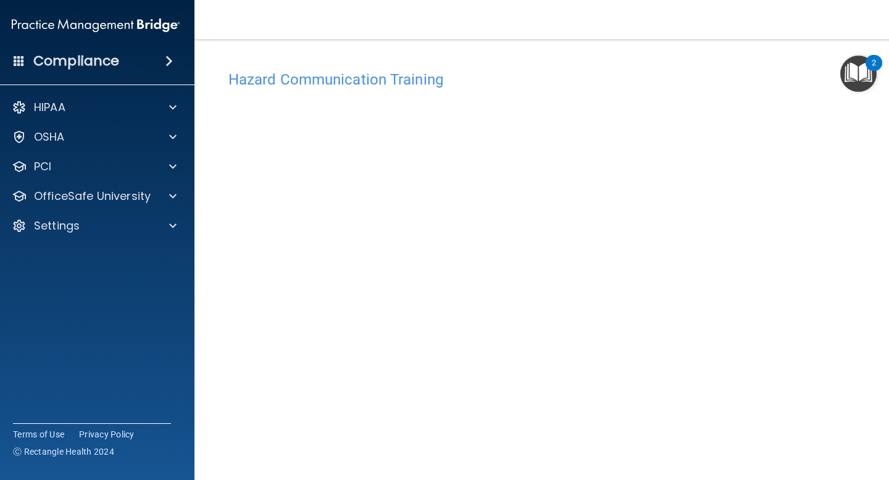
click at [120, 26] on img at bounding box center [96, 25] width 168 height 25
click at [18, 60] on span at bounding box center [19, 60] width 11 height 11
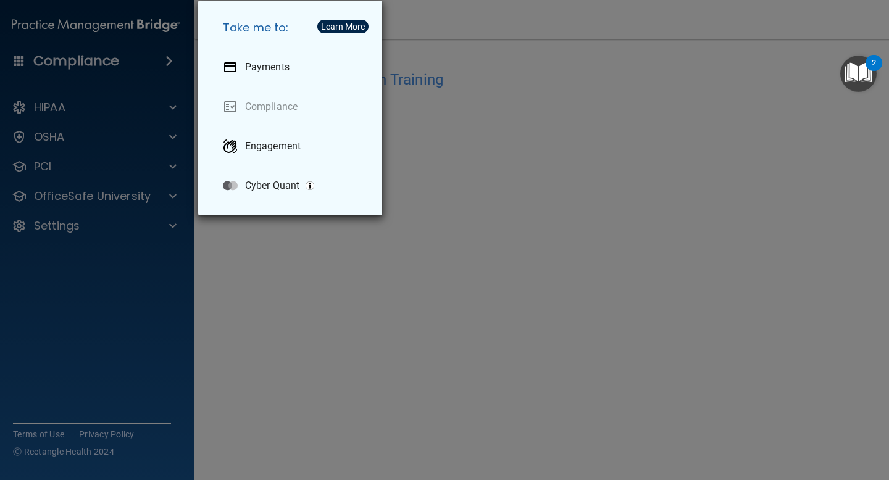
click at [59, 30] on div "Take me to: Payments Compliance Engagement Cyber Quant" at bounding box center [444, 240] width 889 height 480
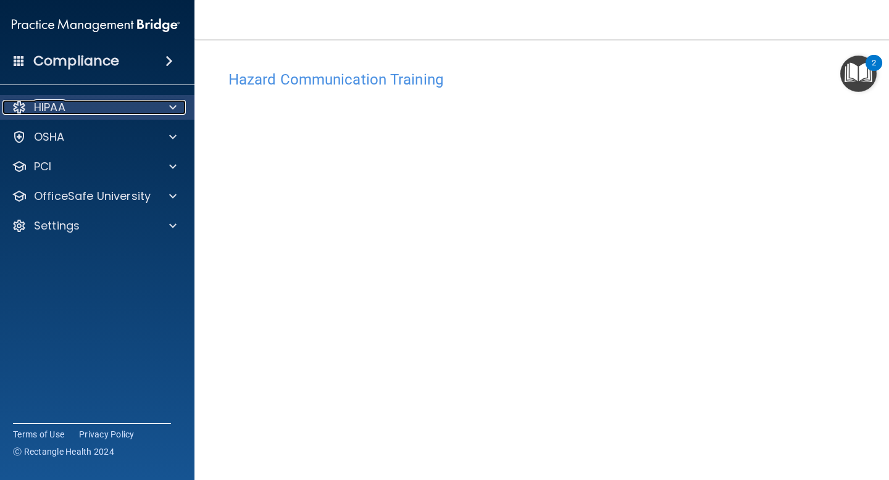
click at [170, 108] on span at bounding box center [172, 107] width 7 height 15
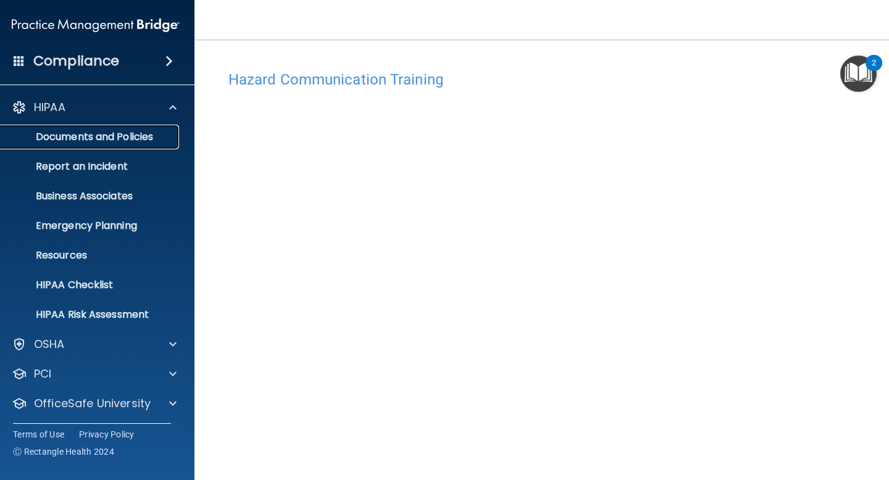
click at [149, 139] on p "Documents and Policies" at bounding box center [89, 137] width 169 height 12
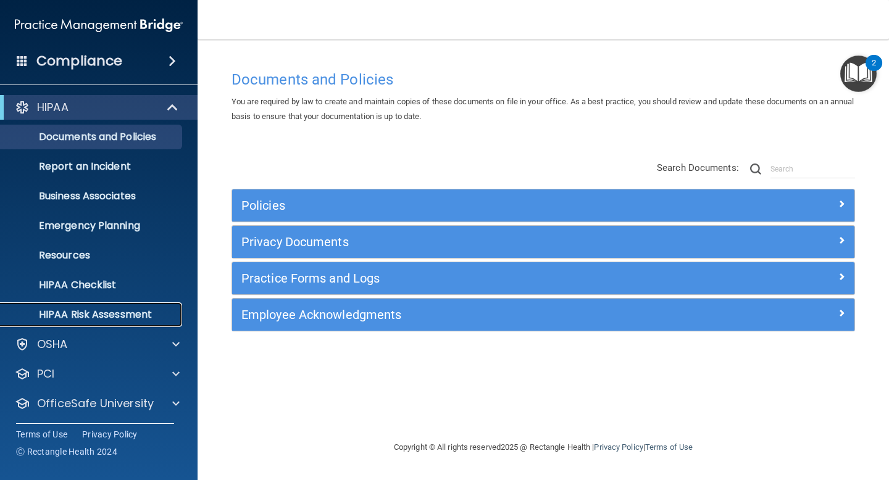
click at [149, 312] on p "HIPAA Risk Assessment" at bounding box center [92, 315] width 169 height 12
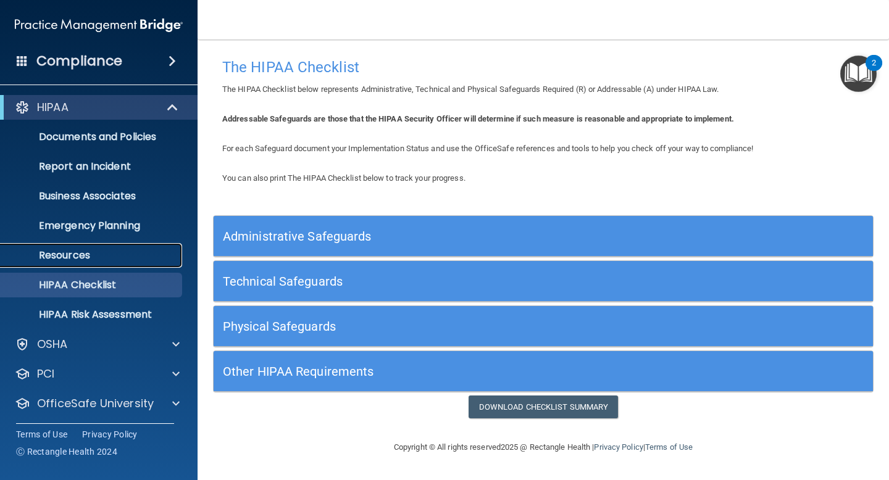
click at [107, 250] on p "Resources" at bounding box center [92, 255] width 169 height 12
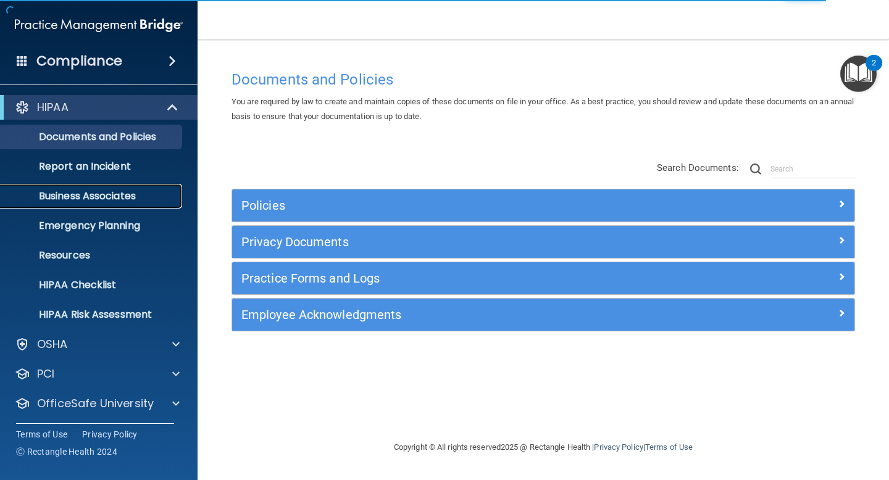
click at [143, 195] on p "Business Associates" at bounding box center [92, 196] width 169 height 12
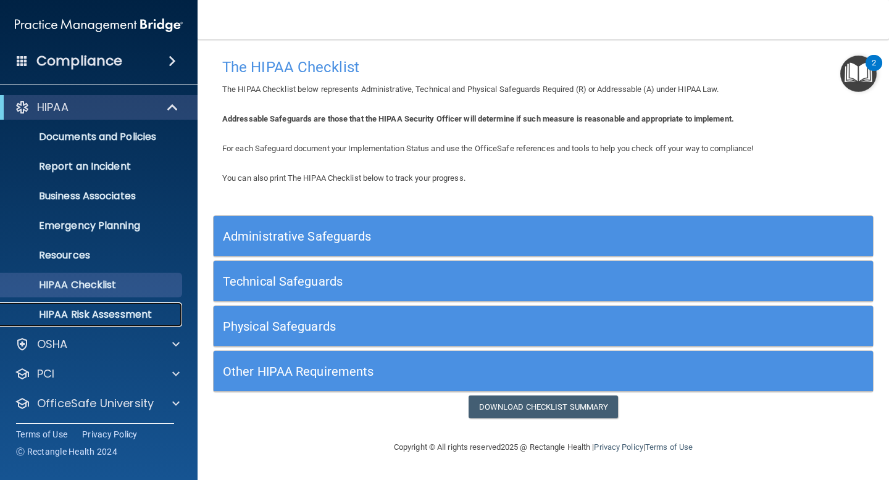
click at [138, 315] on p "HIPAA Risk Assessment" at bounding box center [92, 315] width 169 height 12
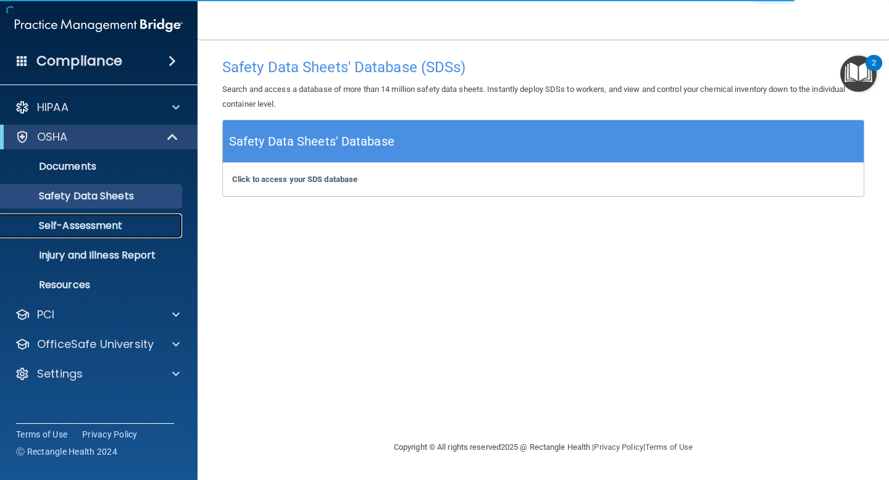
click at [121, 233] on link "Self-Assessment" at bounding box center [85, 226] width 194 height 25
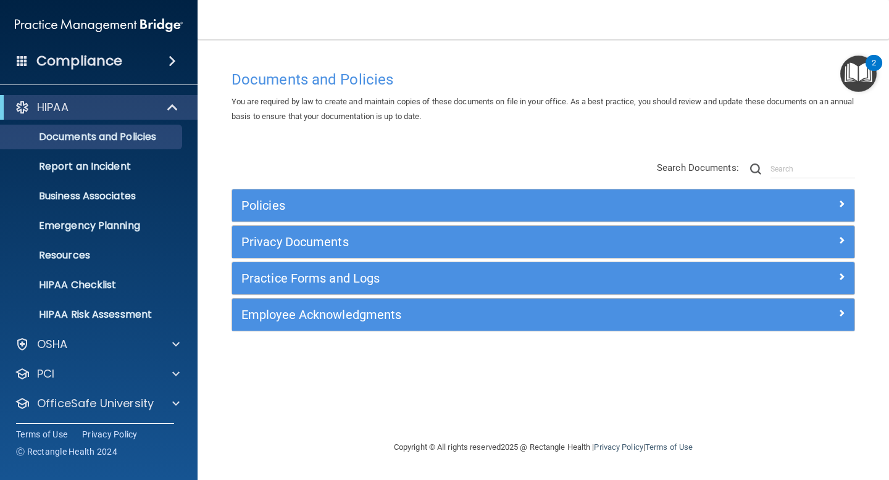
click at [173, 59] on span at bounding box center [172, 61] width 7 height 15
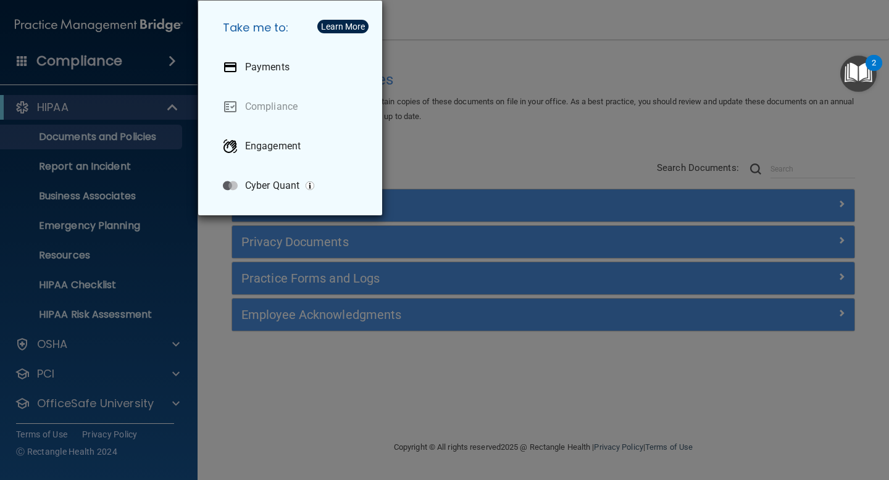
click at [173, 59] on div "Take me to: Payments Compliance Engagement Cyber Quant" at bounding box center [444, 240] width 889 height 480
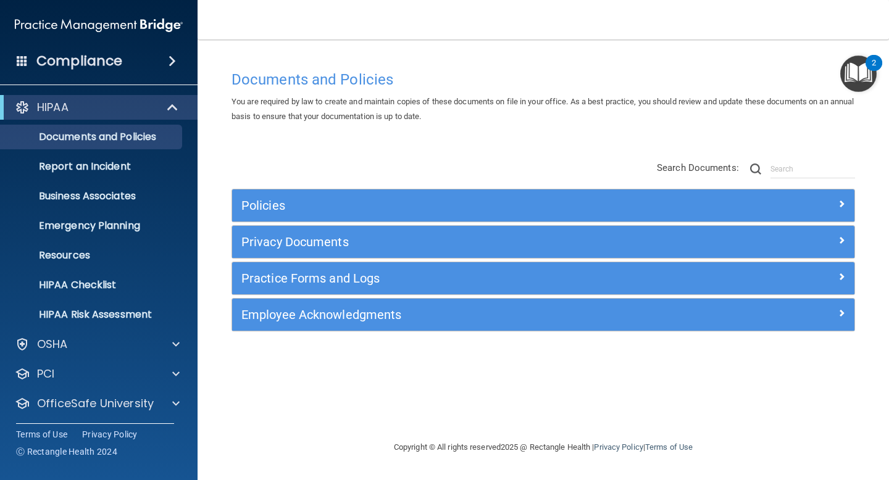
click at [93, 64] on h4 "Compliance" at bounding box center [79, 60] width 86 height 17
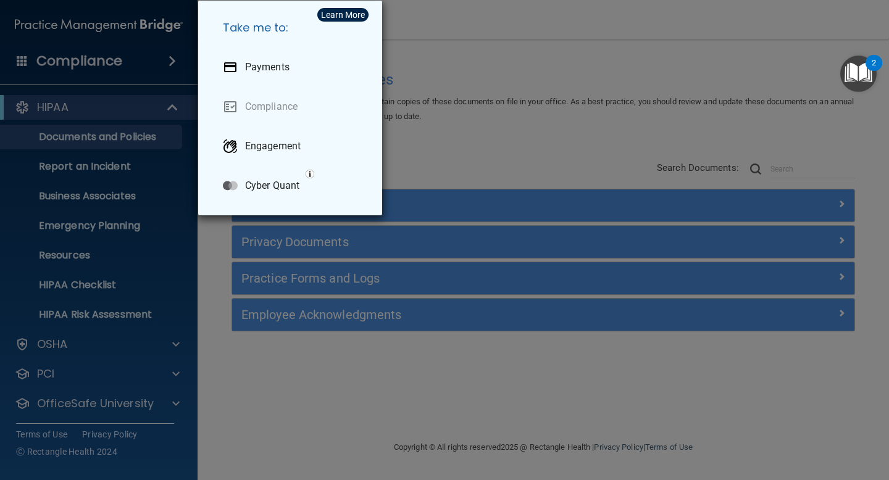
click at [93, 64] on div "Take me to: Payments Compliance Engagement Cyber Quant" at bounding box center [444, 240] width 889 height 480
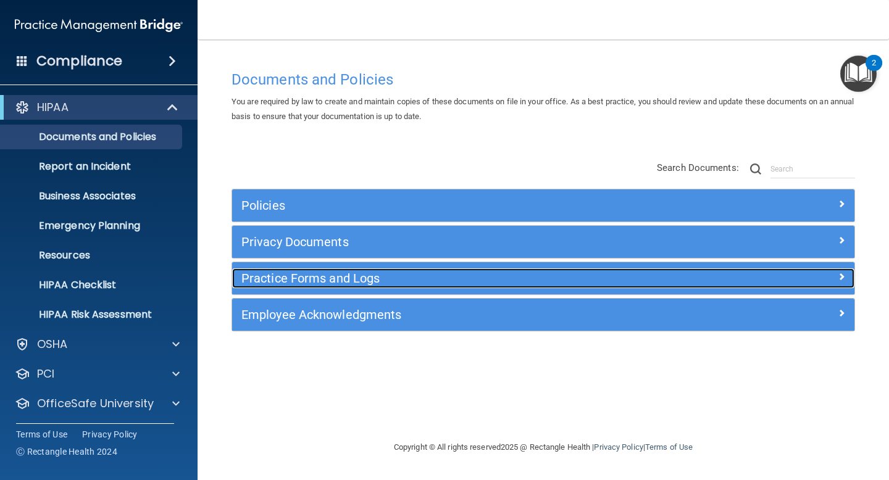
click at [346, 275] on h5 "Practice Forms and Logs" at bounding box center [465, 279] width 448 height 14
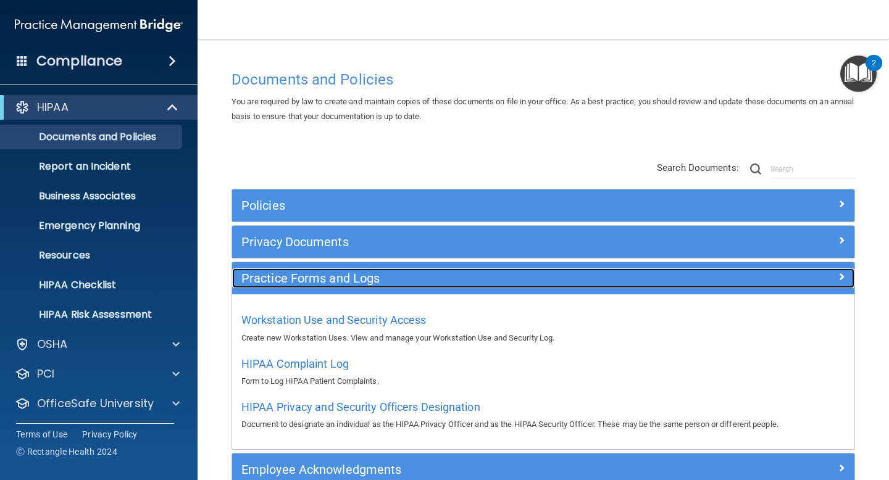
click at [346, 275] on h5 "Practice Forms and Logs" at bounding box center [465, 279] width 448 height 14
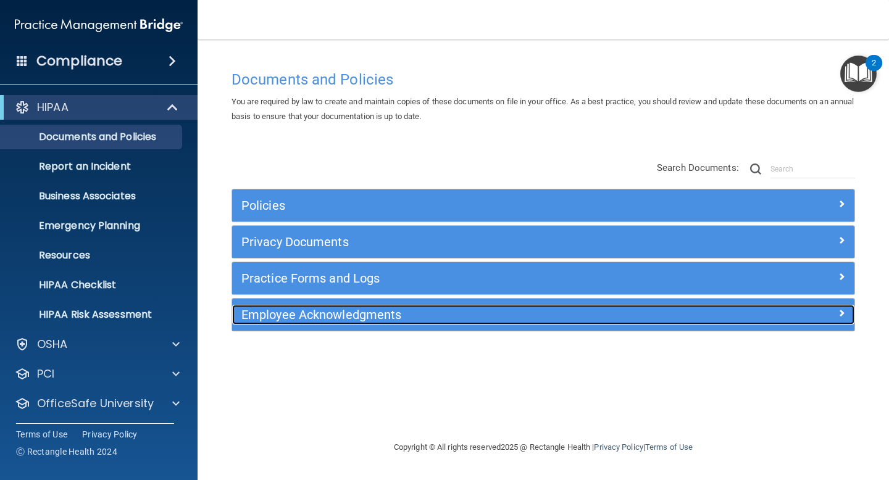
click at [347, 320] on h5 "Employee Acknowledgments" at bounding box center [465, 315] width 448 height 14
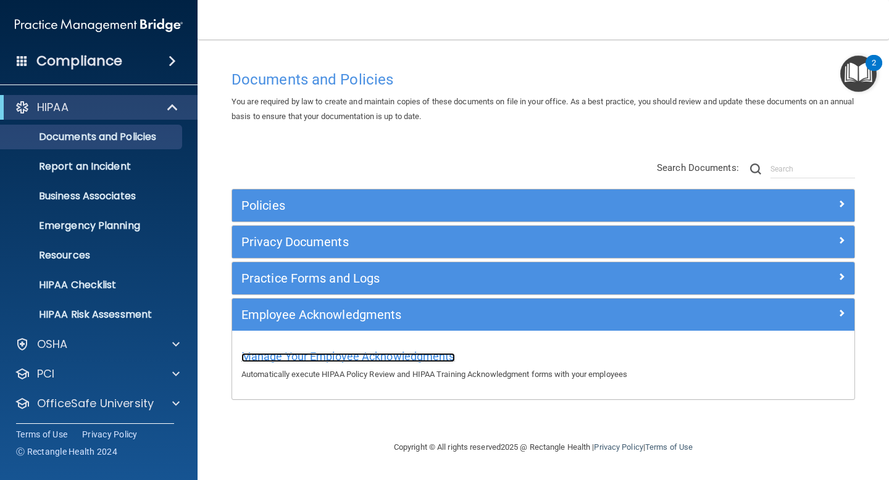
click at [351, 356] on span "Manage Your Employee Acknowledgments" at bounding box center [348, 356] width 214 height 13
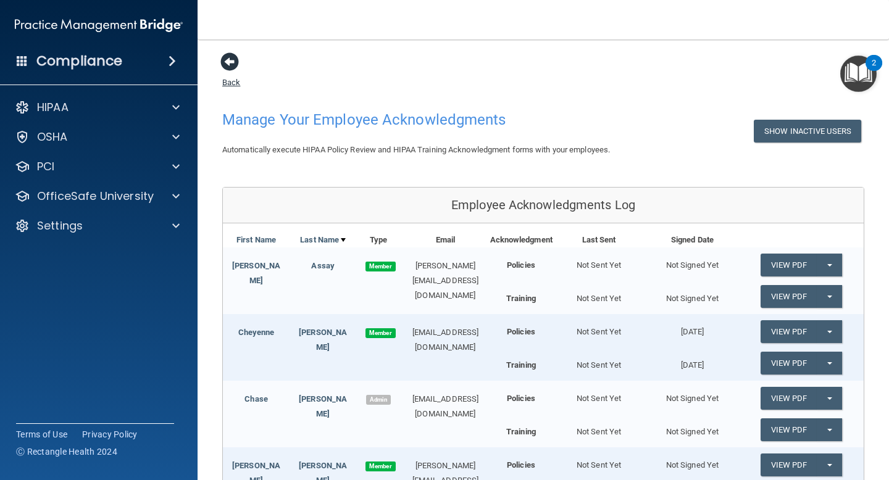
click at [230, 62] on span at bounding box center [229, 61] width 19 height 19
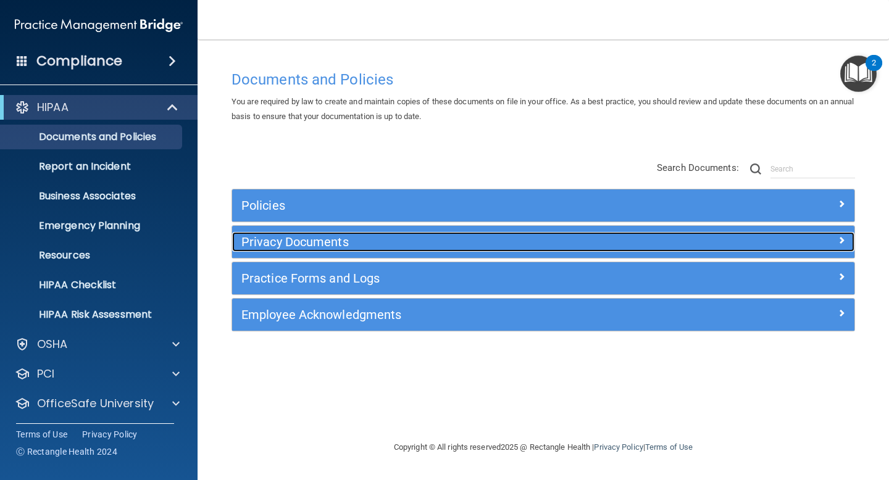
click at [480, 239] on h5 "Privacy Documents" at bounding box center [465, 242] width 448 height 14
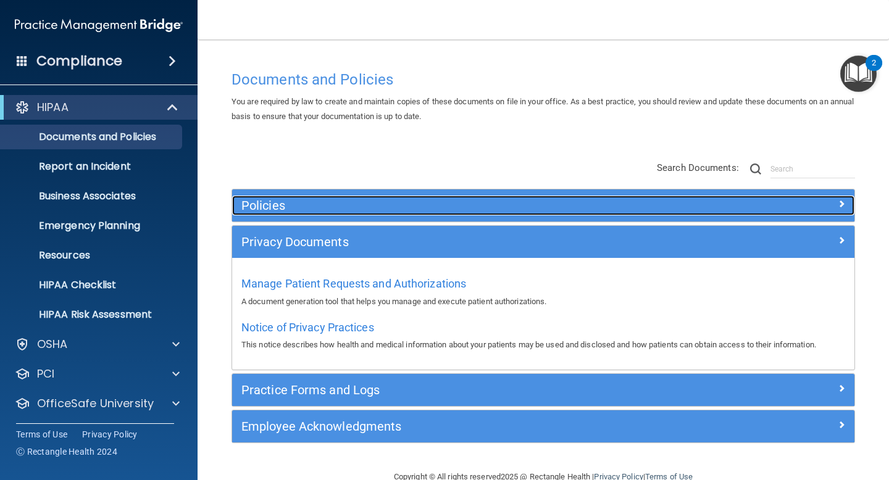
click at [357, 206] on h5 "Policies" at bounding box center [465, 206] width 448 height 14
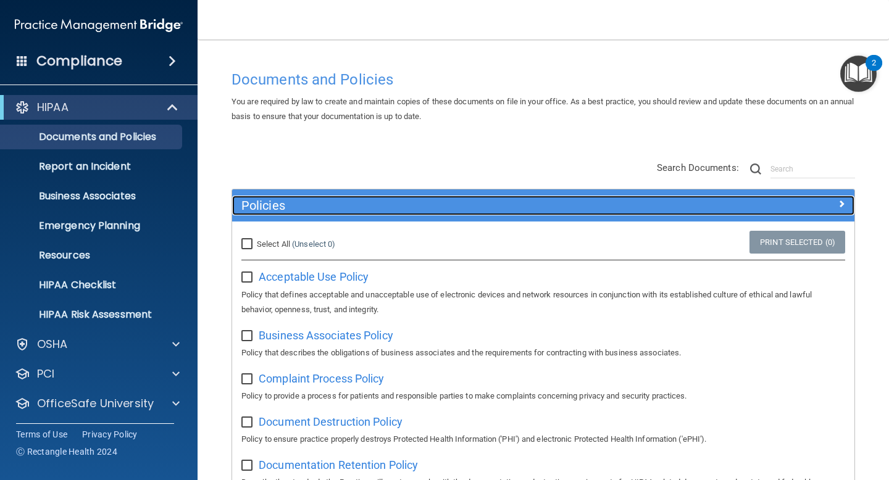
click at [363, 207] on h5 "Policies" at bounding box center [465, 206] width 448 height 14
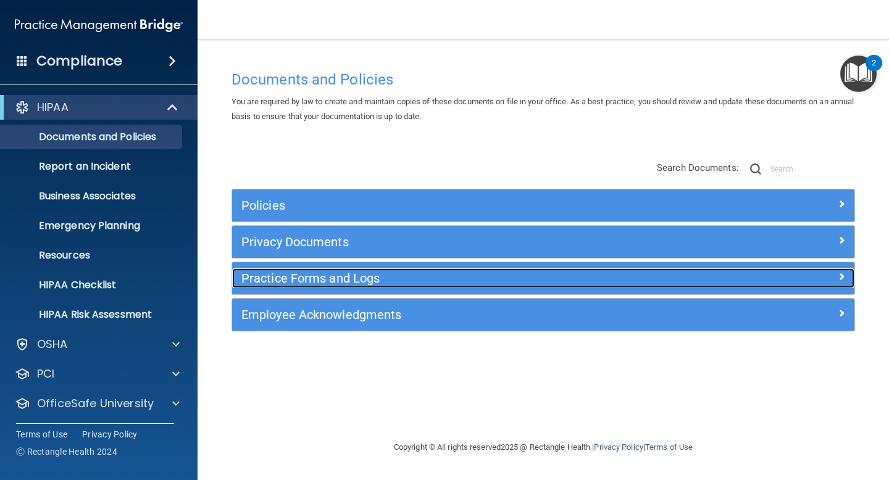
click at [364, 278] on h5 "Practice Forms and Logs" at bounding box center [465, 279] width 448 height 14
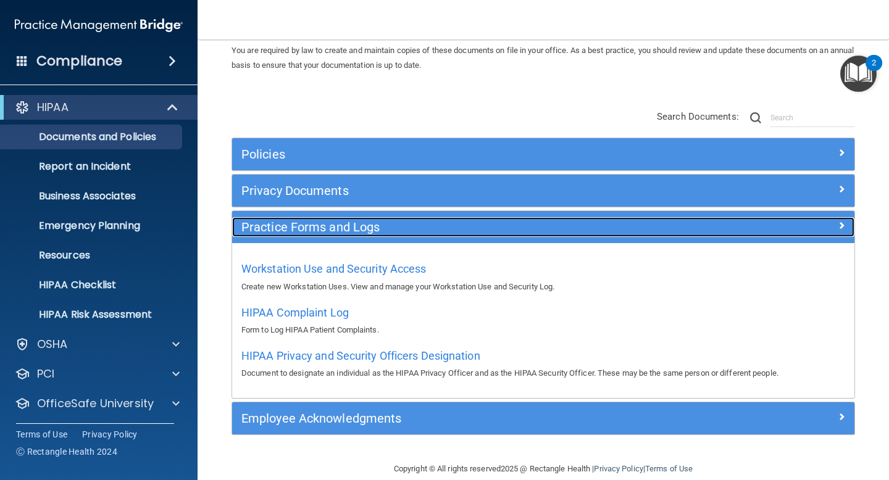
scroll to position [55, 0]
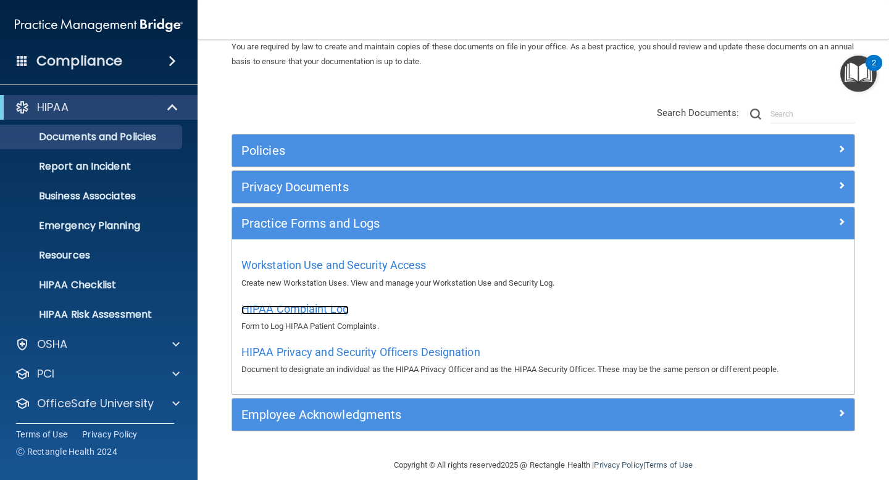
click at [327, 309] on span "HIPAA Complaint Log" at bounding box center [294, 308] width 107 height 13
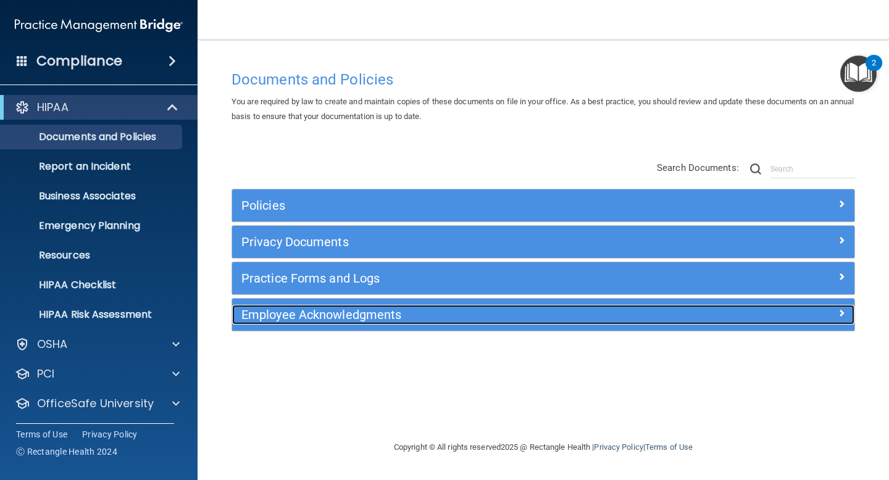
click at [420, 311] on h5 "Employee Acknowledgments" at bounding box center [465, 315] width 448 height 14
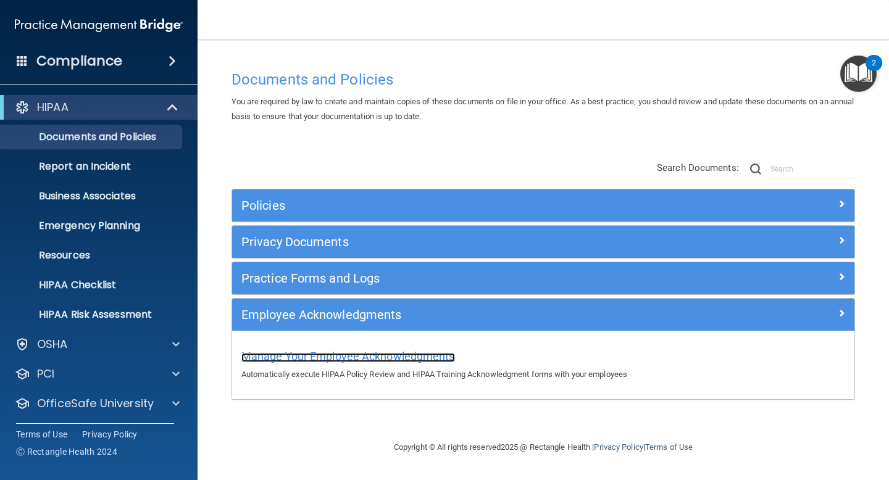
click at [418, 350] on span "Manage Your Employee Acknowledgments" at bounding box center [348, 356] width 214 height 13
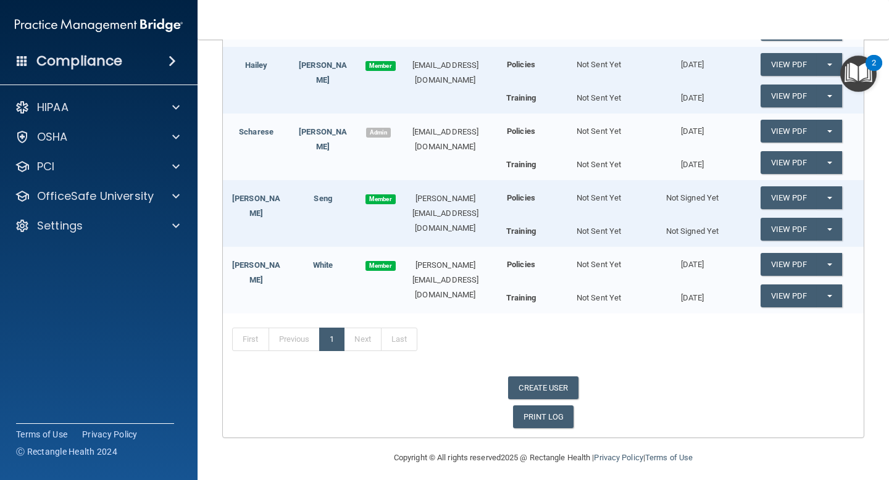
scroll to position [541, 0]
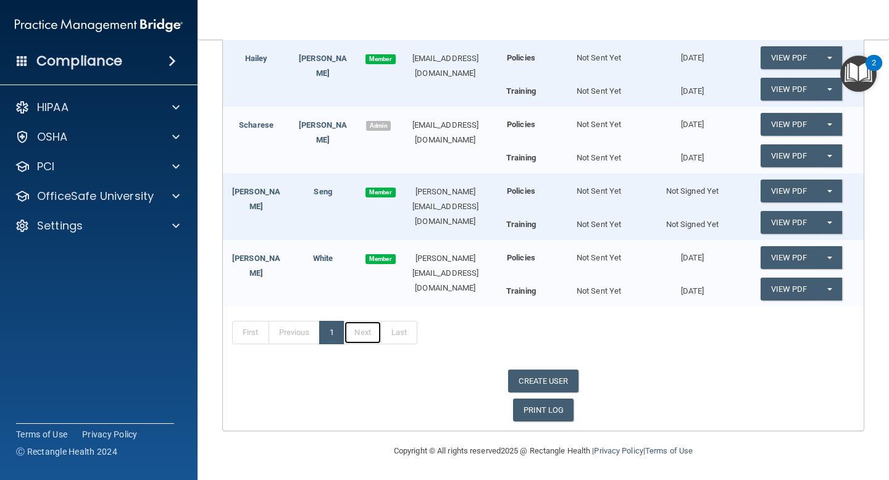
click at [363, 335] on link "Next" at bounding box center [362, 332] width 37 height 23
click at [410, 328] on link "Last" at bounding box center [399, 332] width 36 height 23
click at [298, 337] on link "Previous" at bounding box center [295, 332] width 52 height 23
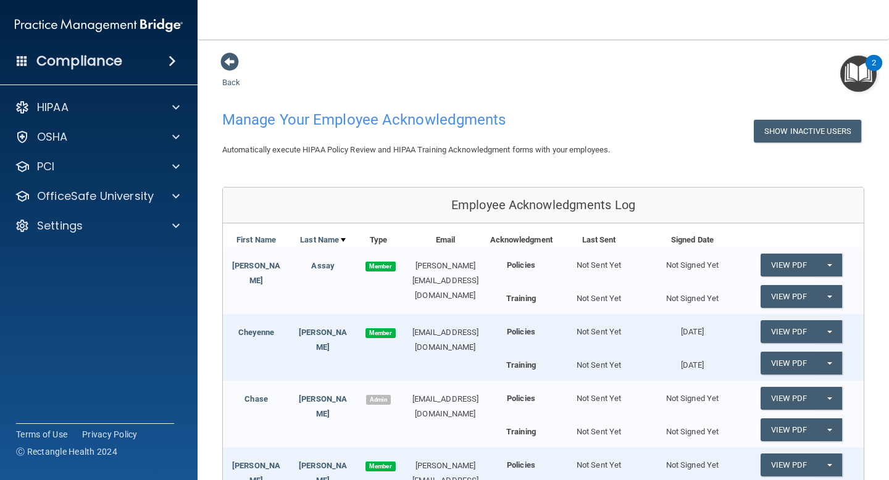
click at [860, 74] on img "Open Resource Center, 2 new notifications" at bounding box center [858, 74] width 36 height 36
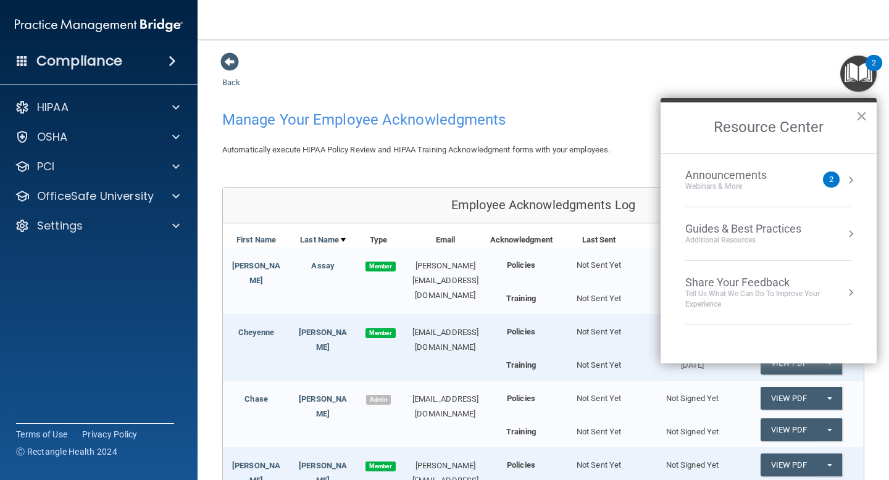
click at [850, 181] on button "Resource Center" at bounding box center [850, 180] width 12 height 12
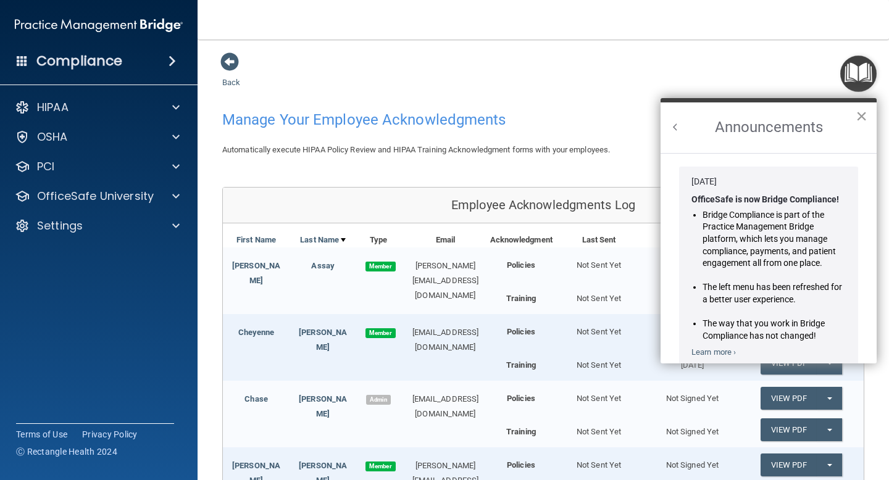
click at [860, 120] on button "×" at bounding box center [862, 116] width 12 height 20
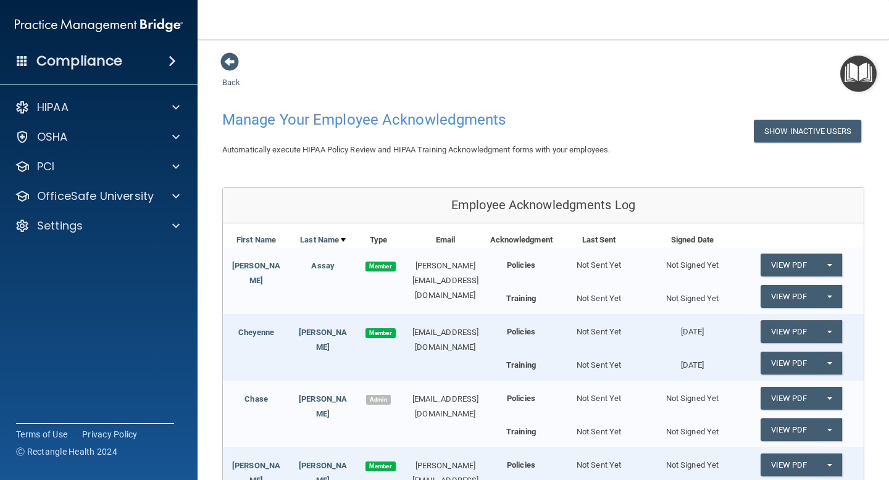
click at [216, 65] on main "Back Manage Your Employee Acknowledgments Show Inactive Users Automatically exe…" at bounding box center [543, 260] width 691 height 441
click at [234, 59] on span at bounding box center [229, 61] width 19 height 19
click at [229, 60] on span at bounding box center [229, 61] width 19 height 19
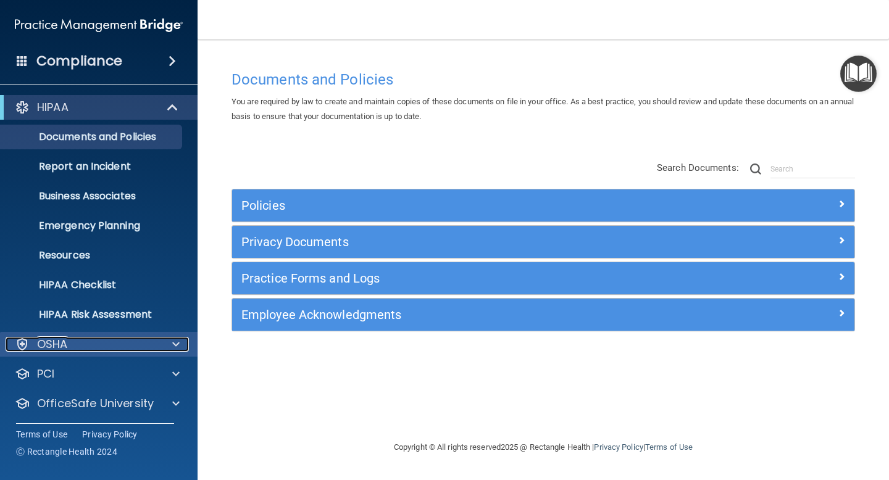
click at [177, 343] on span at bounding box center [175, 344] width 7 height 15
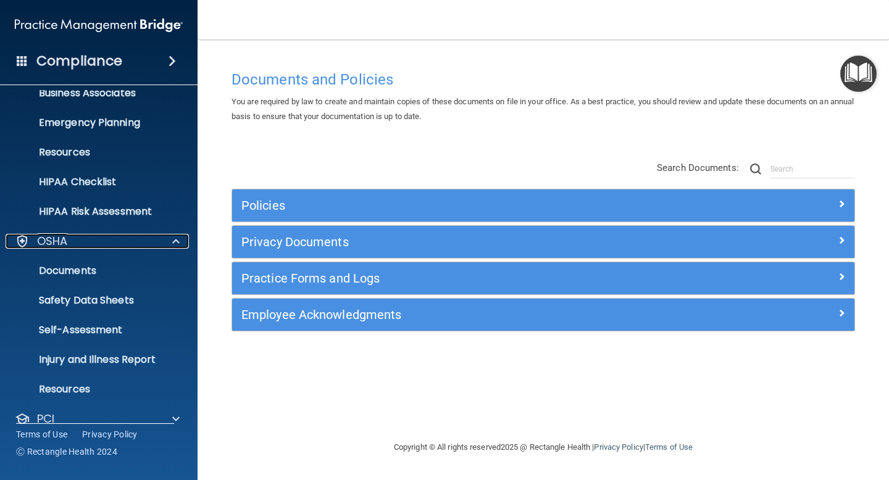
scroll to position [104, 0]
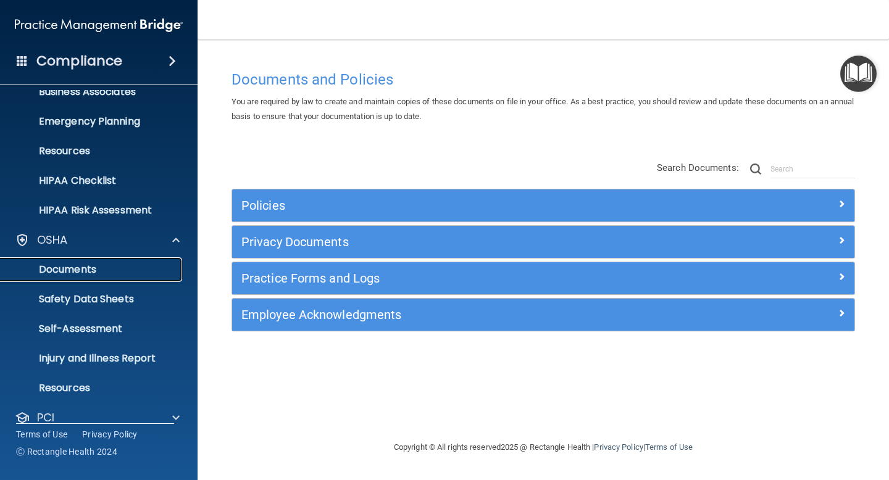
click at [88, 273] on p "Documents" at bounding box center [92, 270] width 169 height 12
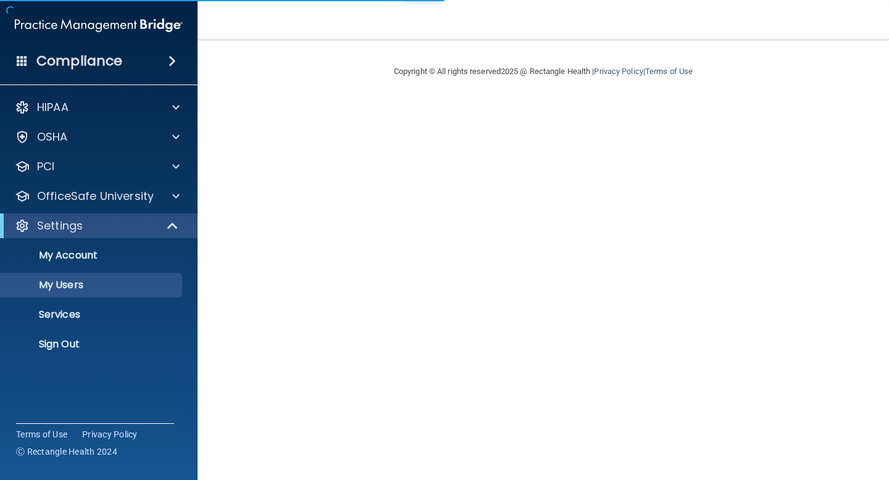
select select "20"
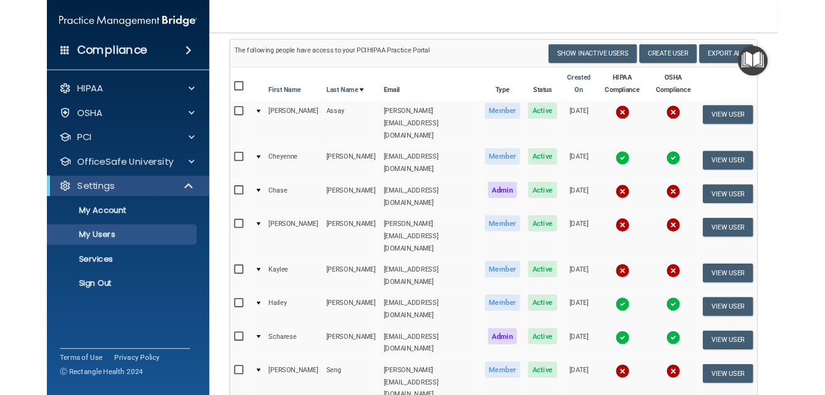
scroll to position [93, 0]
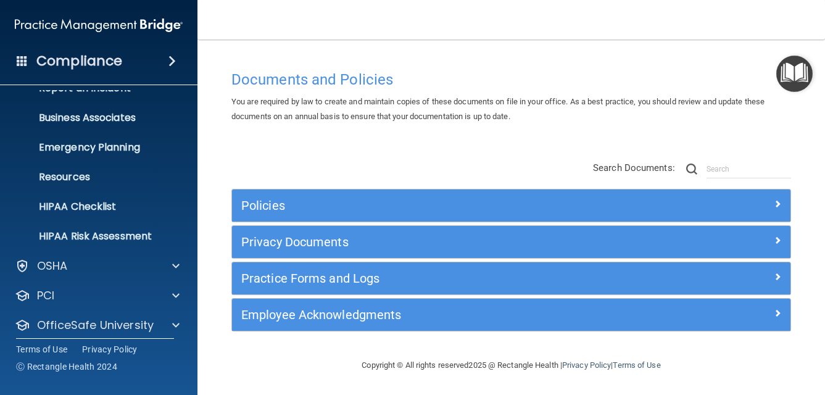
scroll to position [117, 0]
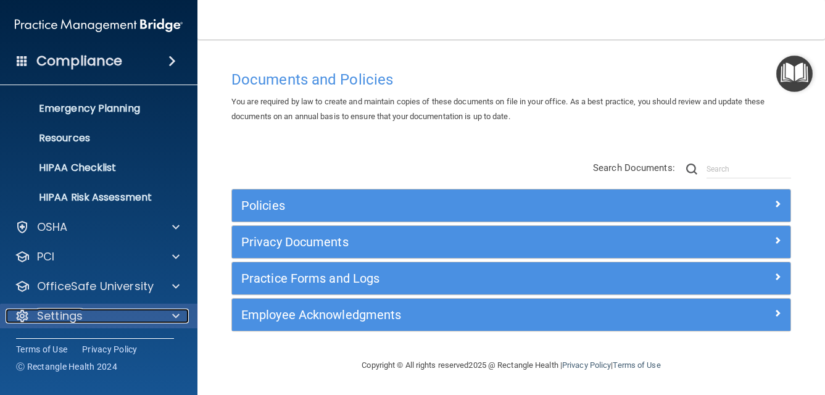
click at [167, 312] on div at bounding box center [174, 316] width 31 height 15
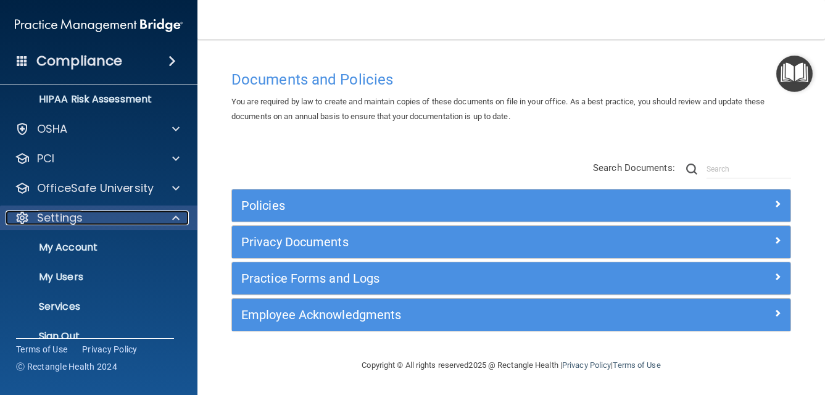
scroll to position [236, 0]
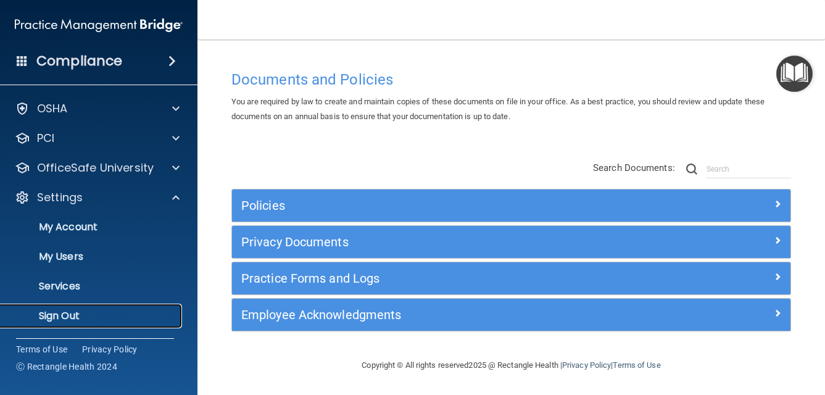
click at [93, 312] on p "Sign Out" at bounding box center [92, 316] width 169 height 12
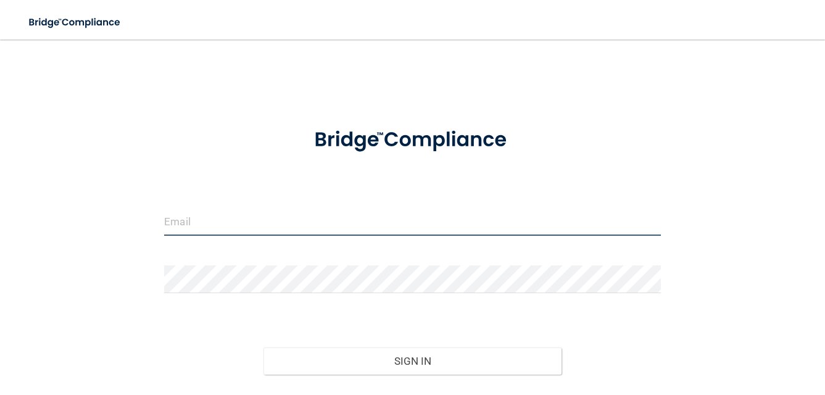
click at [214, 219] on input "email" at bounding box center [412, 222] width 497 height 28
type input "[EMAIL_ADDRESS][DOMAIN_NAME]"
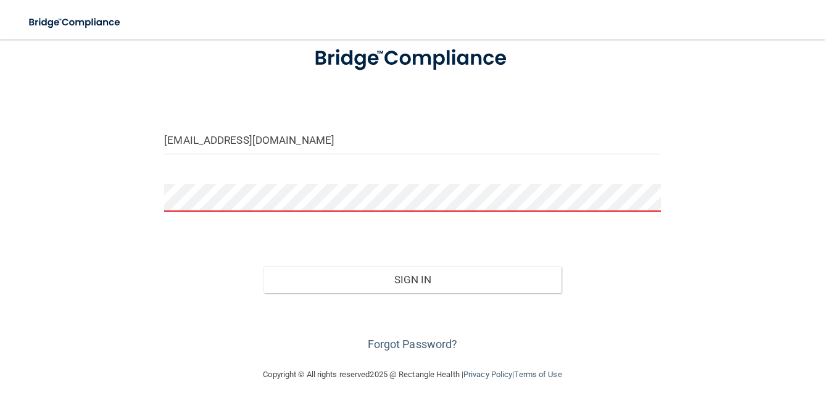
scroll to position [91, 0]
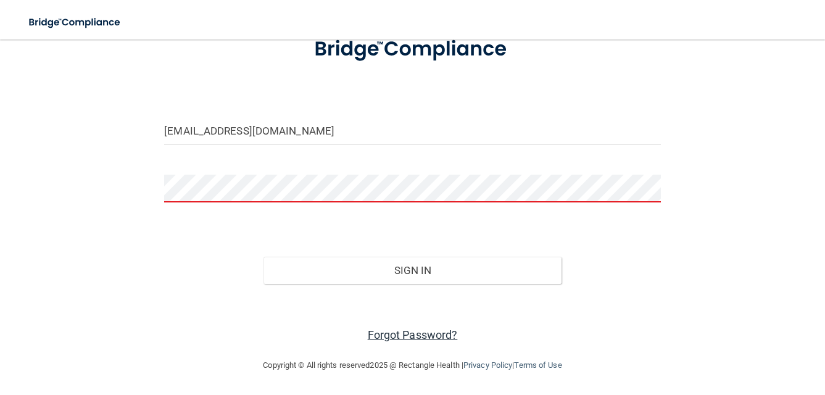
click at [413, 336] on link "Forgot Password?" at bounding box center [413, 334] width 90 height 13
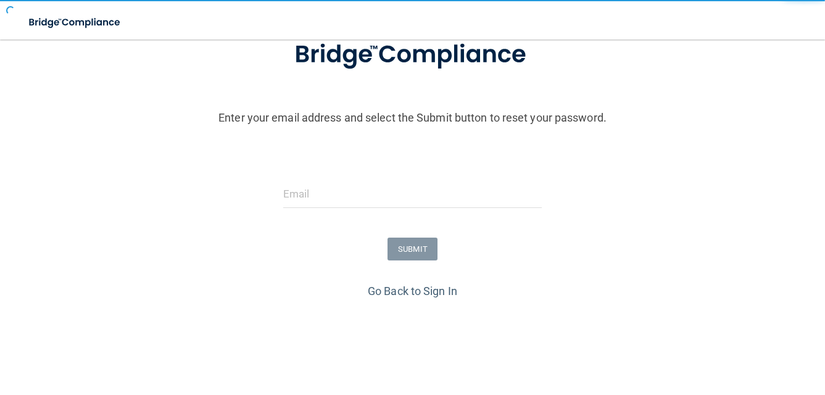
scroll to position [129, 0]
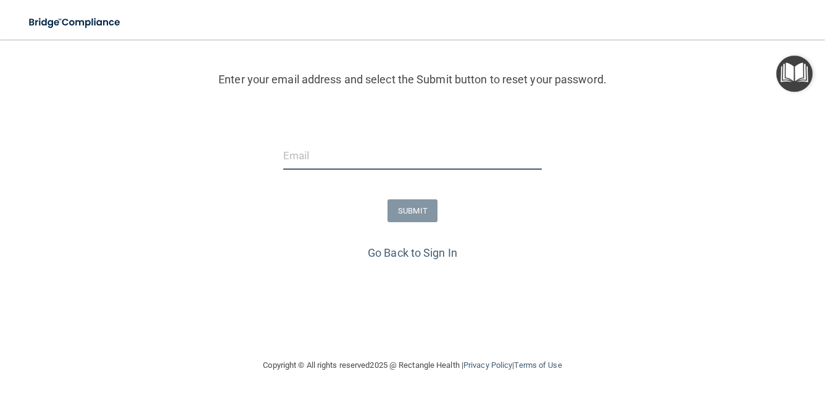
click at [308, 159] on input "email" at bounding box center [412, 156] width 259 height 28
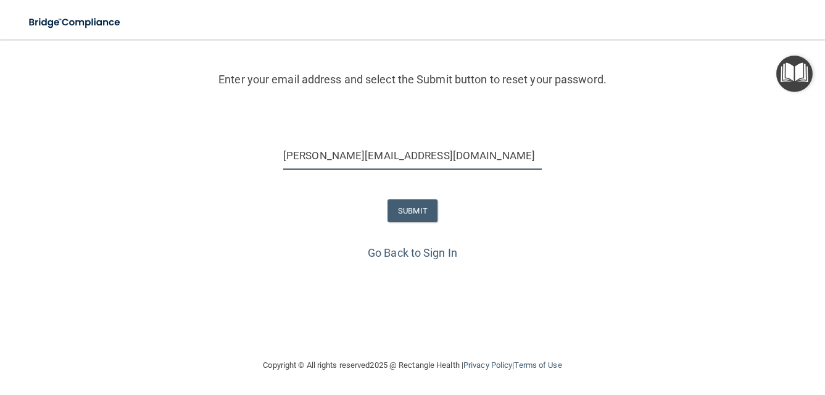
click at [305, 159] on input "[PERSON_NAME][EMAIL_ADDRESS][DOMAIN_NAME]" at bounding box center [412, 156] width 259 height 28
type input "[EMAIL_ADDRESS][DOMAIN_NAME]"
click at [418, 211] on button "SUBMIT" at bounding box center [413, 210] width 50 height 23
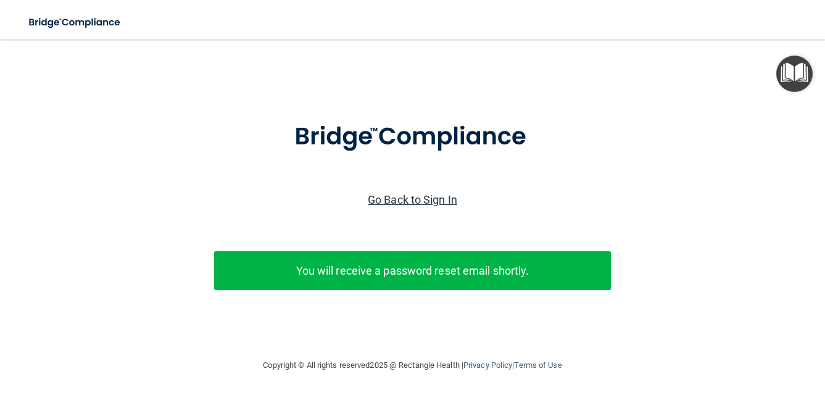
click at [419, 203] on link "Go Back to Sign In" at bounding box center [413, 199] width 90 height 13
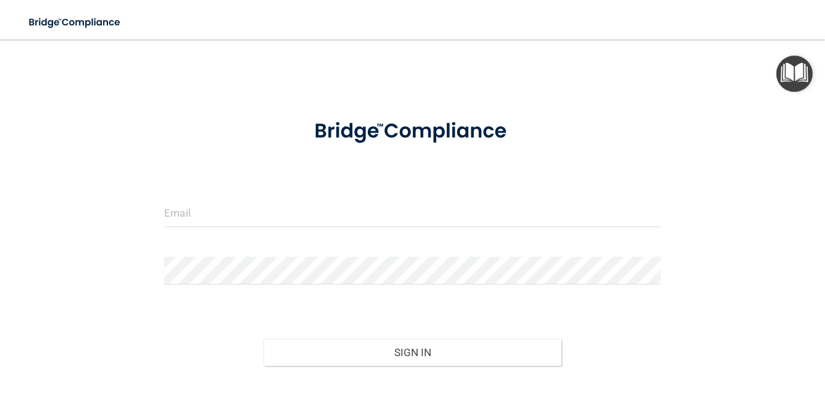
scroll to position [91, 0]
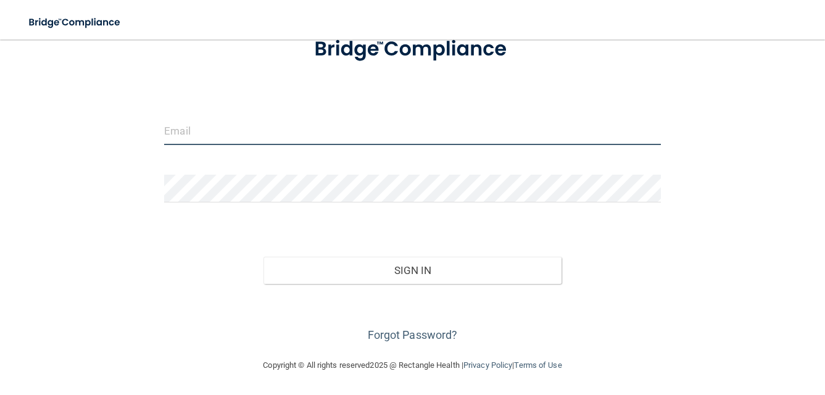
click at [249, 135] on input "email" at bounding box center [412, 131] width 497 height 28
type input "[EMAIL_ADDRESS][DOMAIN_NAME]"
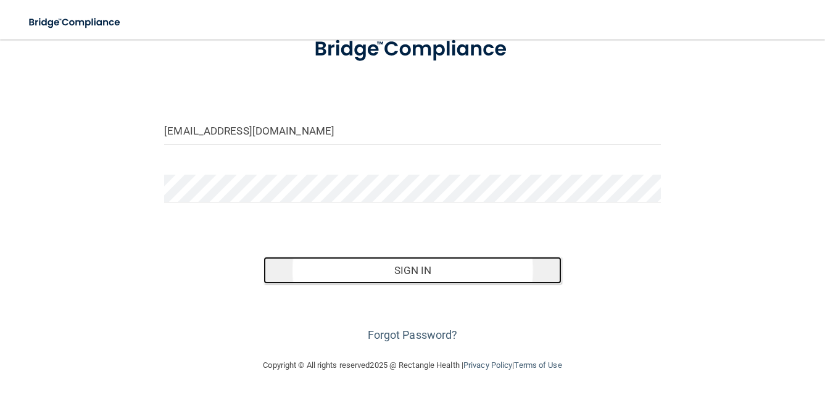
click at [428, 261] on button "Sign In" at bounding box center [413, 270] width 298 height 27
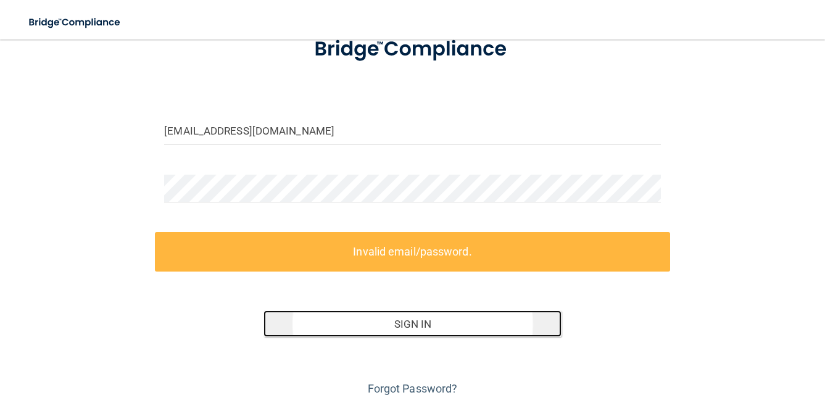
click at [357, 328] on button "Sign In" at bounding box center [413, 323] width 298 height 27
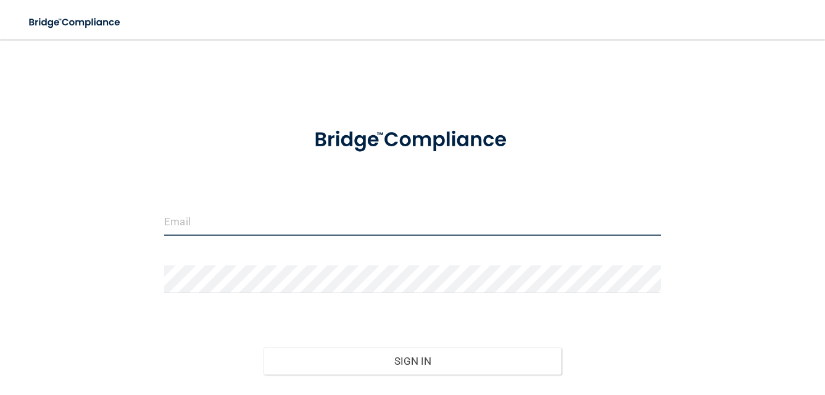
click at [198, 222] on input "email" at bounding box center [412, 222] width 497 height 28
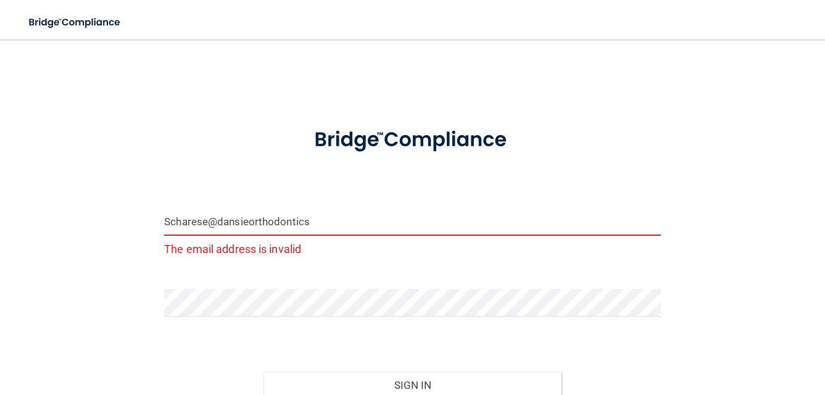
click at [213, 288] on form "Scharese@dansieorthodontics The email address is invalid Invalid email/password…" at bounding box center [412, 287] width 497 height 346
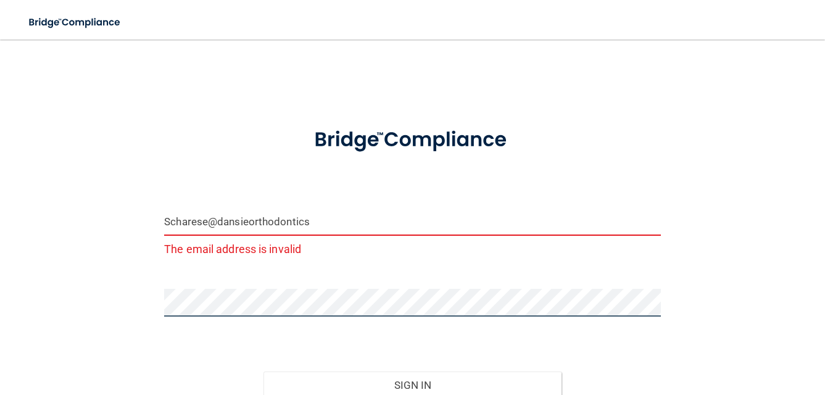
click at [264, 372] on button "Sign In" at bounding box center [413, 385] width 298 height 27
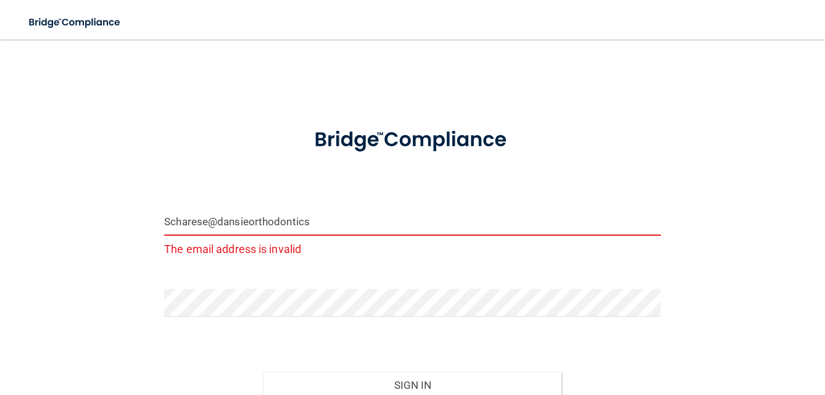
click at [318, 222] on input "Scharese@dansieorthodontics" at bounding box center [412, 222] width 497 height 28
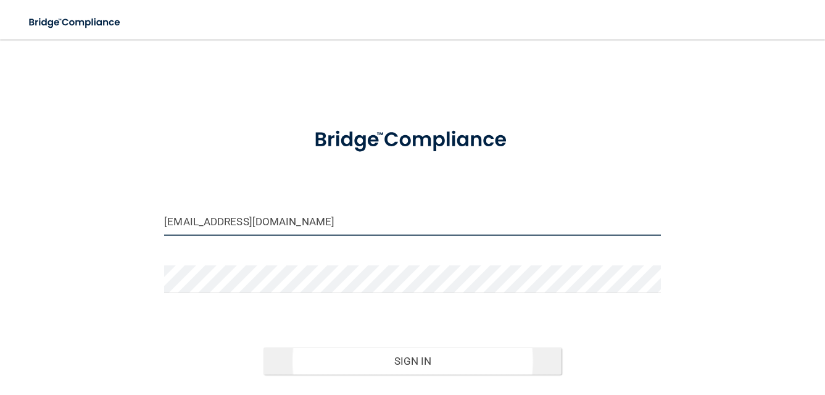
type input "Scharese@dansieorthodontics.com"
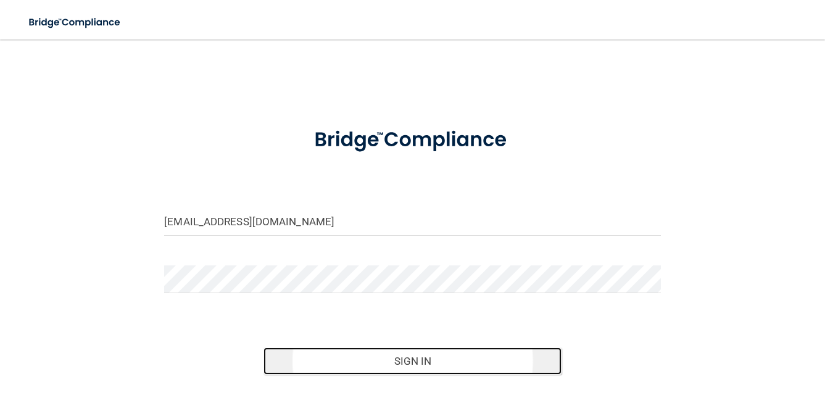
click at [412, 364] on button "Sign In" at bounding box center [413, 361] width 298 height 27
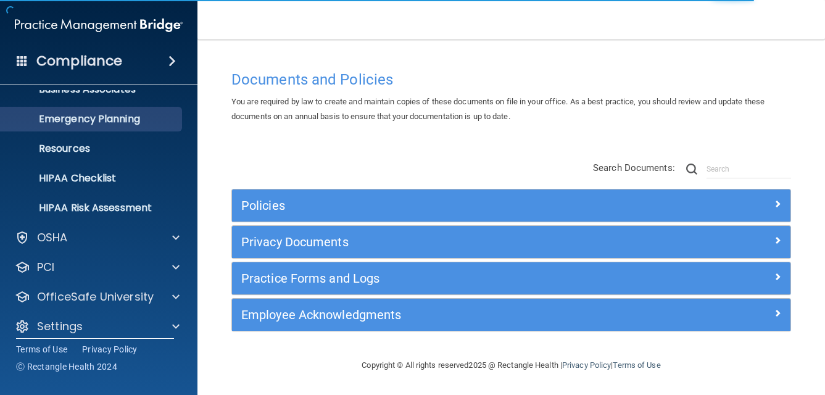
scroll to position [117, 0]
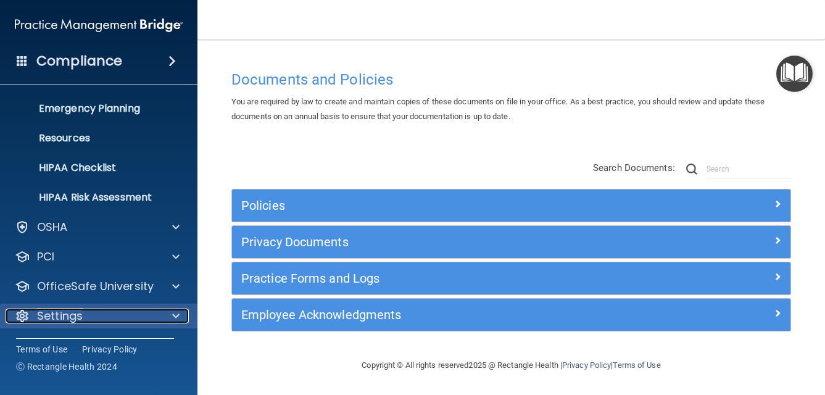
click at [177, 320] on span at bounding box center [175, 316] width 7 height 15
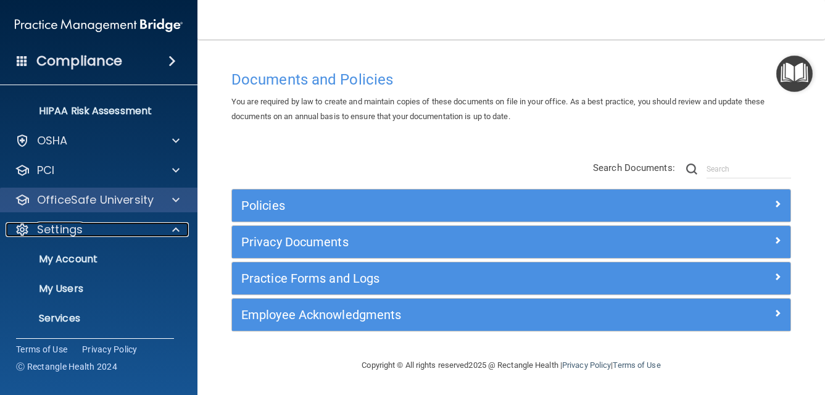
scroll to position [227, 0]
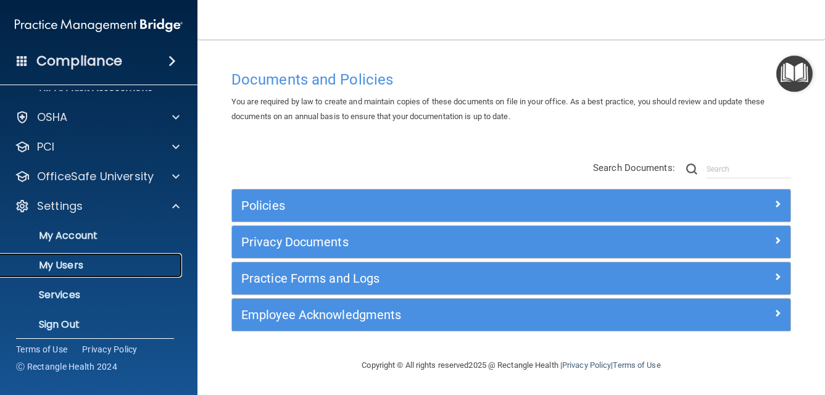
click at [99, 264] on p "My Users" at bounding box center [92, 265] width 169 height 12
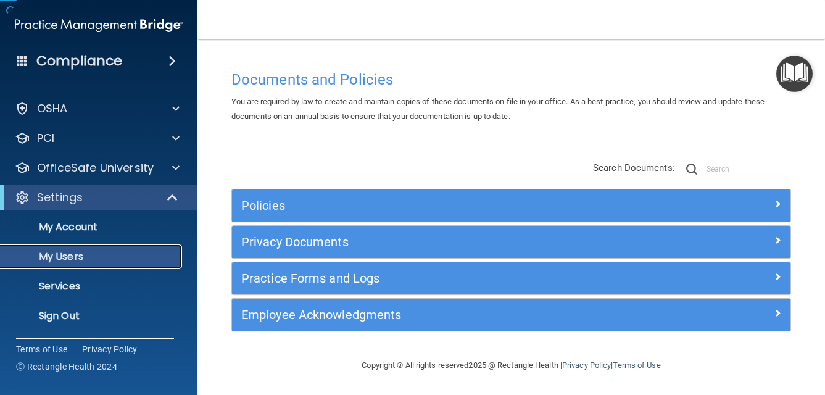
scroll to position [28, 0]
select select "20"
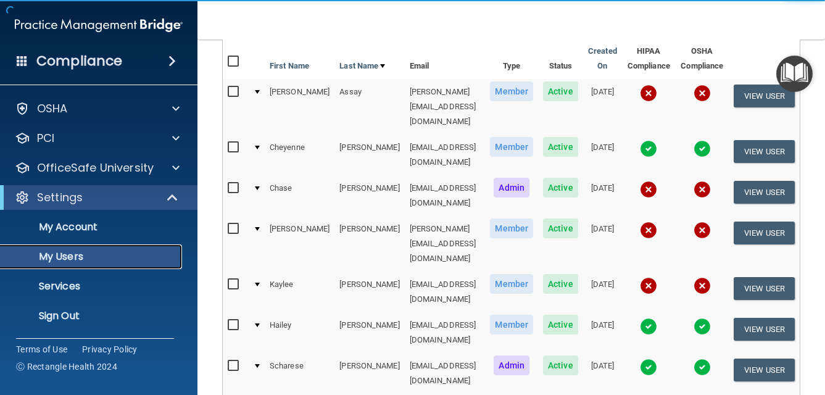
scroll to position [260, 0]
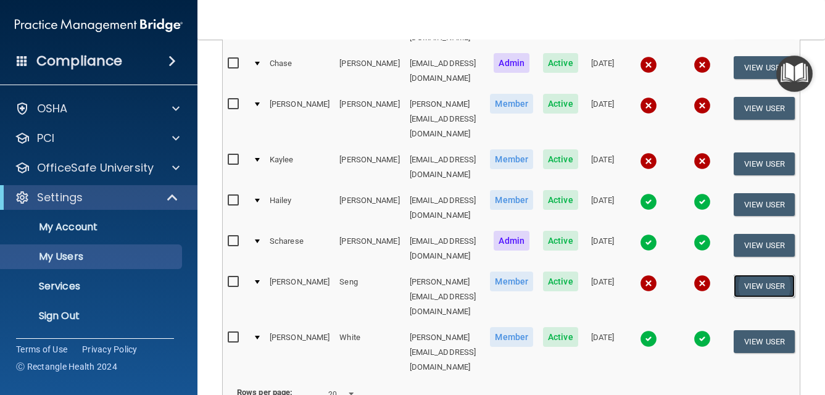
click at [789, 275] on button "View User" at bounding box center [764, 286] width 61 height 23
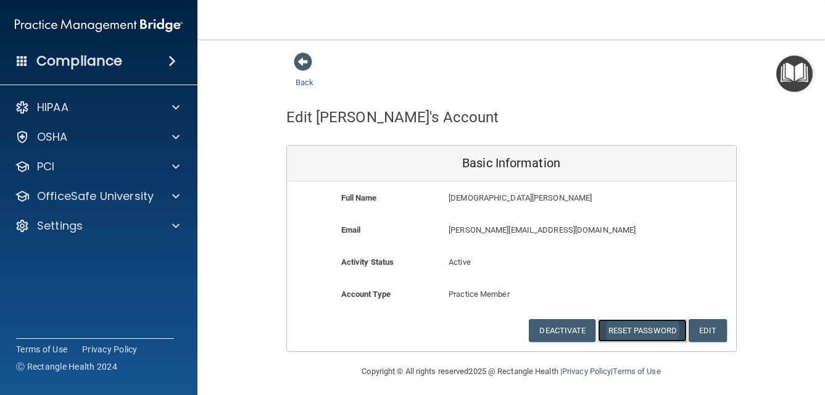
click at [629, 331] on button "Reset Password" at bounding box center [642, 330] width 89 height 23
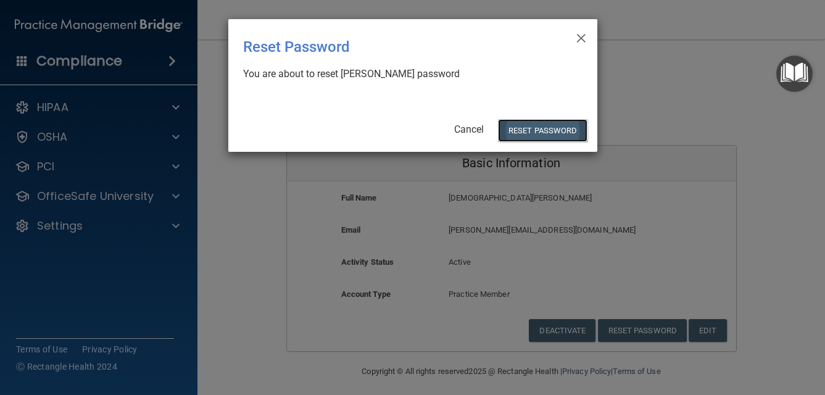
click at [530, 128] on button "Reset Password" at bounding box center [542, 130] width 89 height 23
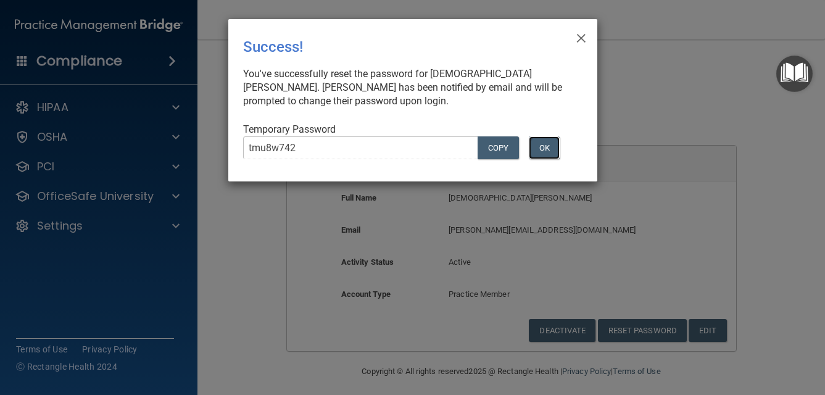
click at [546, 147] on button "OK" at bounding box center [544, 147] width 31 height 23
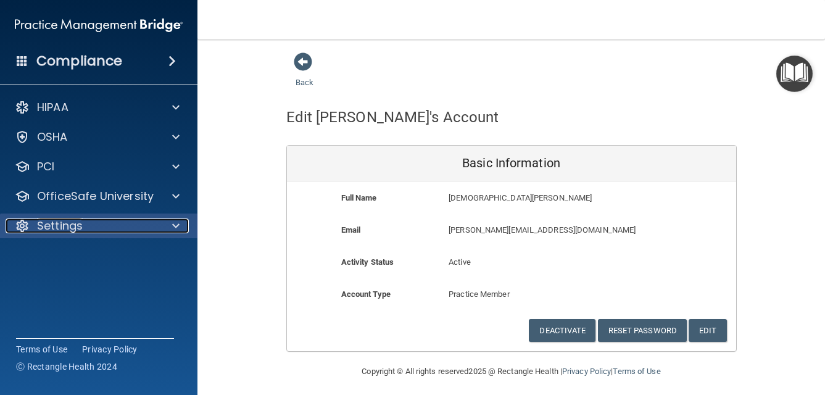
click at [174, 223] on span at bounding box center [175, 226] width 7 height 15
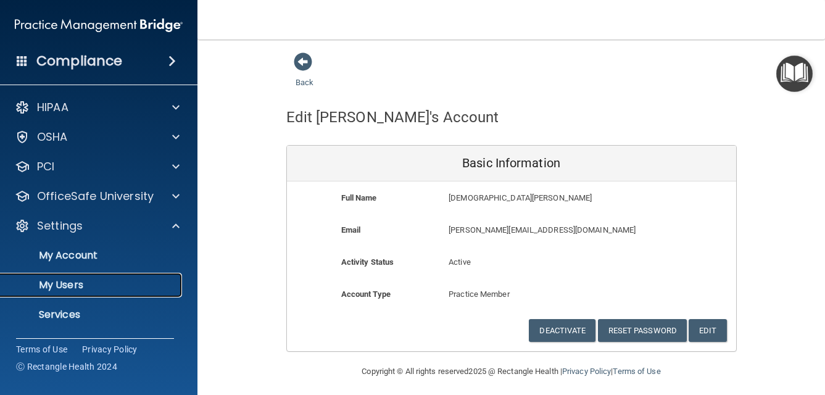
click at [117, 281] on p "My Users" at bounding box center [92, 285] width 169 height 12
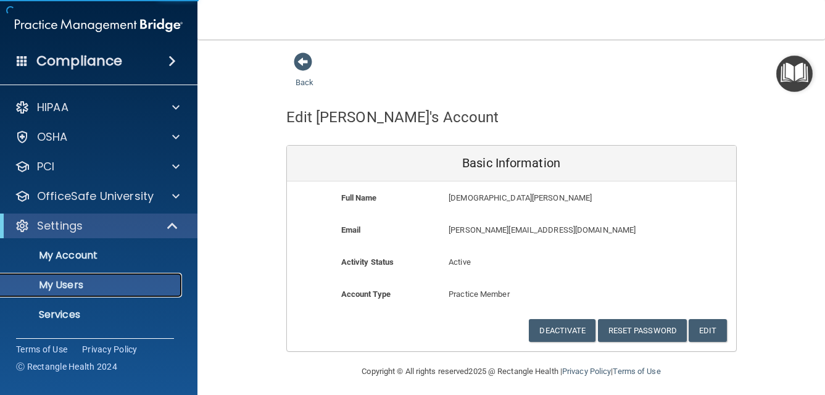
select select "20"
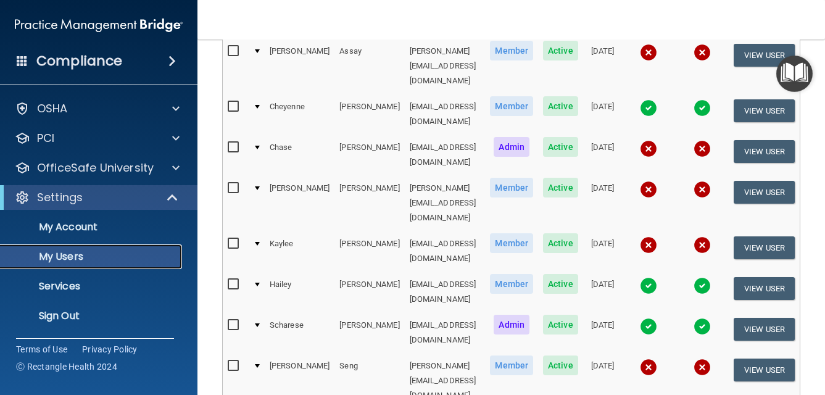
scroll to position [178, 0]
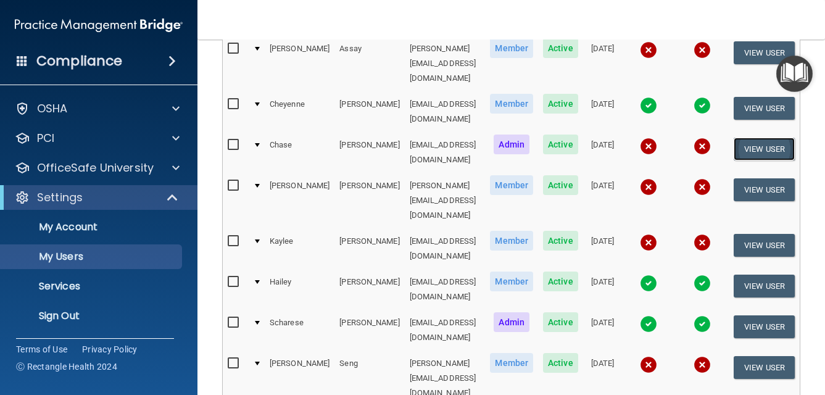
click at [774, 138] on button "View User" at bounding box center [764, 149] width 61 height 23
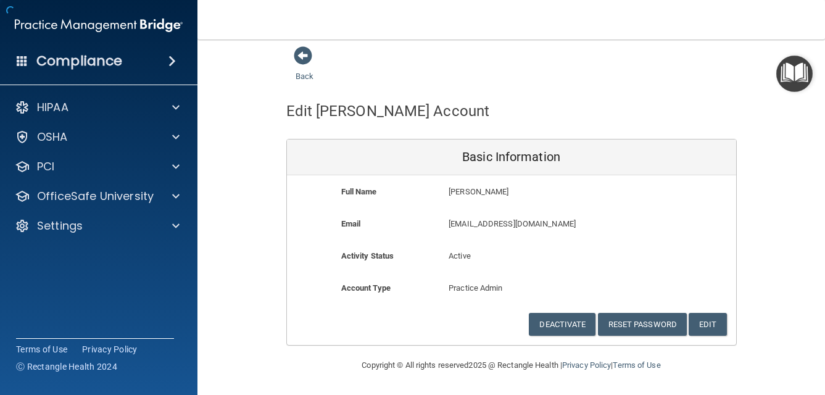
scroll to position [6, 0]
click at [304, 59] on span at bounding box center [303, 56] width 19 height 19
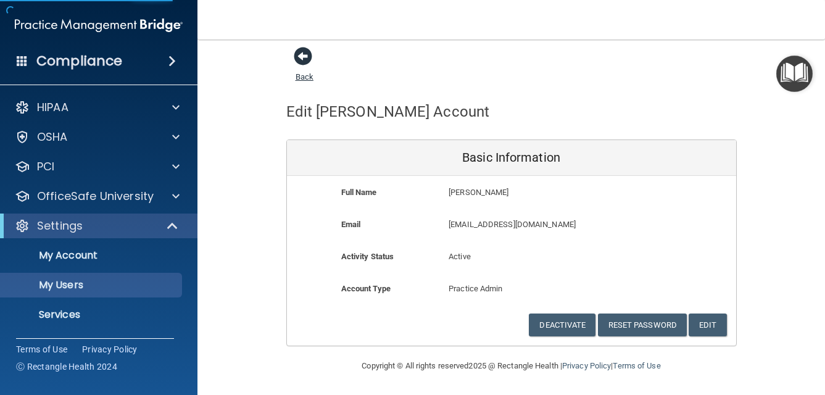
select select "20"
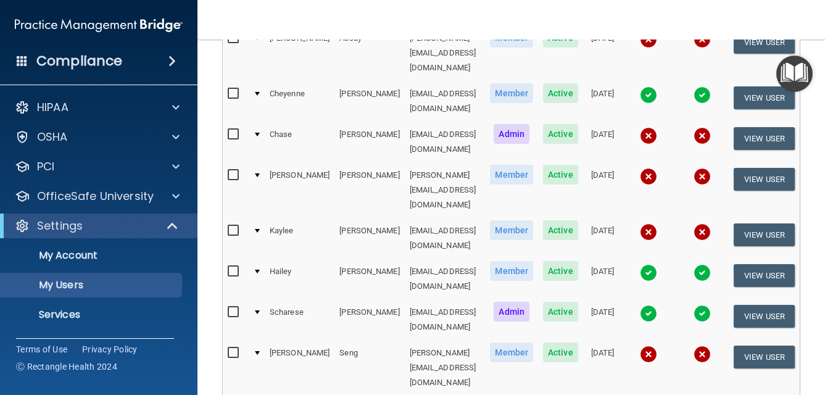
scroll to position [188, 0]
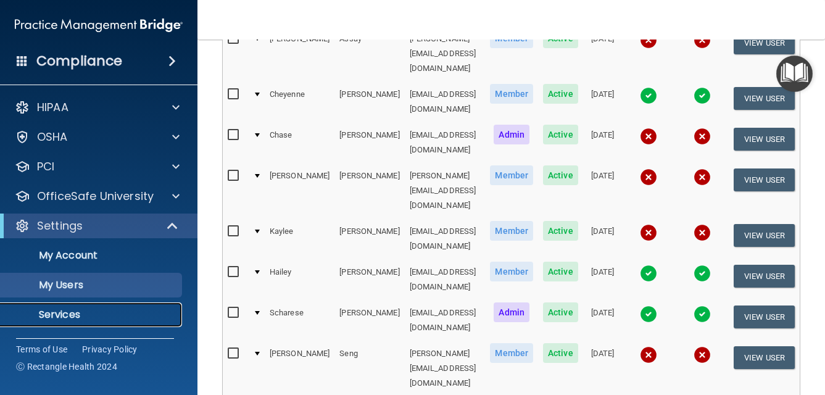
click at [80, 316] on p "Services" at bounding box center [92, 315] width 169 height 12
